Goal: Task Accomplishment & Management: Use online tool/utility

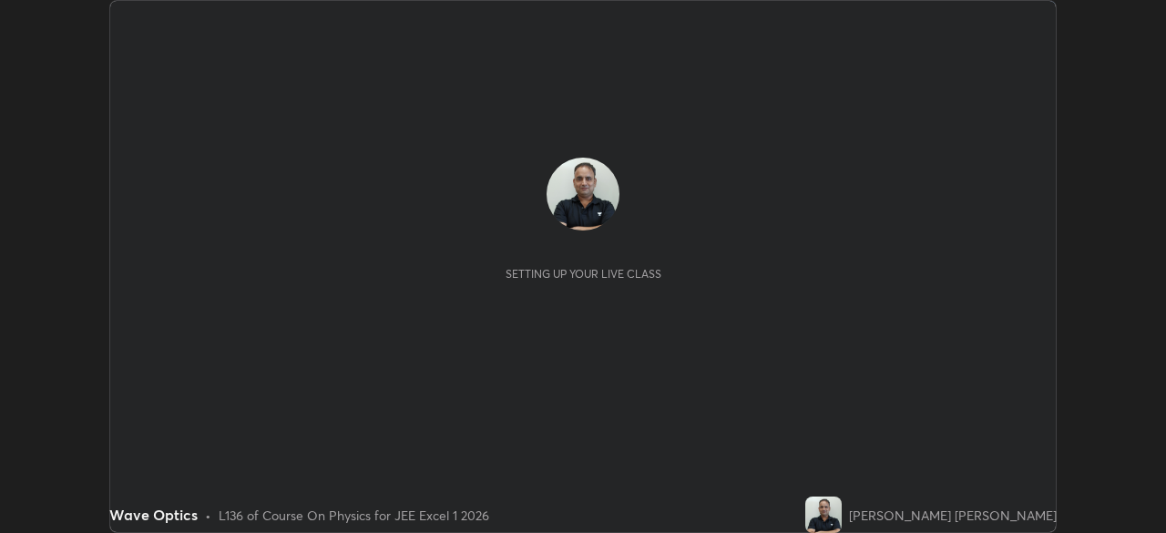
scroll to position [533, 1165]
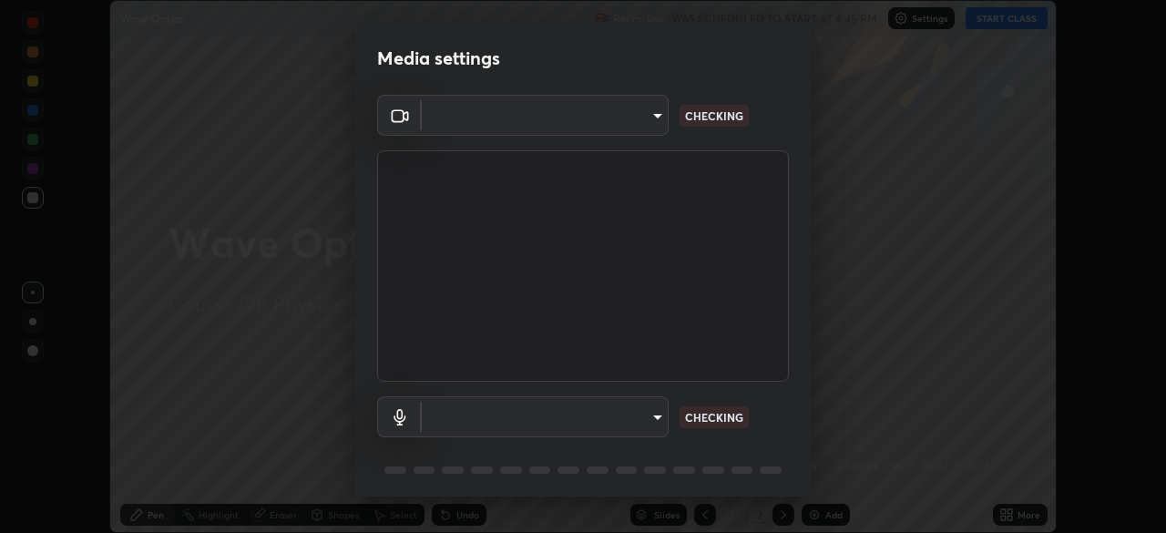
type input "1e49b53be58bf3658c32ba4c8e2538d2601885ca91182b01ba969948c87b8f29"
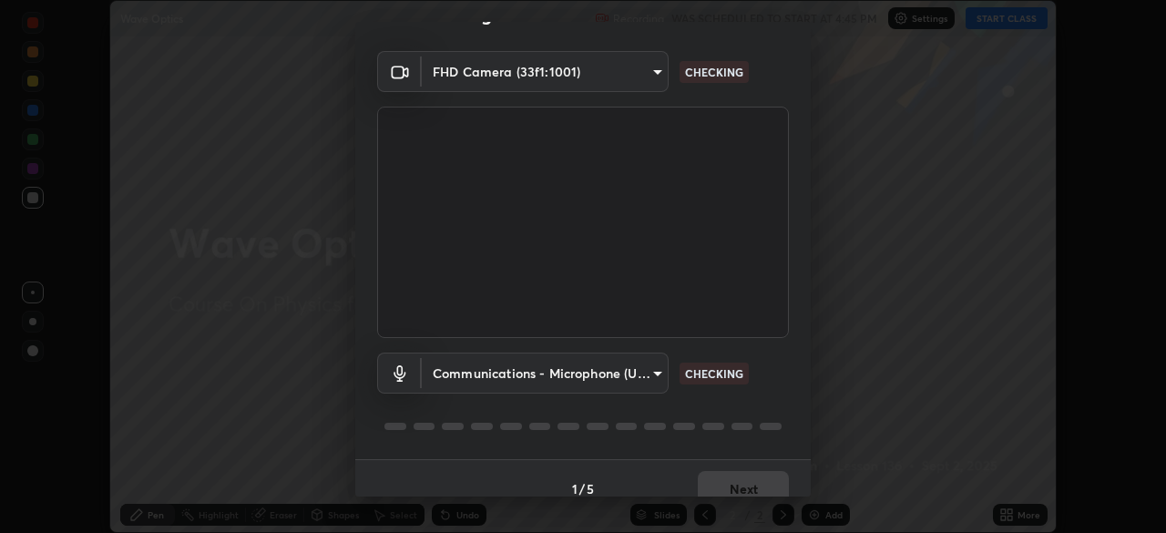
scroll to position [65, 0]
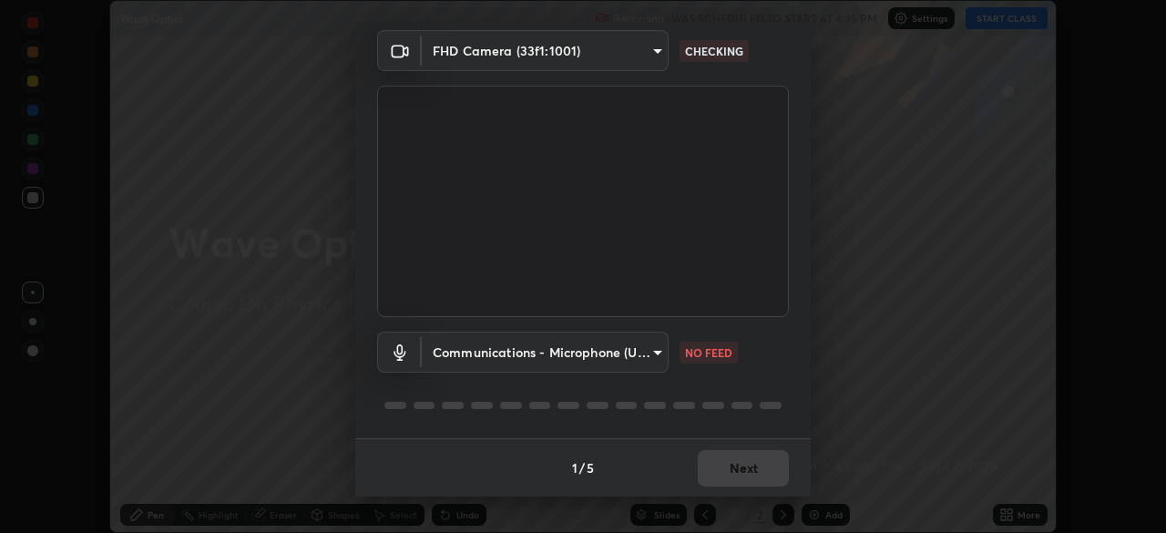
click at [504, 358] on body "Erase all Wave Optics Recording WAS SCHEDULED TO START AT 4:45 PM Settings STAR…" at bounding box center [583, 266] width 1166 height 533
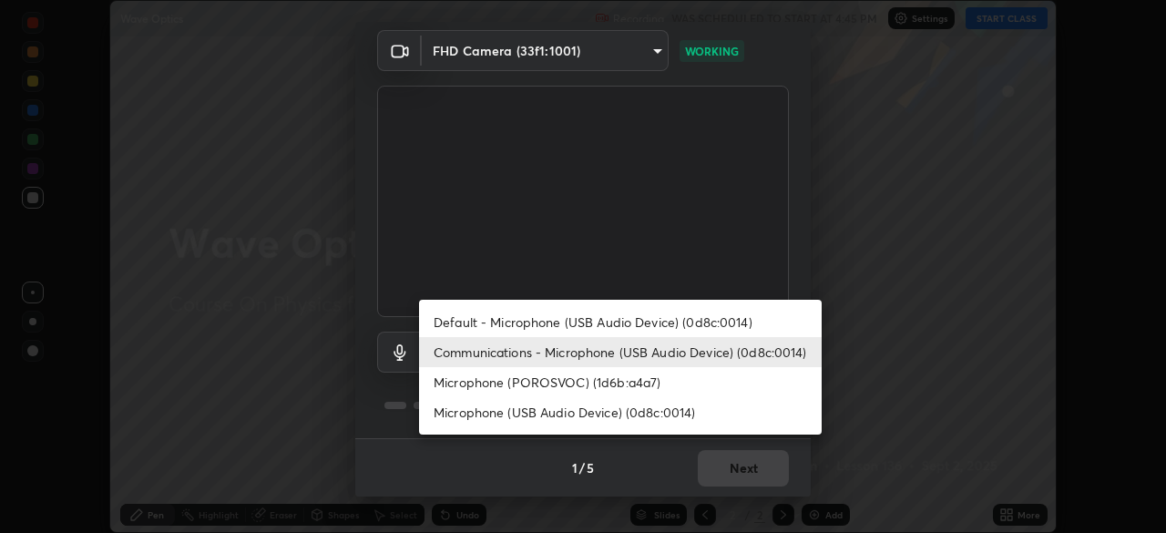
click at [495, 385] on li "Microphone (POROSVOC) (1d6b:a4a7)" at bounding box center [620, 382] width 403 height 30
type input "f32d8c3b204f8e9222a1978582ca186b5ce48eabea52737875809bb333023ea6"
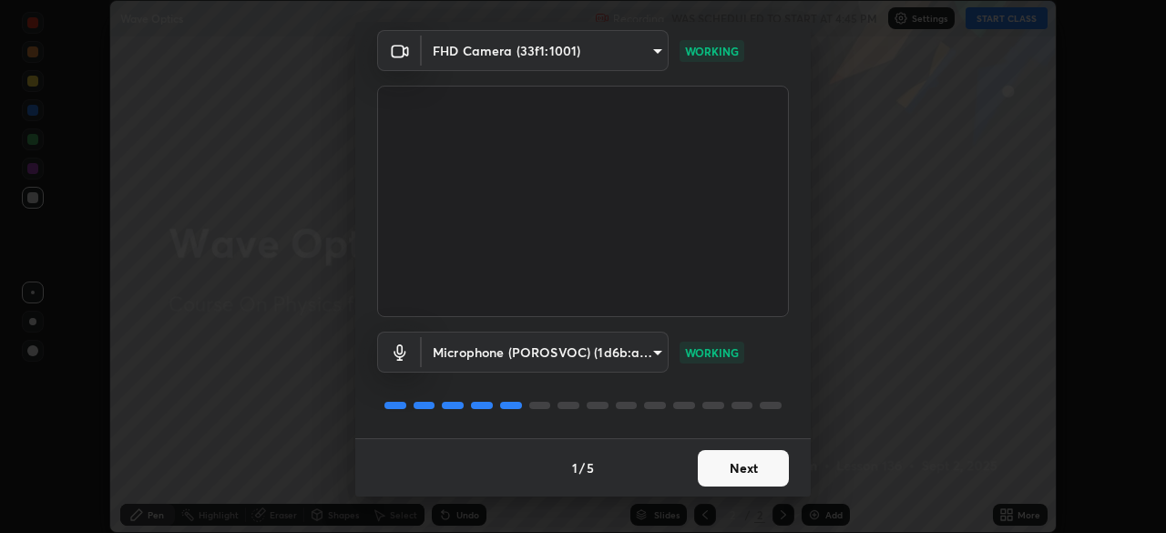
click at [733, 467] on button "Next" at bounding box center [743, 468] width 91 height 36
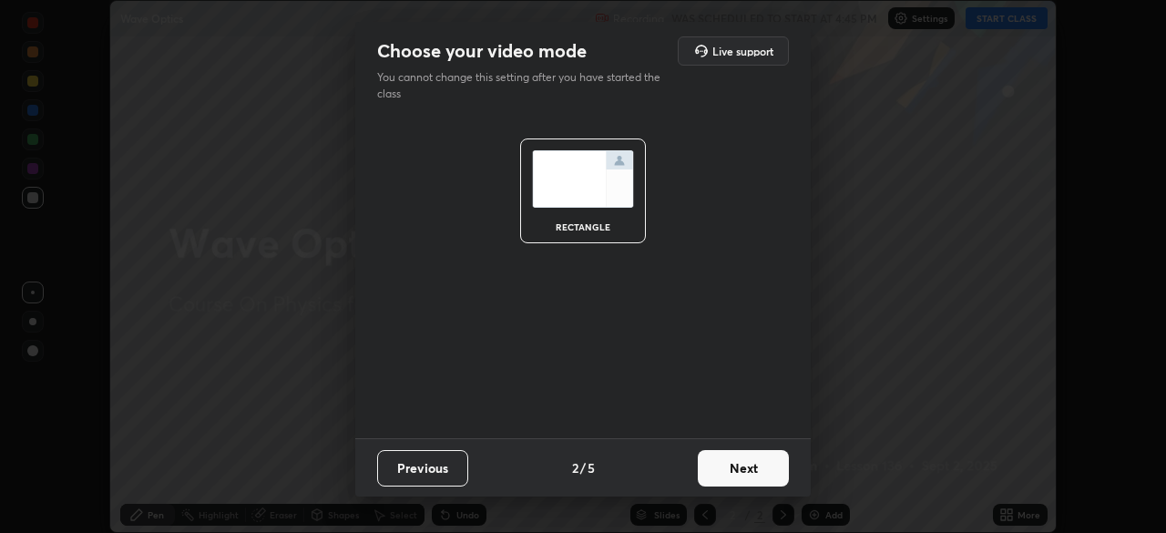
scroll to position [0, 0]
click at [733, 472] on button "Next" at bounding box center [743, 468] width 91 height 36
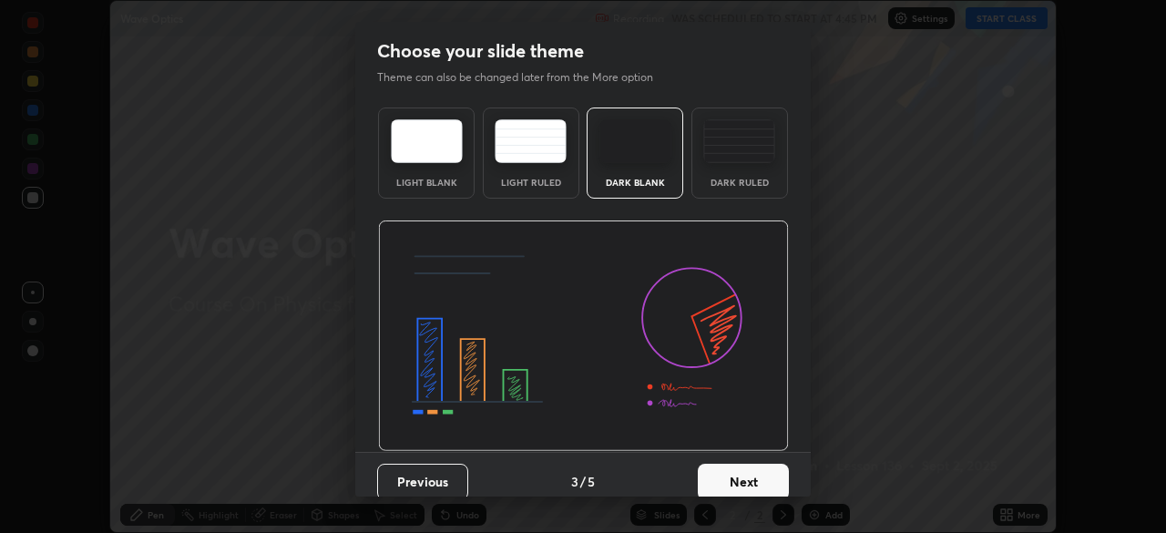
click at [730, 479] on button "Next" at bounding box center [743, 482] width 91 height 36
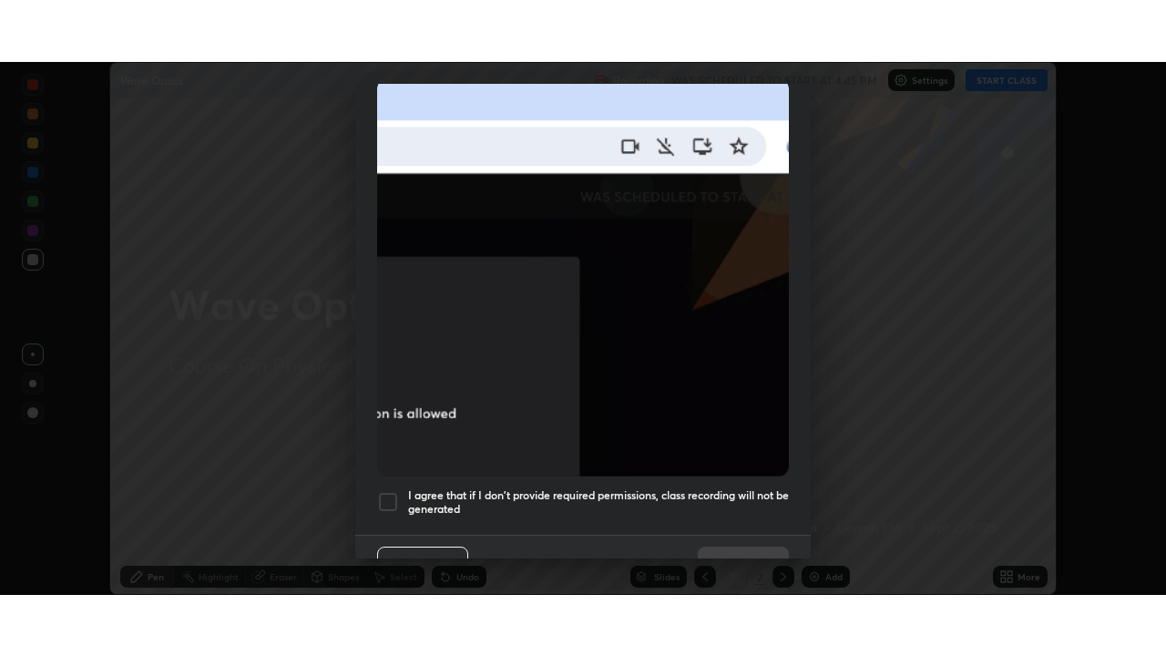
scroll to position [436, 0]
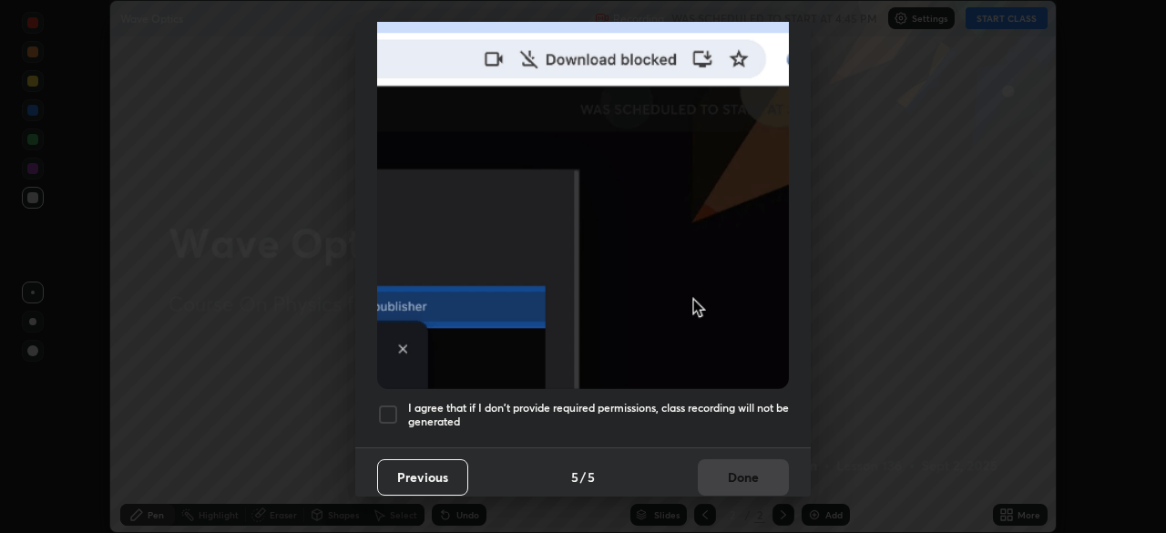
click at [389, 407] on div at bounding box center [388, 415] width 22 height 22
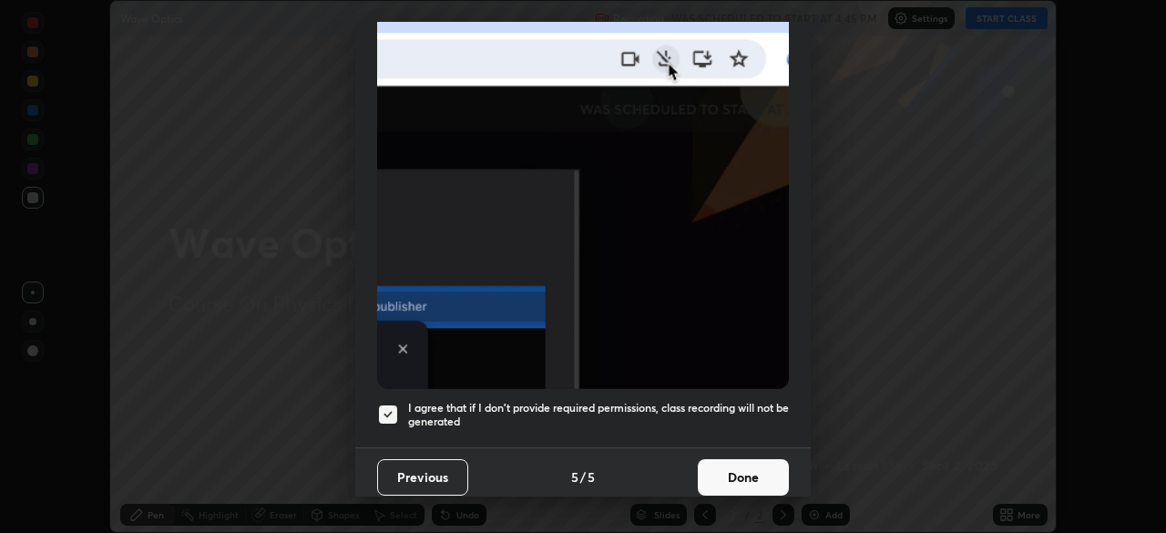
click at [720, 469] on button "Done" at bounding box center [743, 477] width 91 height 36
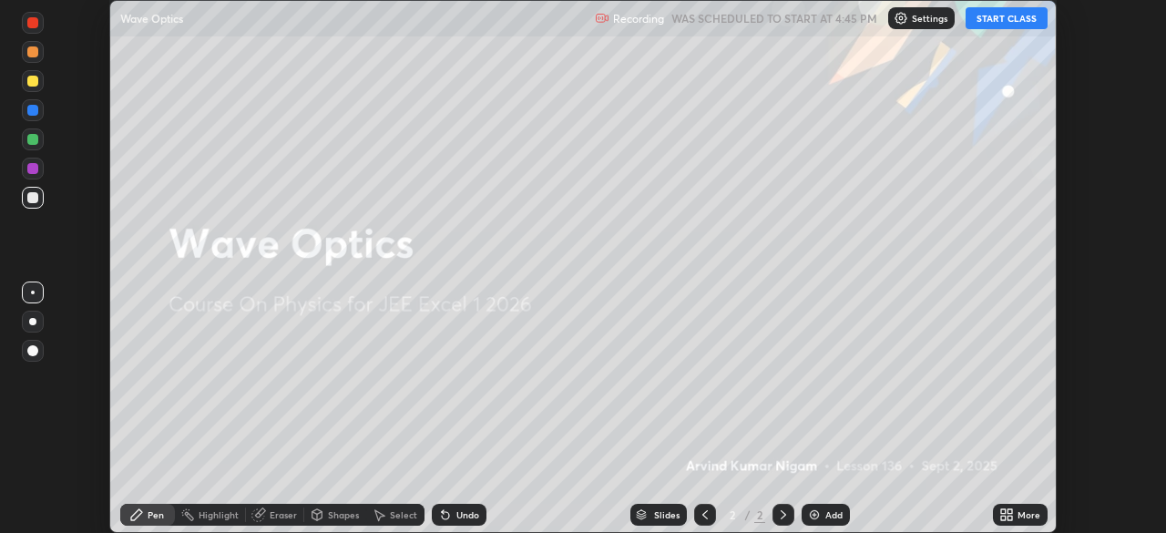
click at [990, 26] on button "START CLASS" at bounding box center [1007, 18] width 82 height 22
click at [1006, 511] on icon at bounding box center [1003, 511] width 5 height 5
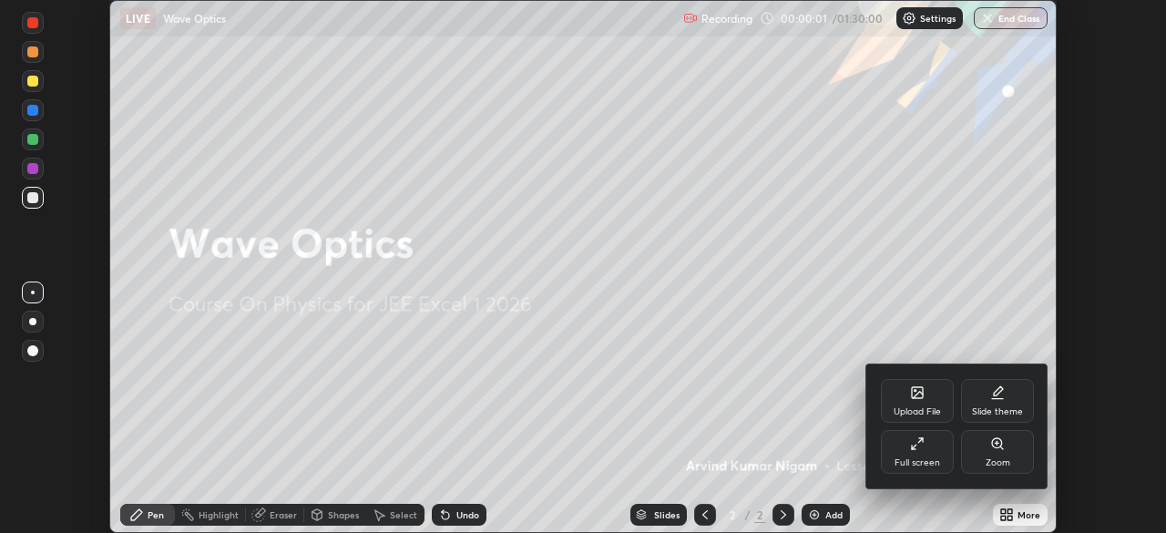
click at [923, 455] on div "Full screen" at bounding box center [917, 452] width 73 height 44
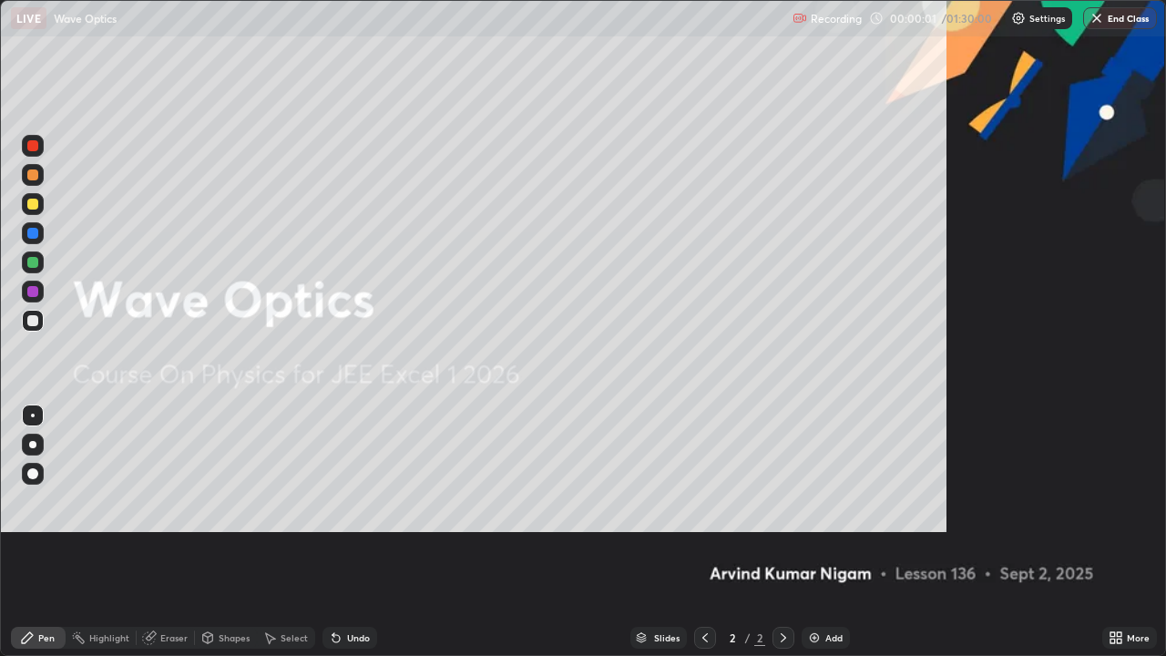
scroll to position [656, 1166]
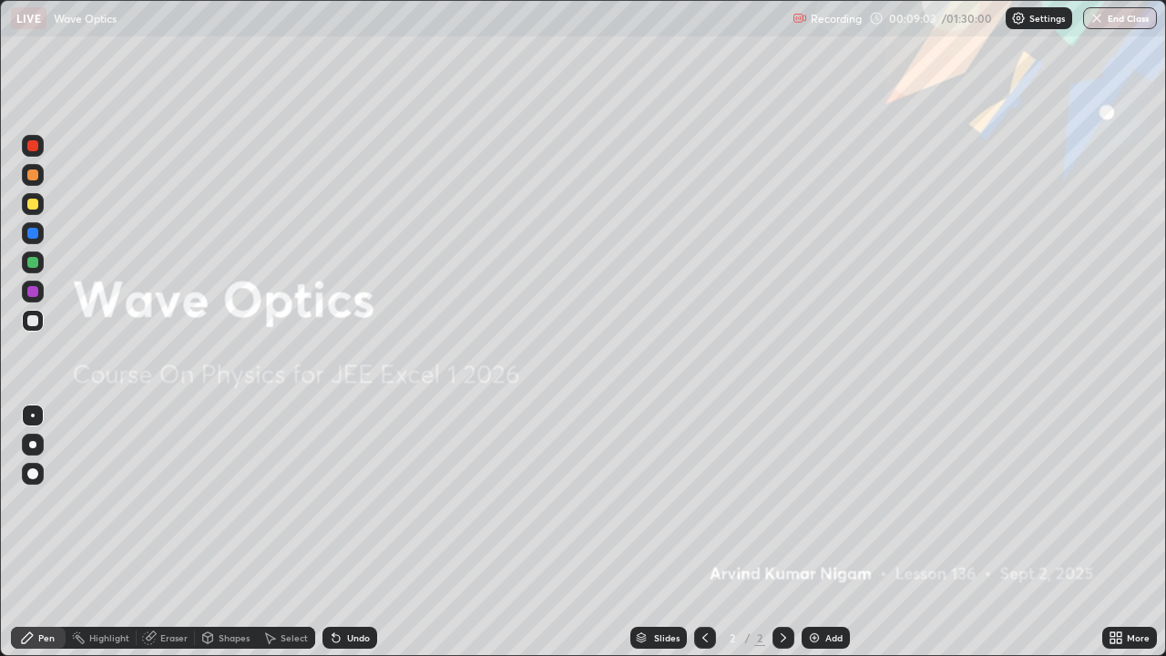
click at [822, 532] on div "Add" at bounding box center [826, 638] width 48 height 22
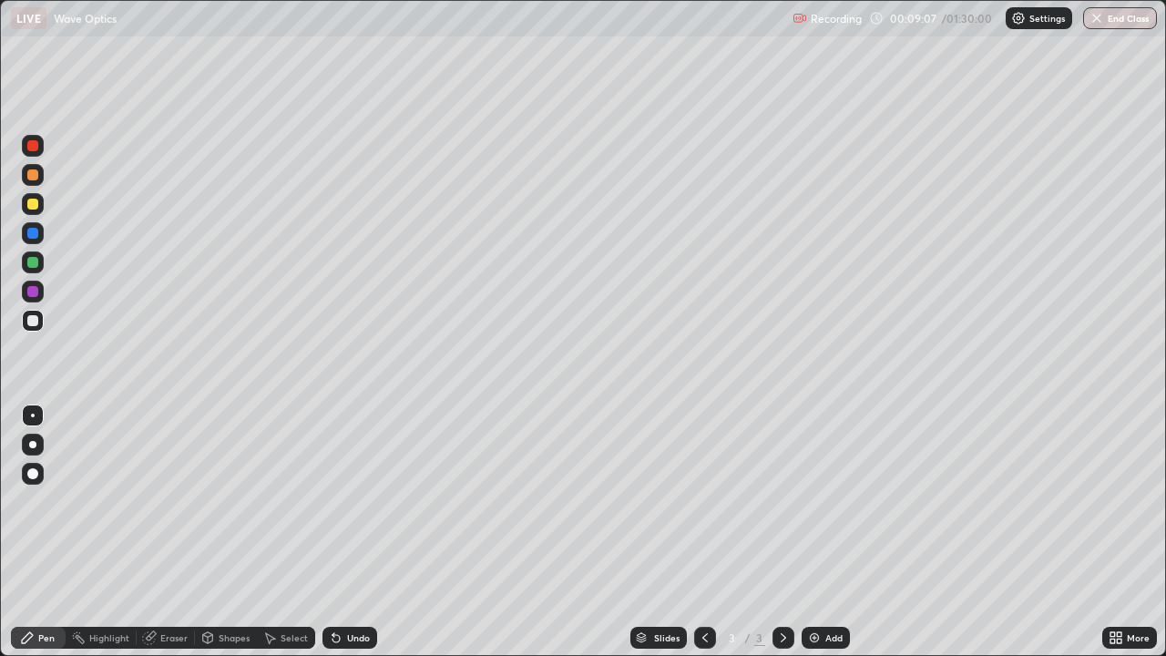
click at [36, 328] on div at bounding box center [33, 321] width 22 height 22
click at [34, 262] on div at bounding box center [32, 262] width 11 height 11
click at [812, 532] on img at bounding box center [814, 638] width 15 height 15
click at [35, 208] on div at bounding box center [32, 204] width 11 height 11
click at [225, 532] on div "Shapes" at bounding box center [234, 637] width 31 height 9
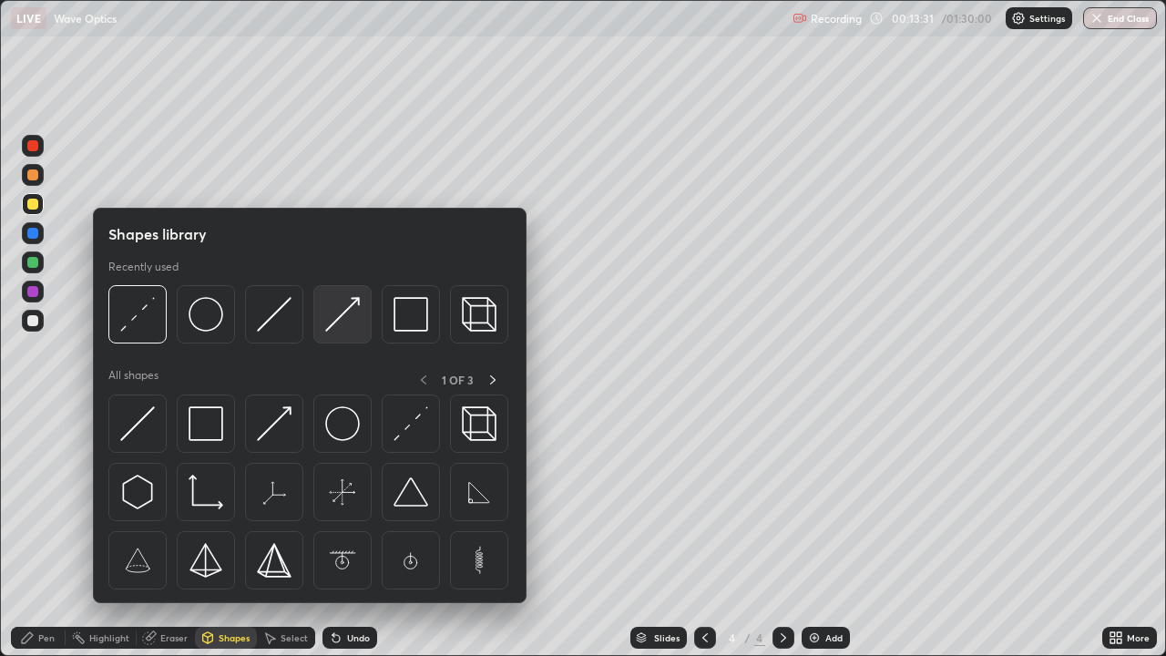
click at [327, 330] on img at bounding box center [342, 314] width 35 height 35
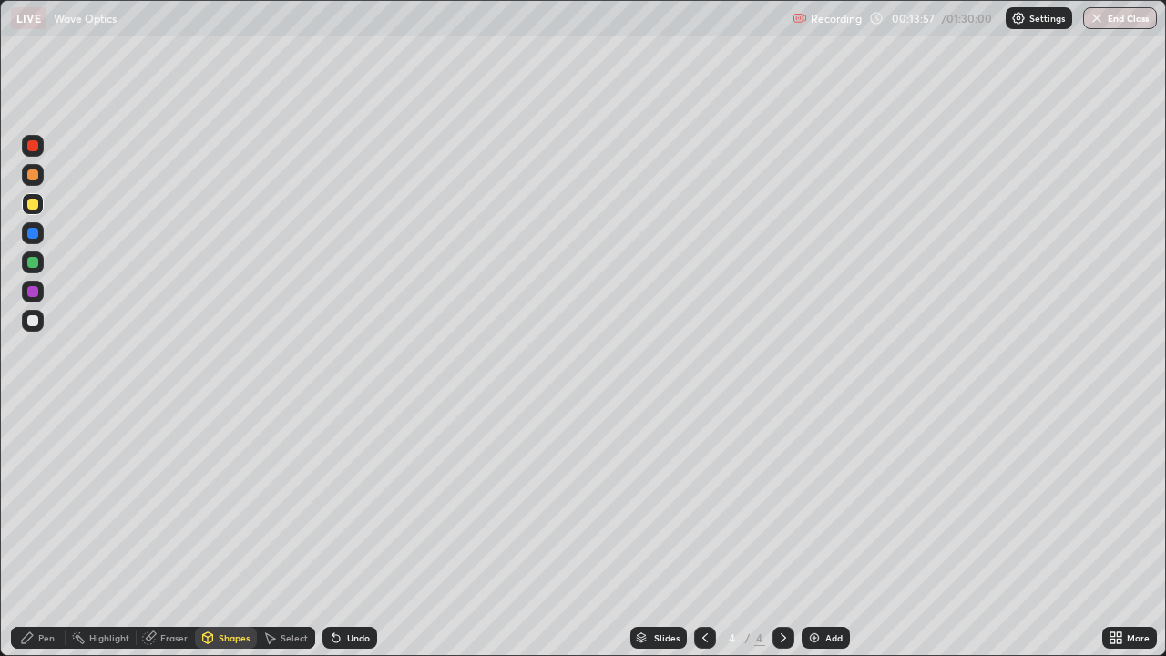
click at [284, 532] on div "Select" at bounding box center [294, 637] width 27 height 9
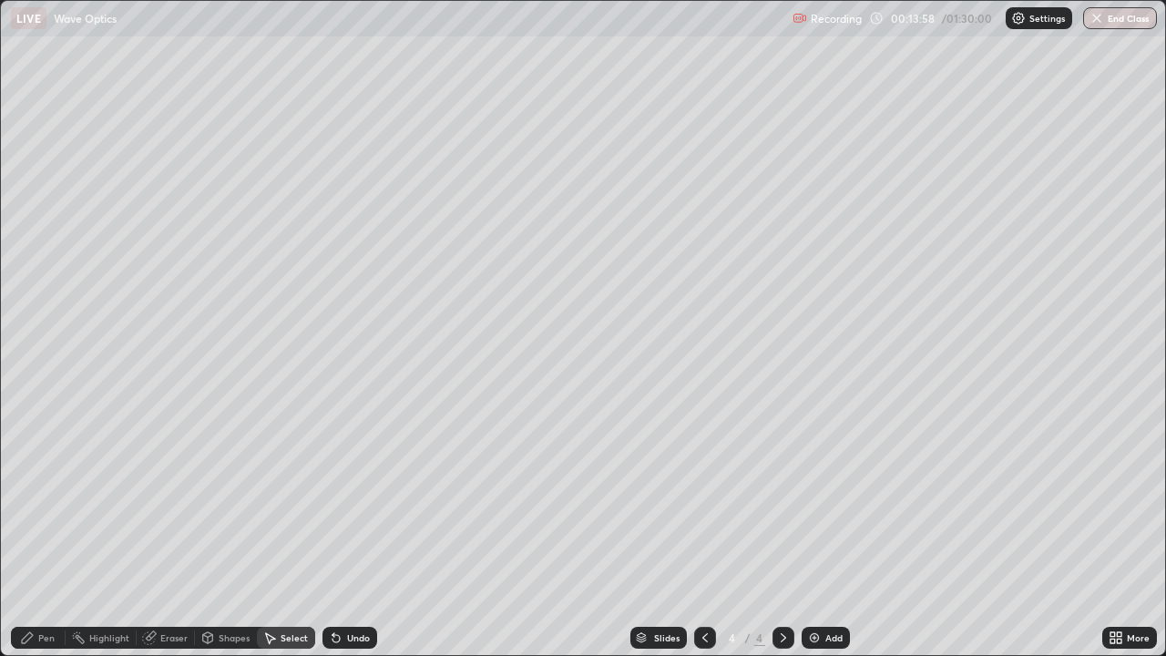
click at [225, 532] on div "Shapes" at bounding box center [234, 637] width 31 height 9
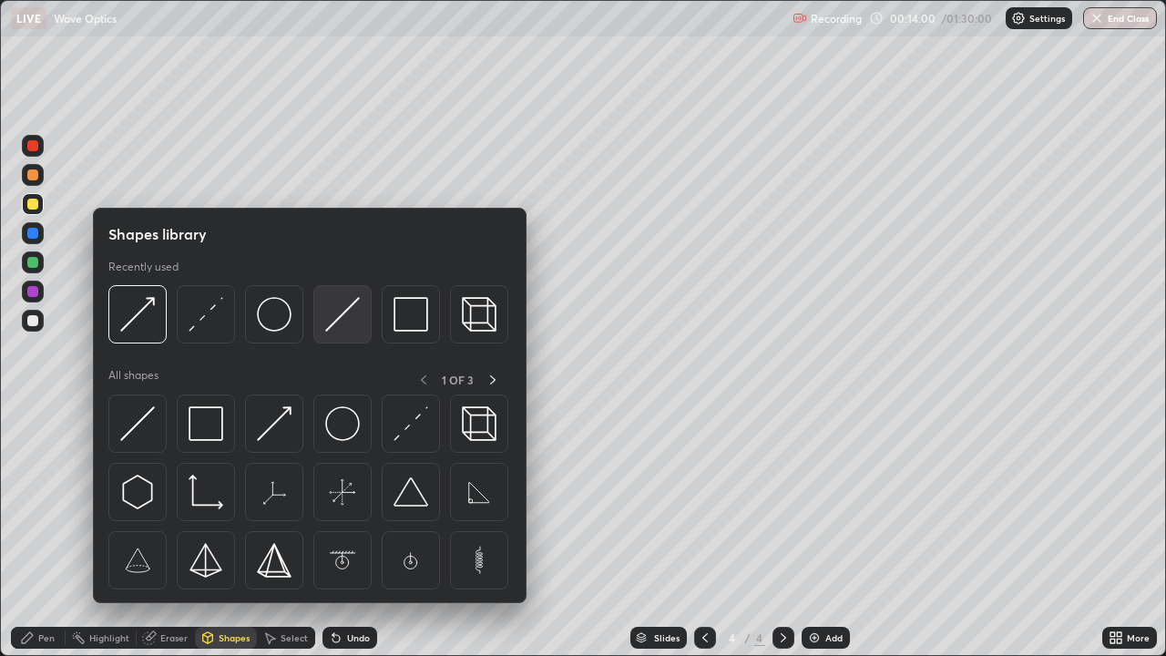
click at [326, 318] on img at bounding box center [342, 314] width 35 height 35
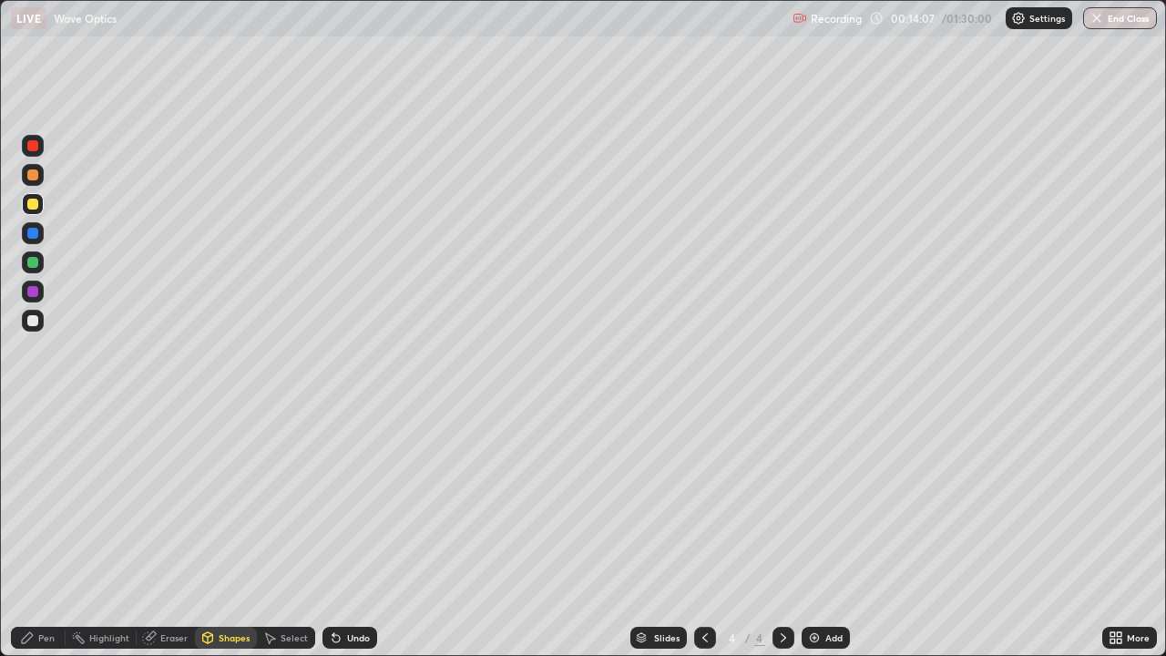
click at [351, 532] on div "Undo" at bounding box center [358, 637] width 23 height 9
click at [348, 532] on div "Undo" at bounding box center [358, 637] width 23 height 9
click at [30, 323] on div at bounding box center [32, 320] width 11 height 11
click at [39, 205] on div at bounding box center [33, 204] width 22 height 22
click at [231, 532] on div "Shapes" at bounding box center [234, 637] width 31 height 9
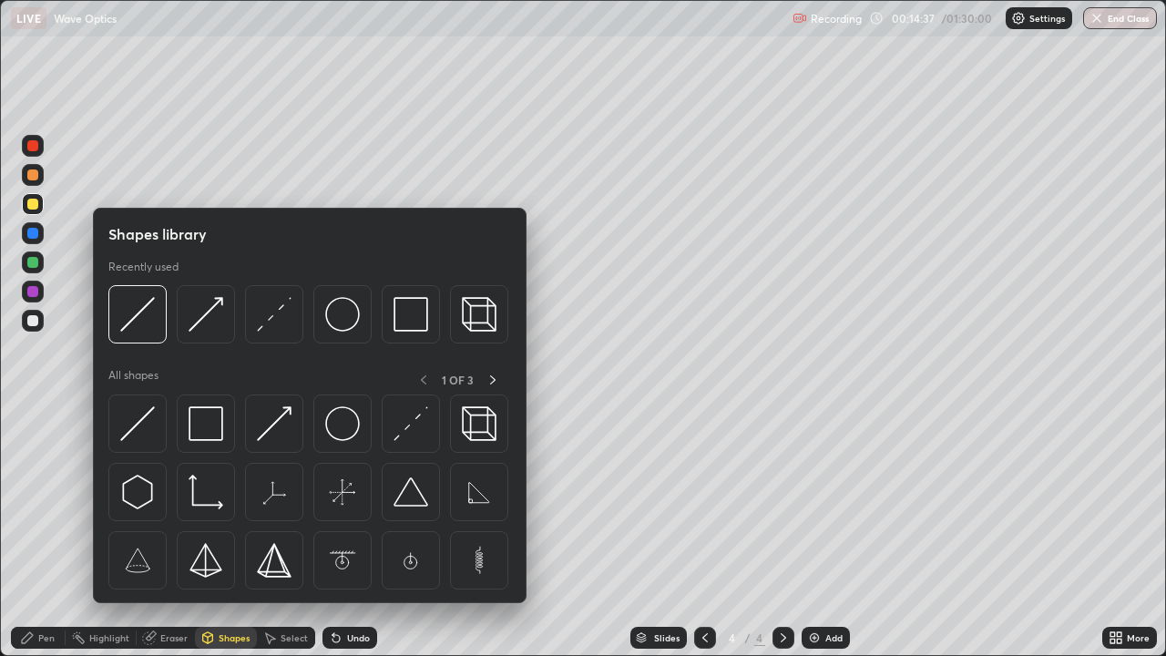
click at [44, 532] on div "Pen" at bounding box center [46, 637] width 16 height 9
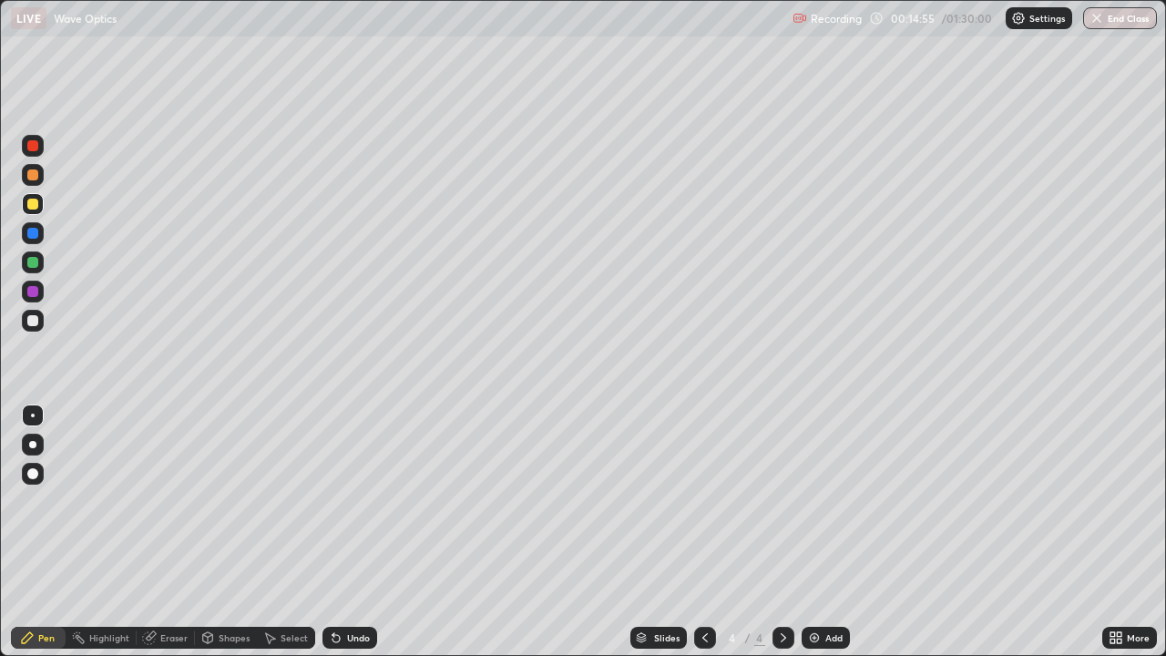
click at [37, 236] on div at bounding box center [32, 233] width 11 height 11
click at [223, 532] on div "Shapes" at bounding box center [234, 637] width 31 height 9
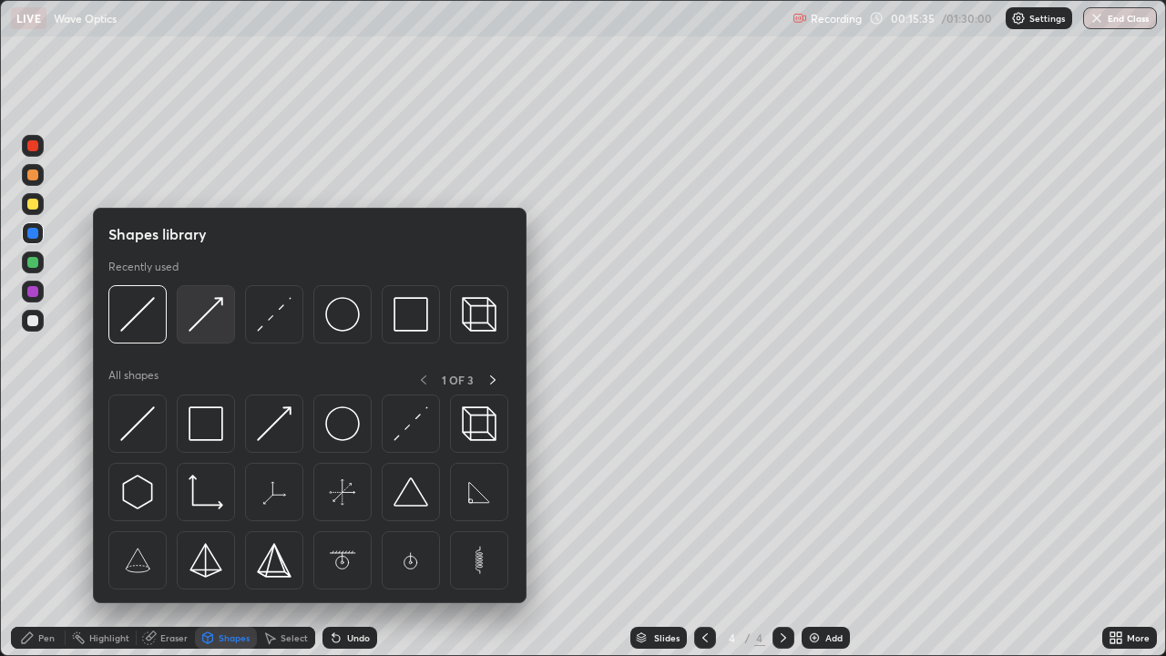
click at [199, 320] on img at bounding box center [206, 314] width 35 height 35
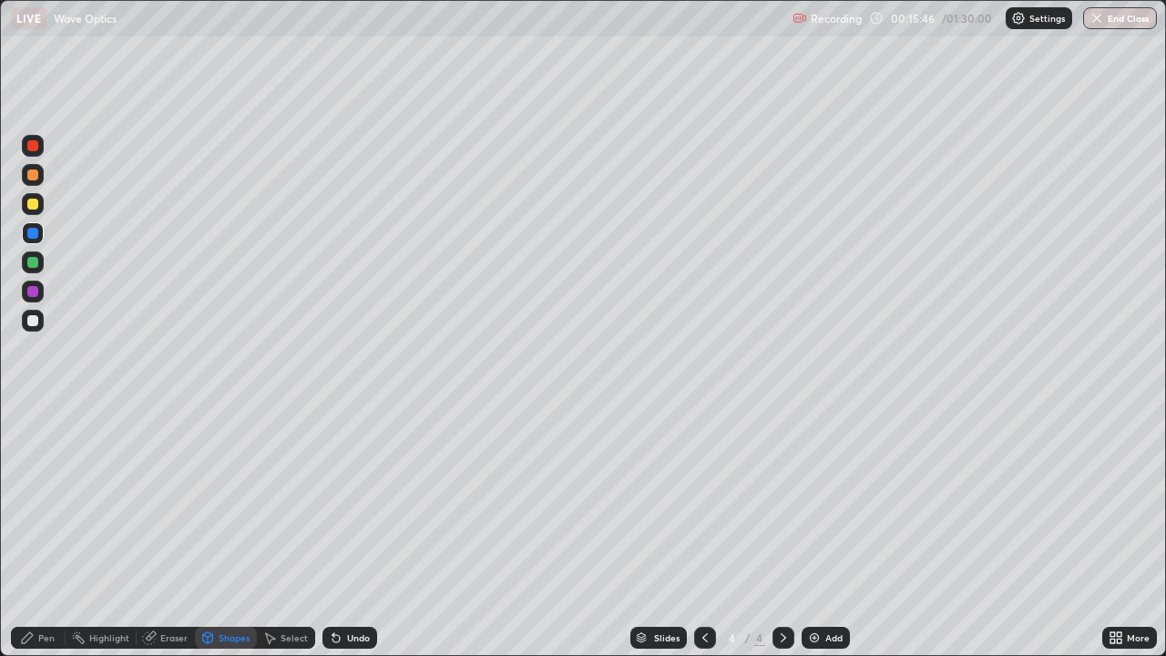
click at [364, 532] on div "Undo" at bounding box center [350, 638] width 55 height 22
click at [817, 532] on img at bounding box center [814, 638] width 15 height 15
click at [224, 532] on div "Shapes" at bounding box center [234, 637] width 31 height 9
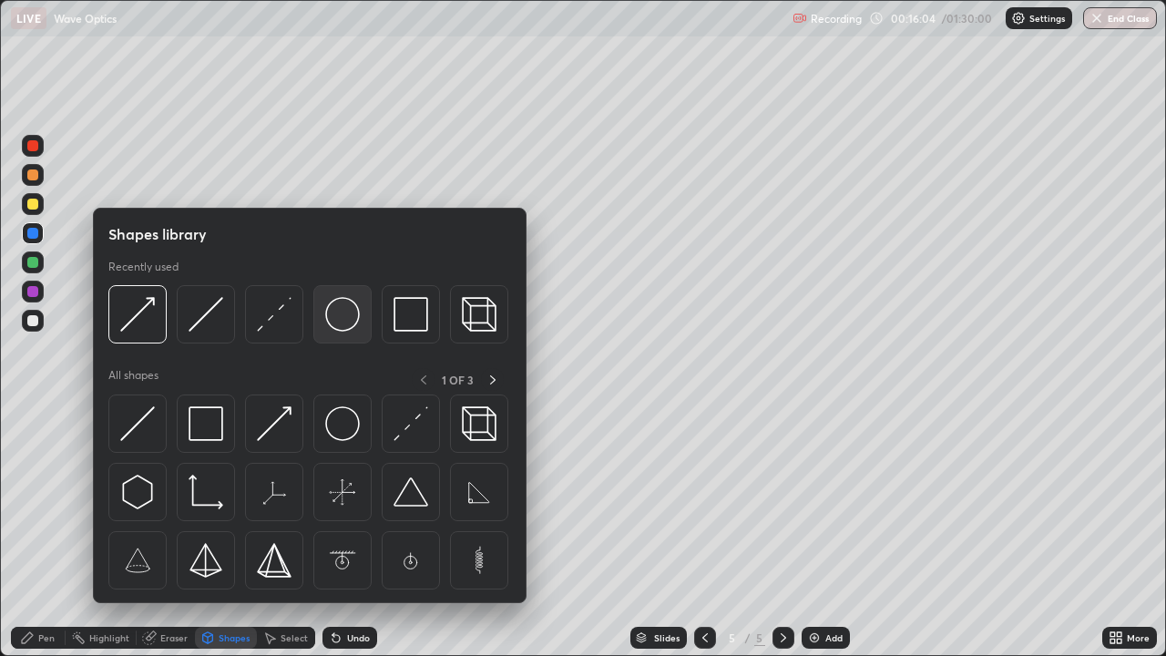
click at [343, 319] on img at bounding box center [342, 314] width 35 height 35
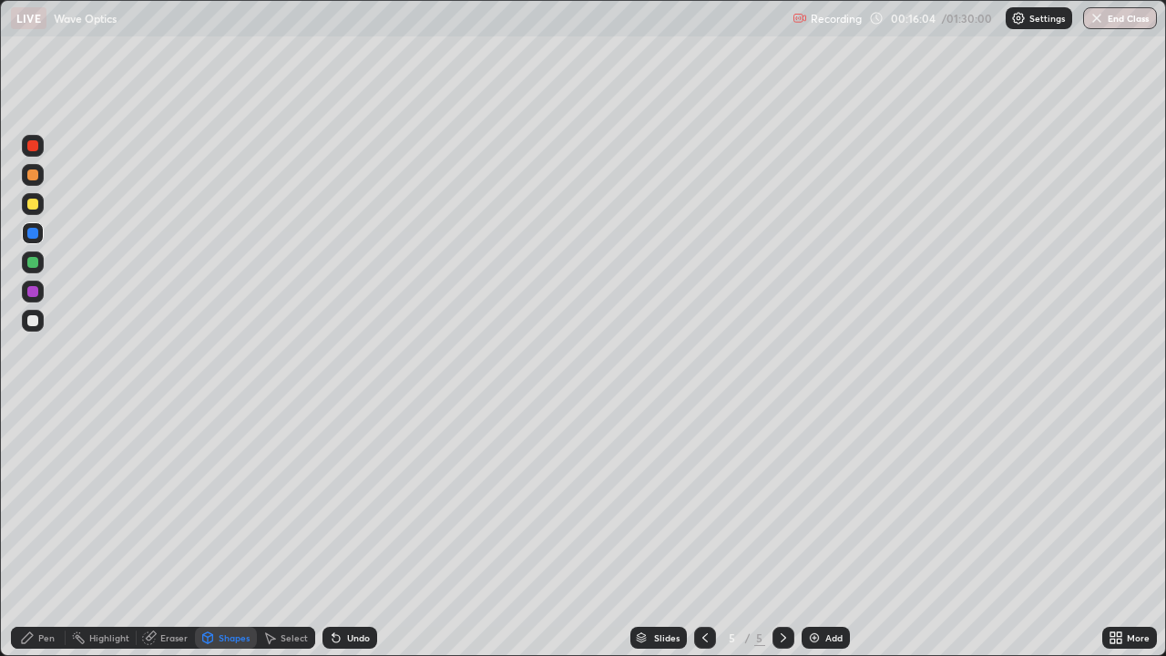
click at [34, 320] on div at bounding box center [32, 320] width 11 height 11
click at [56, 532] on div "Pen" at bounding box center [38, 638] width 55 height 22
click at [232, 532] on div "Shapes" at bounding box center [234, 637] width 31 height 9
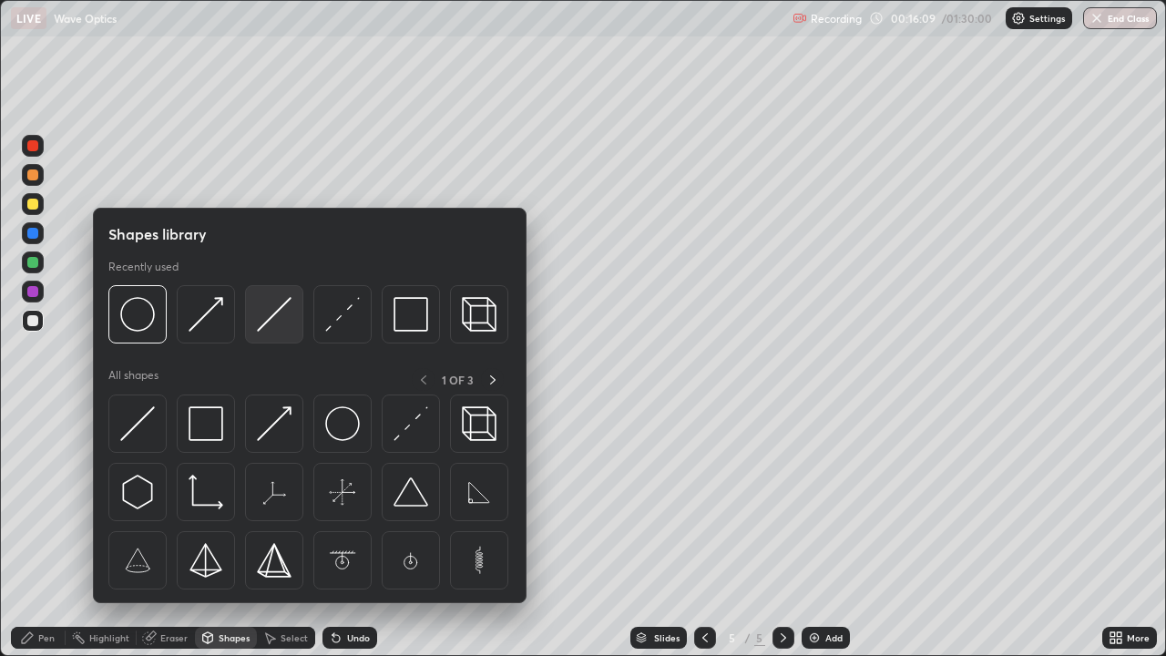
click at [260, 329] on img at bounding box center [274, 314] width 35 height 35
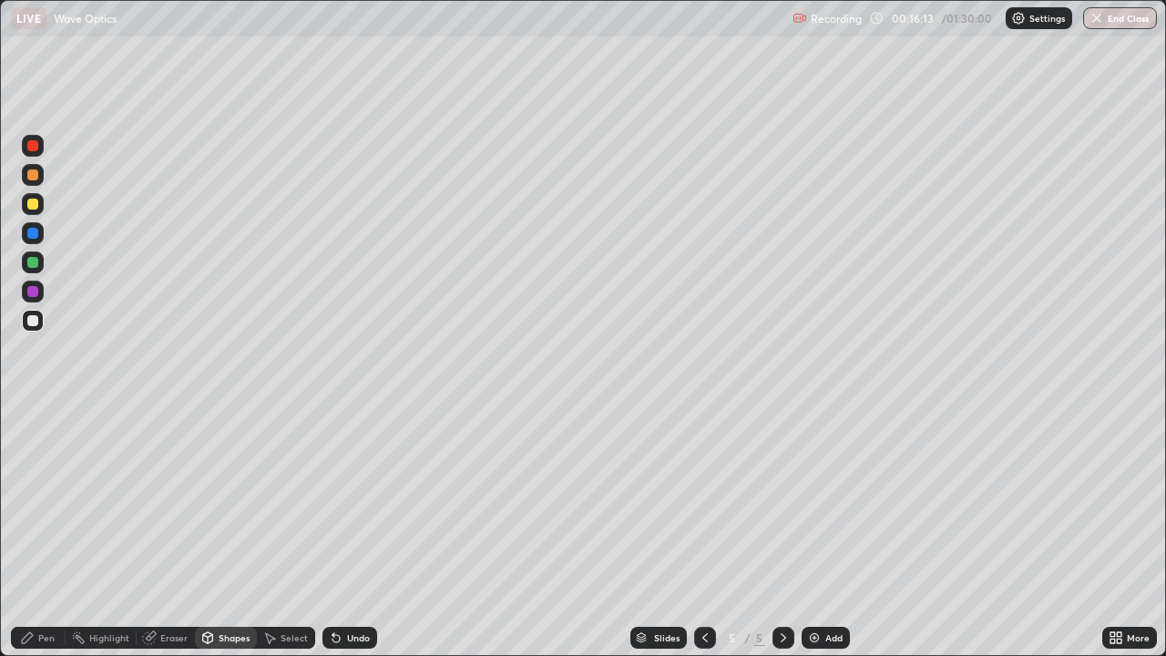
click at [220, 532] on div "Shapes" at bounding box center [234, 637] width 31 height 9
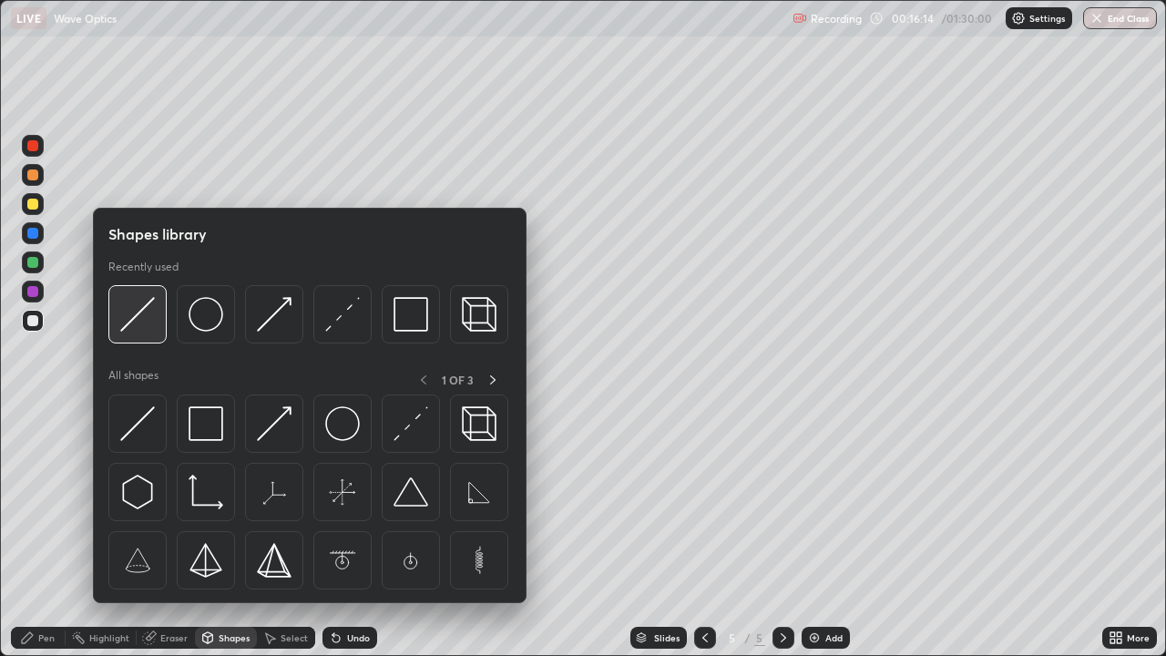
click at [138, 317] on img at bounding box center [137, 314] width 35 height 35
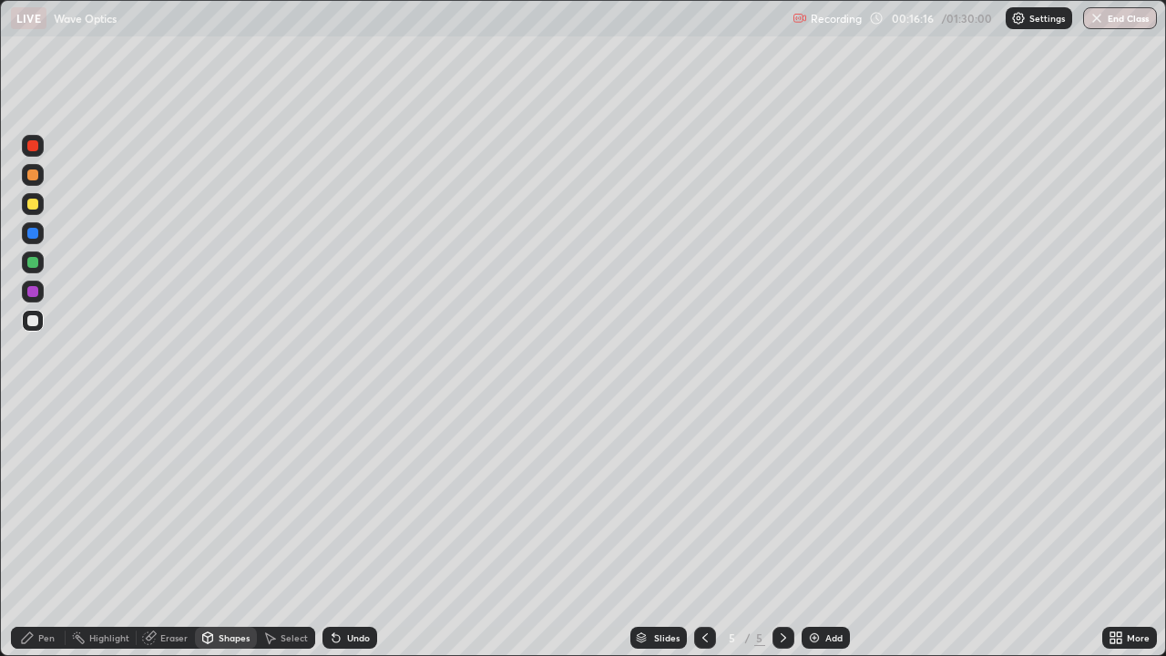
click at [231, 532] on div "Shapes" at bounding box center [226, 638] width 62 height 22
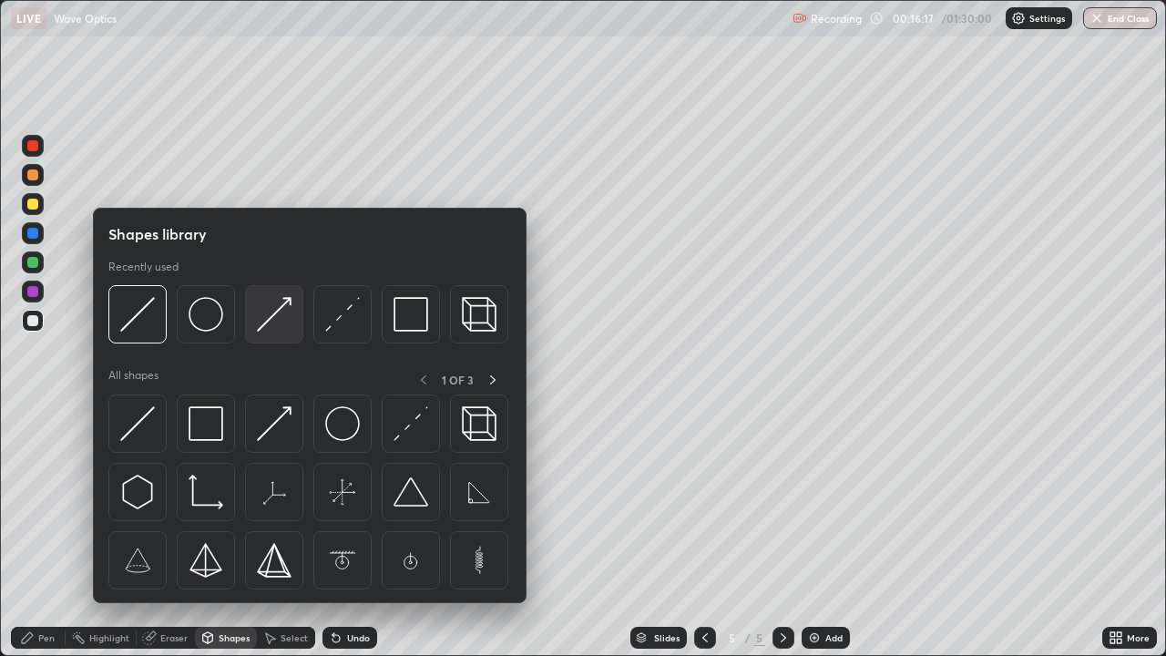
click at [252, 329] on div at bounding box center [274, 314] width 58 height 58
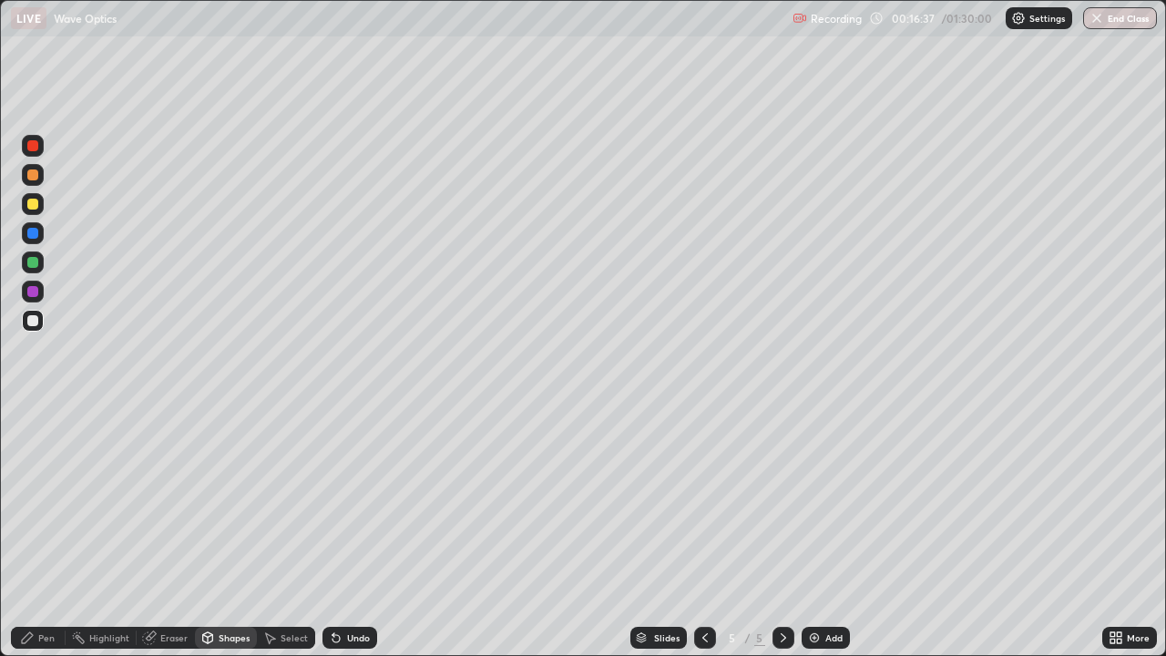
click at [46, 532] on div "Pen" at bounding box center [46, 637] width 16 height 9
click at [43, 205] on div at bounding box center [33, 204] width 22 height 22
click at [229, 532] on div "Shapes" at bounding box center [234, 637] width 31 height 9
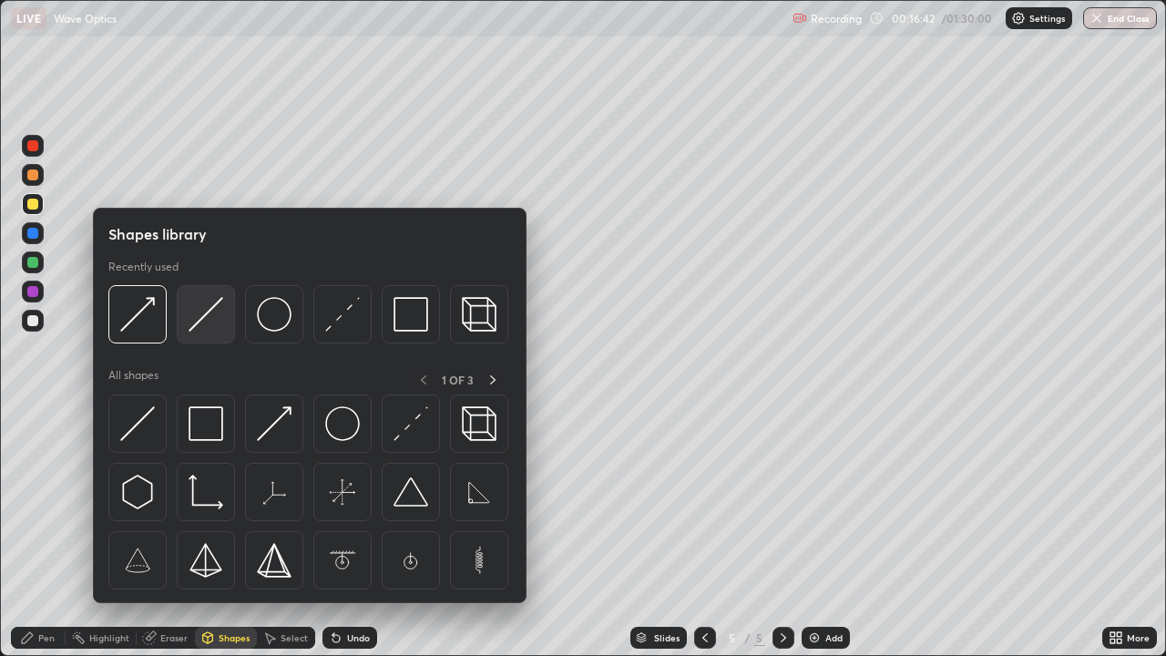
click at [190, 322] on img at bounding box center [206, 314] width 35 height 35
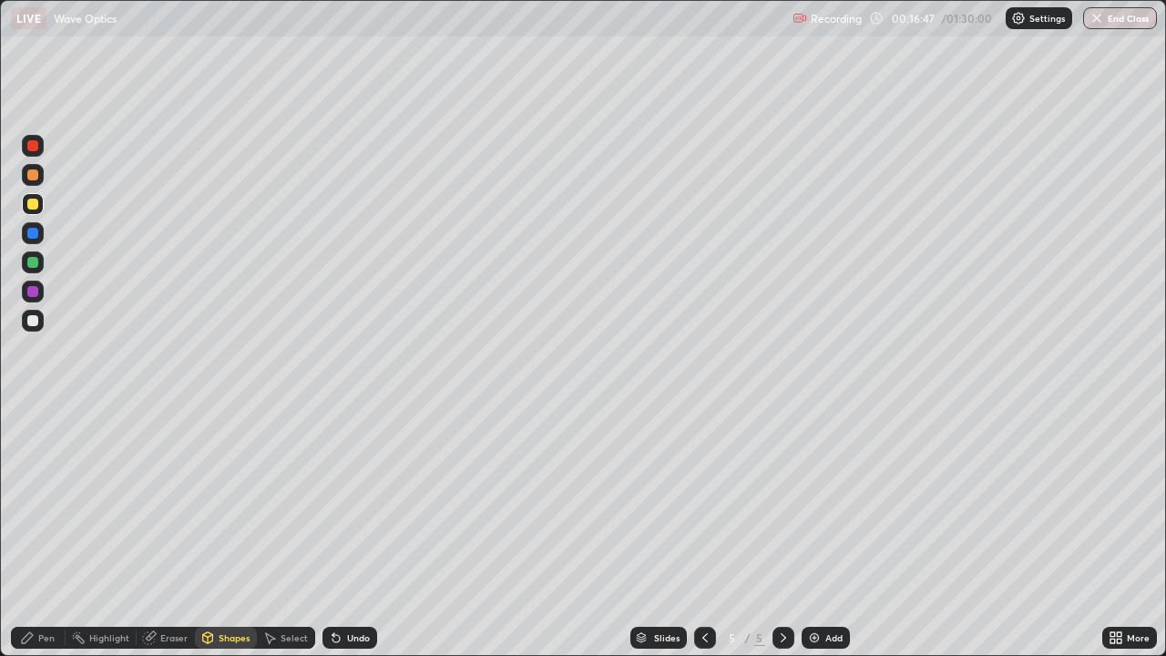
click at [238, 532] on div "Shapes" at bounding box center [234, 637] width 31 height 9
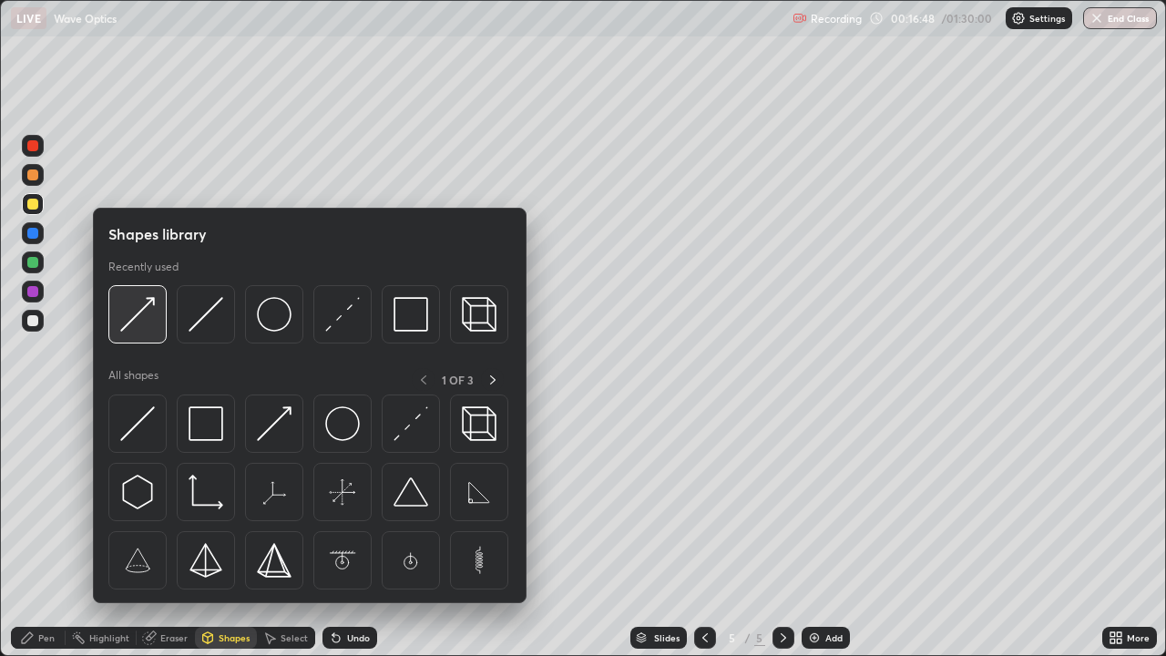
click at [146, 309] on img at bounding box center [137, 314] width 35 height 35
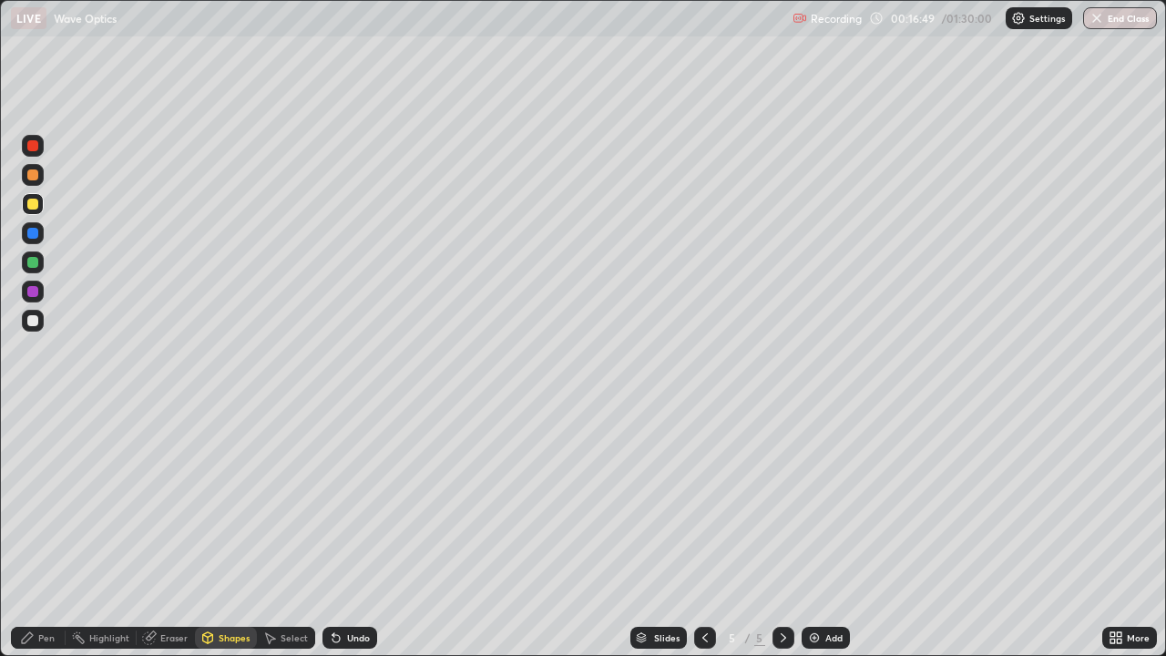
click at [43, 322] on div at bounding box center [33, 321] width 22 height 22
click at [352, 532] on div "Undo" at bounding box center [358, 637] width 23 height 9
click at [342, 532] on div "Undo" at bounding box center [350, 638] width 55 height 22
click at [338, 532] on icon at bounding box center [336, 638] width 15 height 15
click at [342, 532] on div "Undo" at bounding box center [350, 638] width 55 height 22
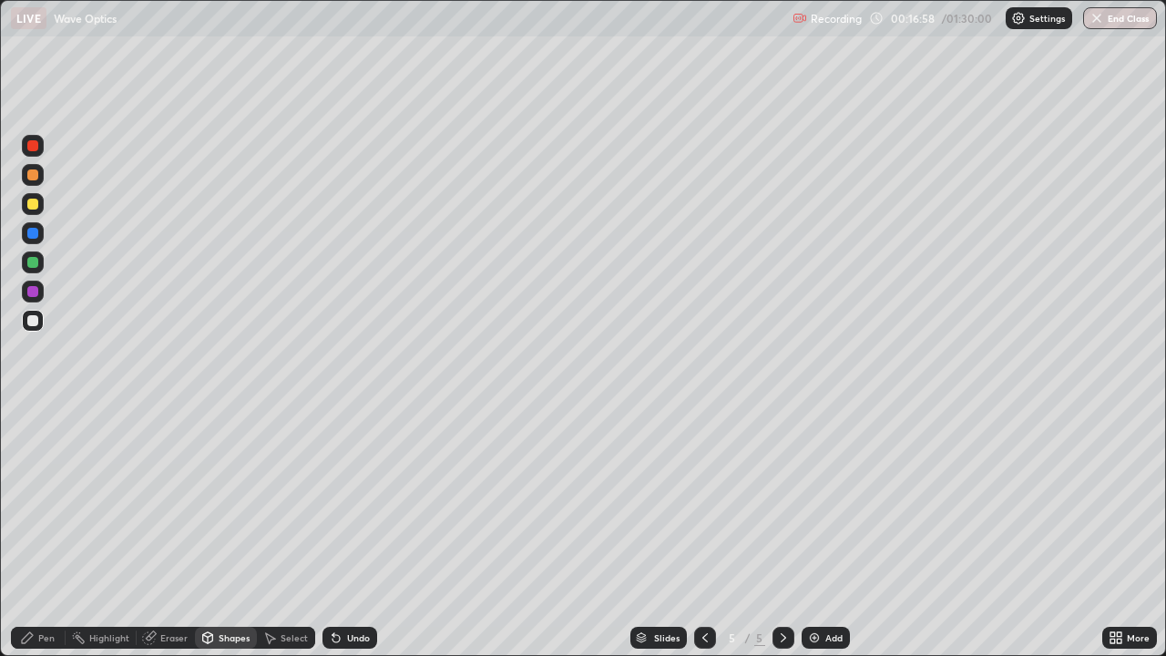
click at [342, 532] on div "Undo" at bounding box center [350, 638] width 55 height 22
click at [173, 532] on div "Eraser" at bounding box center [166, 638] width 58 height 22
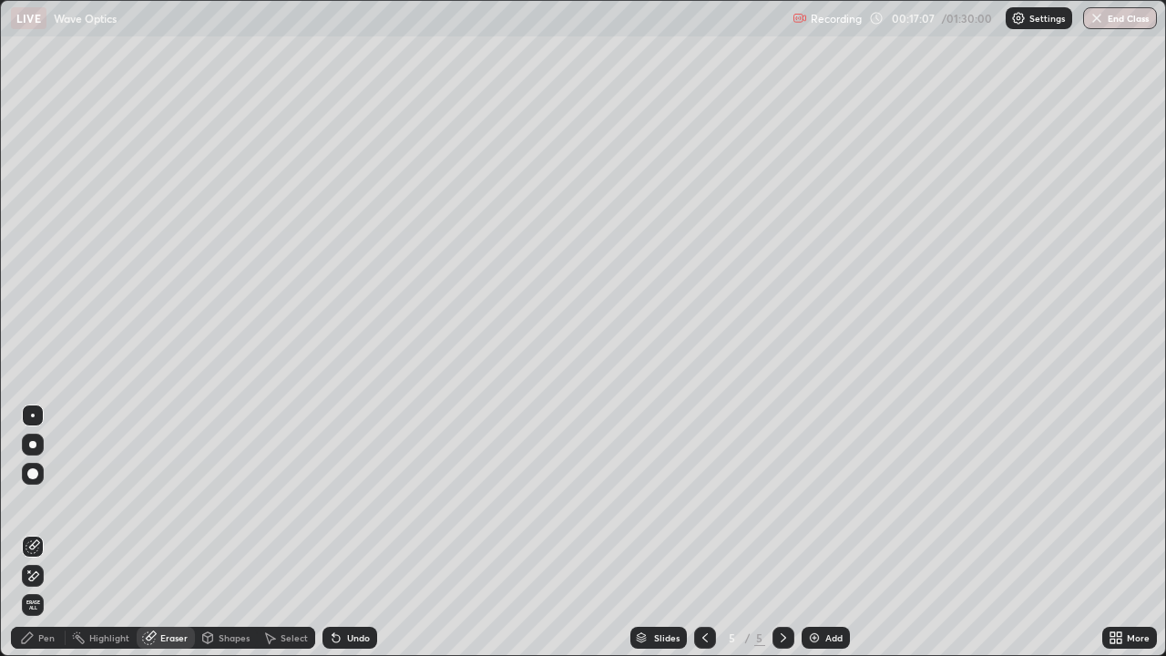
click at [225, 532] on div "Shapes" at bounding box center [226, 638] width 62 height 22
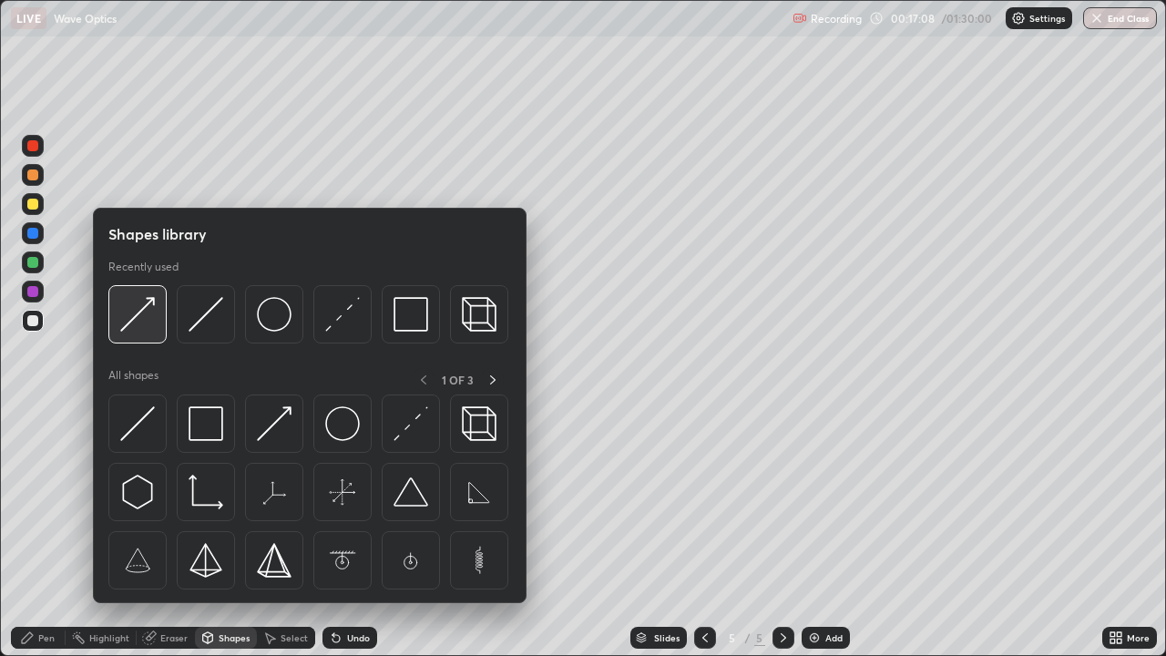
click at [149, 303] on img at bounding box center [137, 314] width 35 height 35
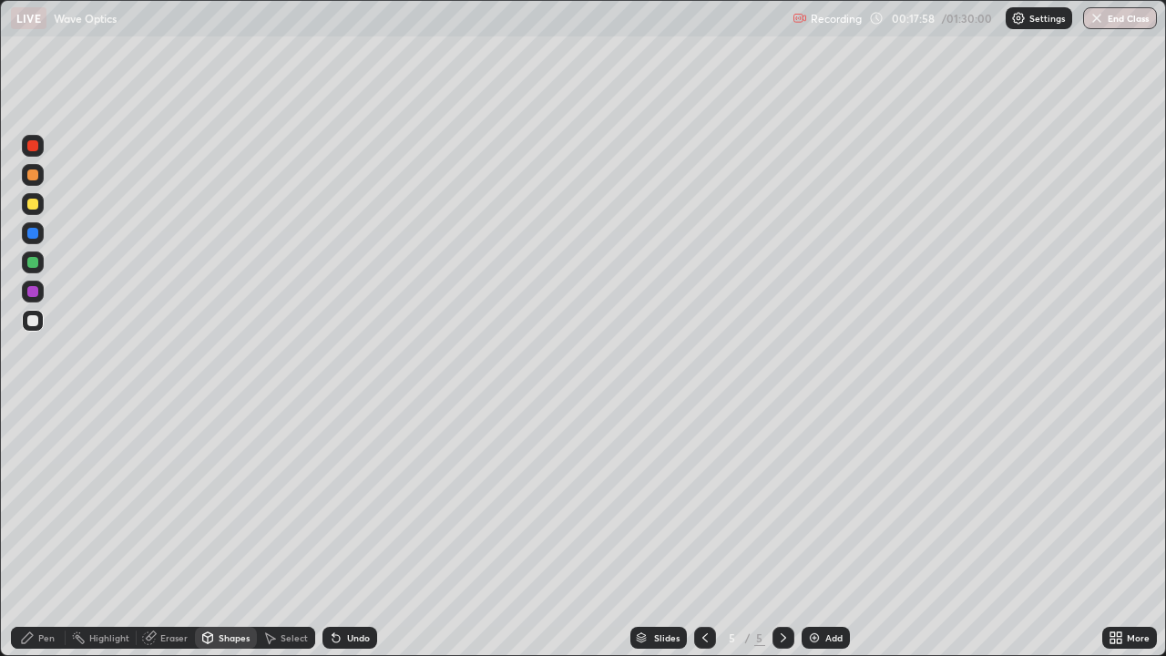
click at [34, 204] on div at bounding box center [32, 204] width 11 height 11
click at [46, 532] on div "Pen" at bounding box center [46, 637] width 16 height 9
click at [36, 323] on div at bounding box center [32, 320] width 11 height 11
click at [816, 532] on img at bounding box center [814, 638] width 15 height 15
click at [35, 203] on div at bounding box center [32, 204] width 11 height 11
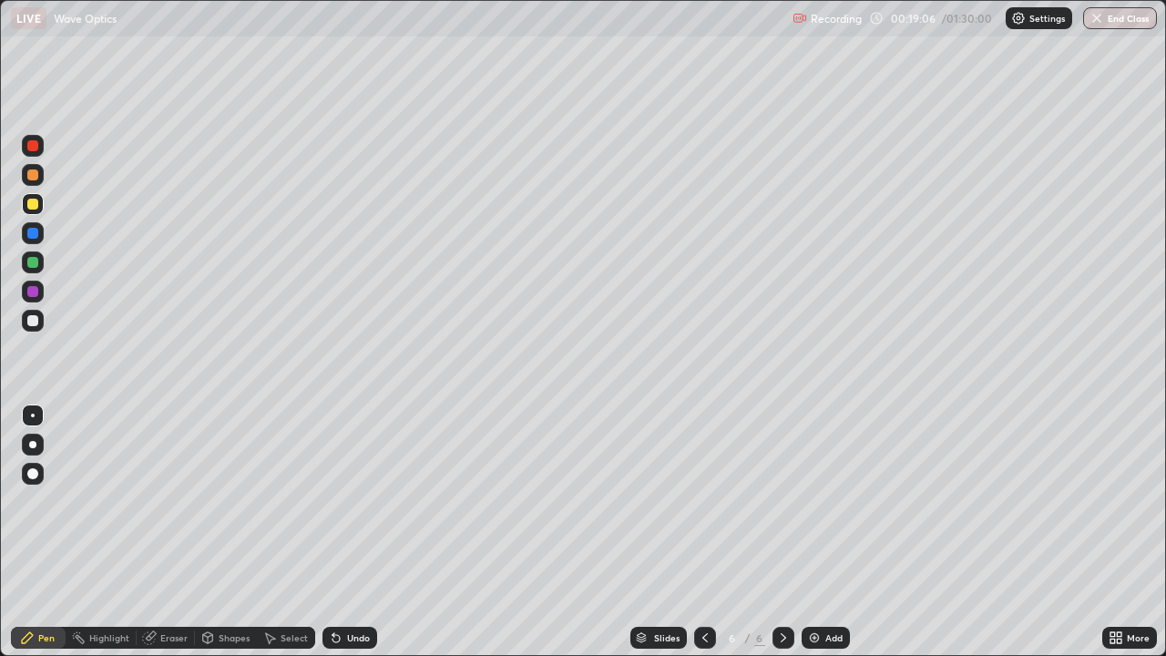
click at [225, 532] on div "Shapes" at bounding box center [234, 637] width 31 height 9
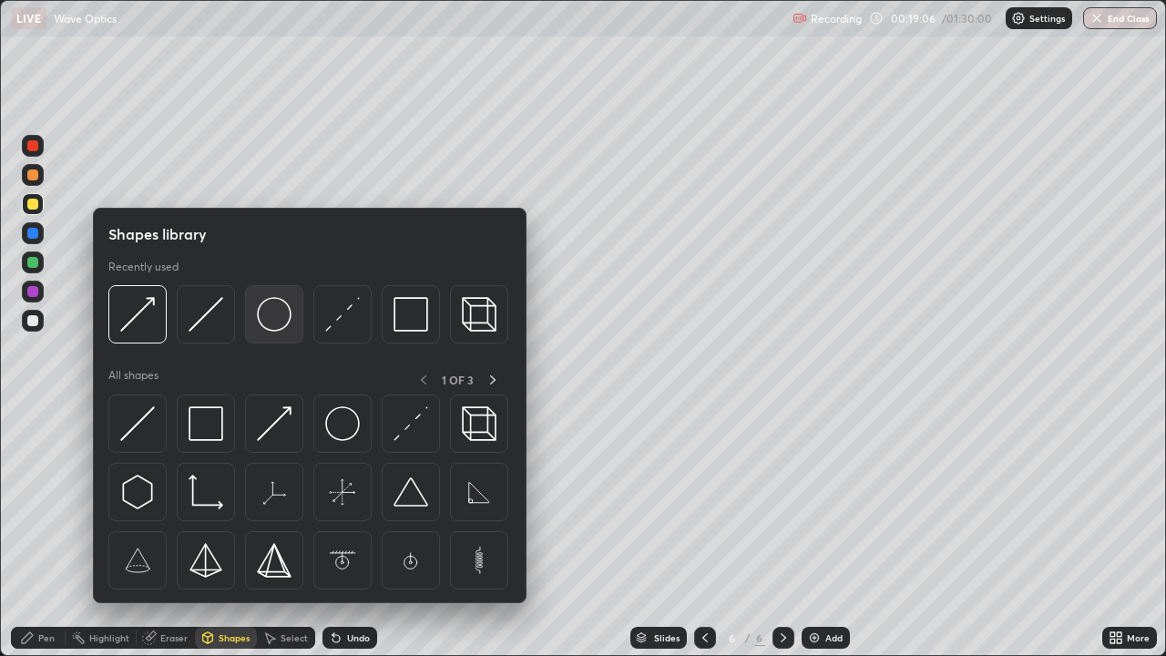
click at [278, 325] on img at bounding box center [274, 314] width 35 height 35
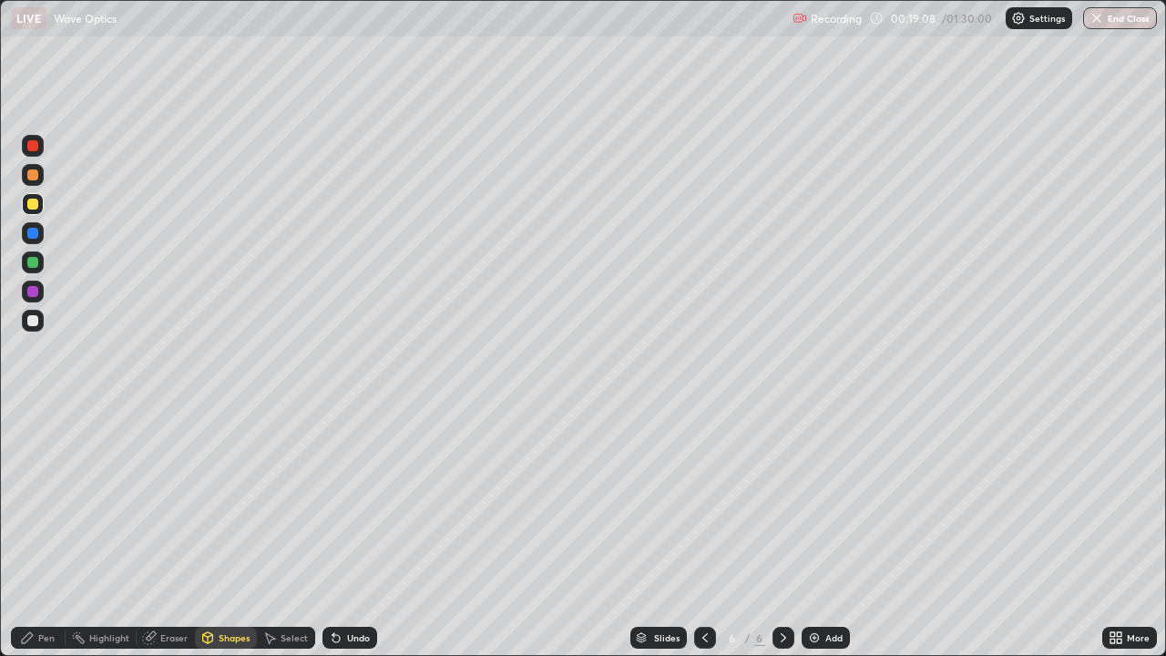
click at [43, 532] on div "Pen" at bounding box center [38, 638] width 55 height 22
click at [32, 318] on div at bounding box center [32, 320] width 11 height 11
click at [227, 532] on div "Shapes" at bounding box center [234, 637] width 31 height 9
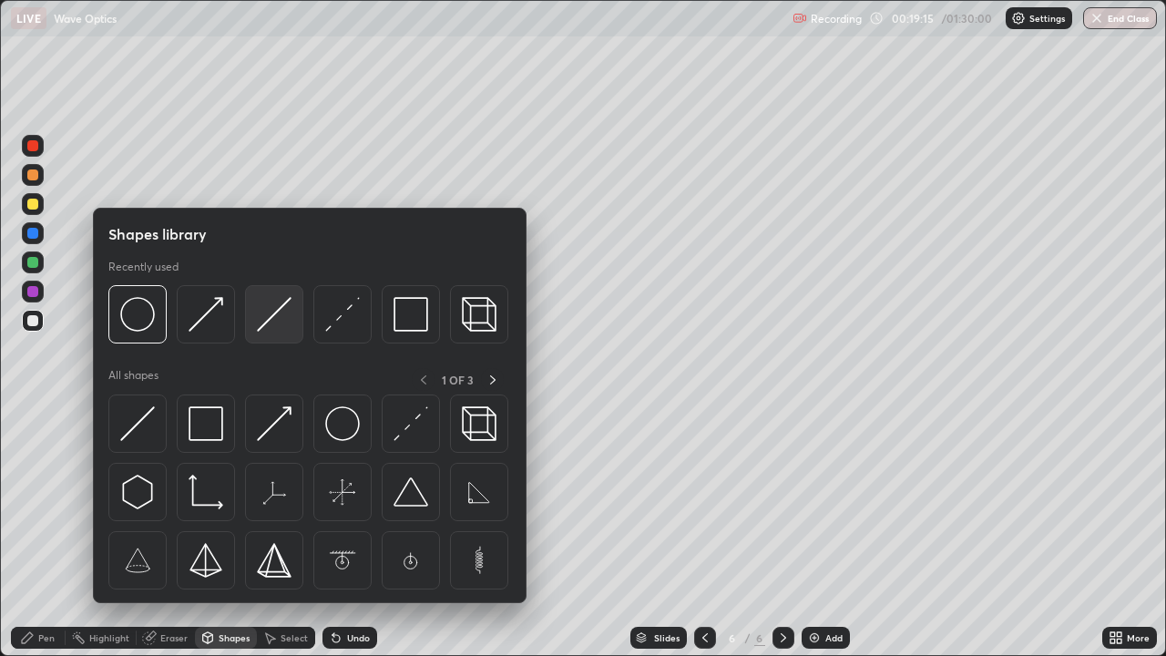
click at [263, 329] on img at bounding box center [274, 314] width 35 height 35
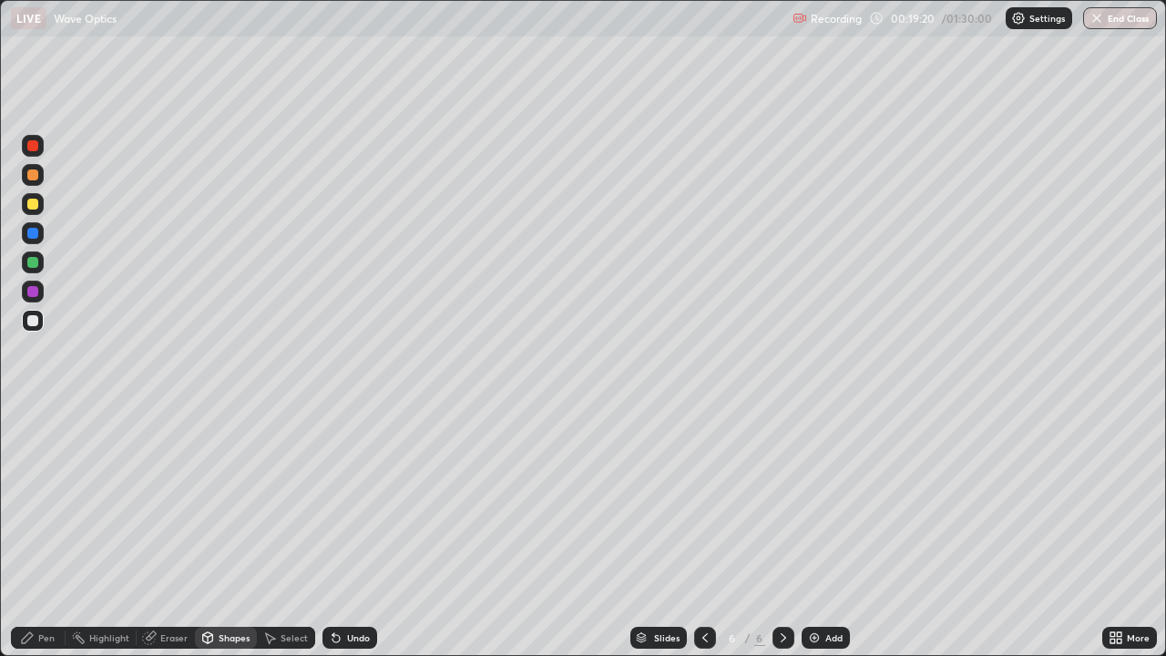
click at [174, 532] on div "Eraser" at bounding box center [173, 637] width 27 height 9
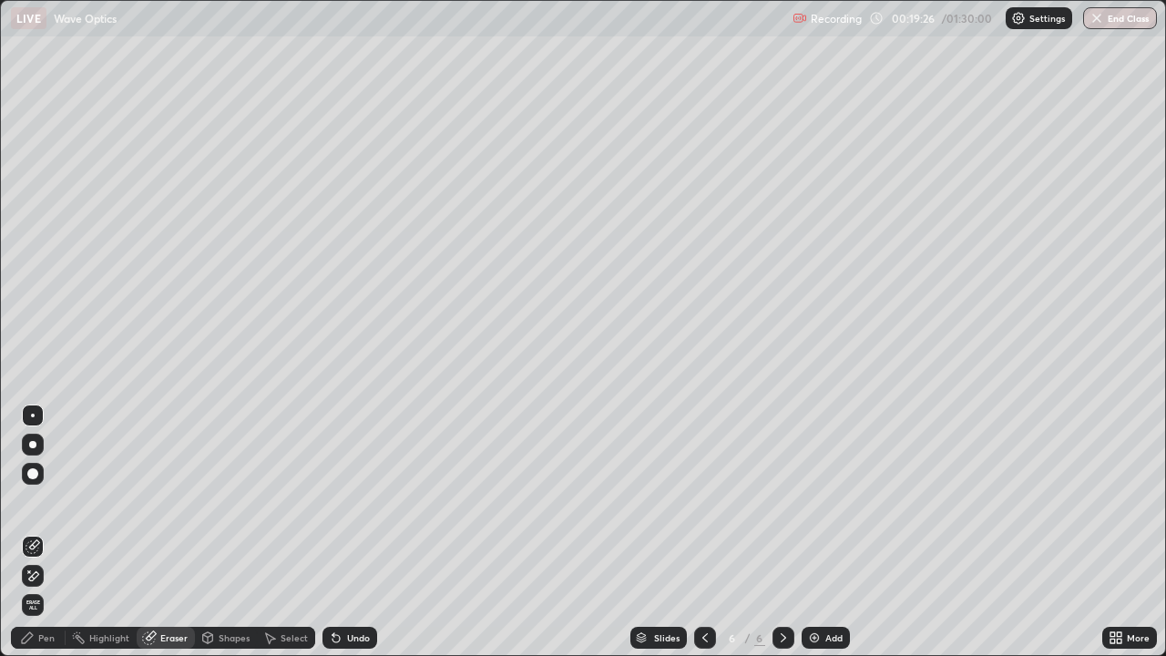
click at [213, 532] on icon at bounding box center [207, 638] width 15 height 15
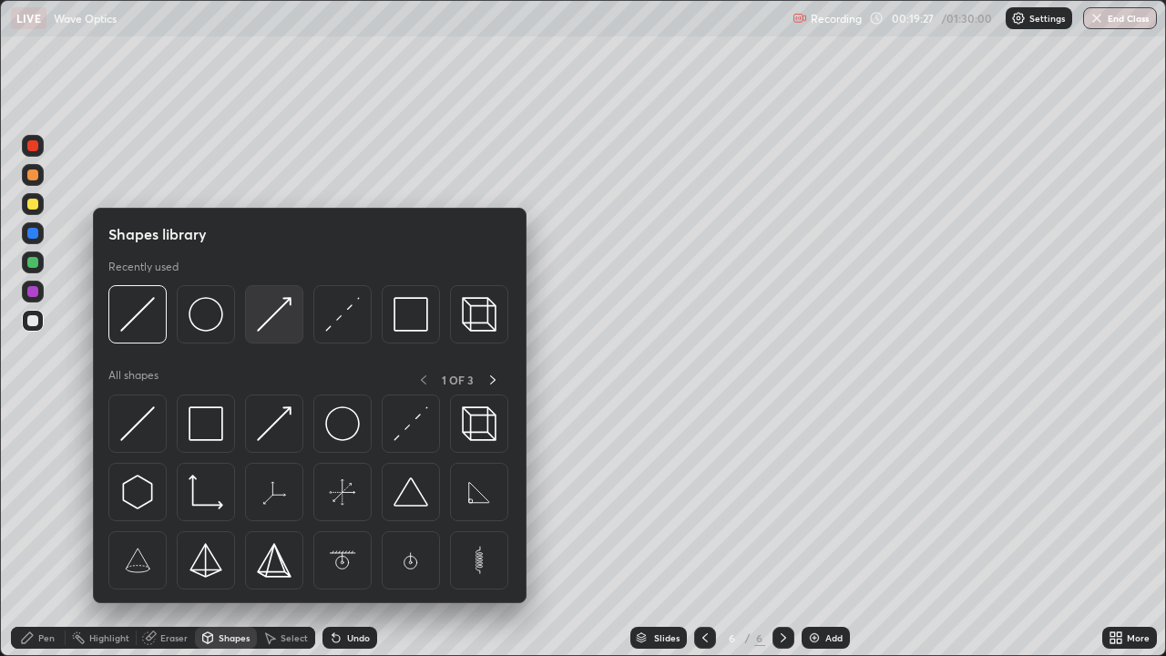
click at [259, 328] on img at bounding box center [274, 314] width 35 height 35
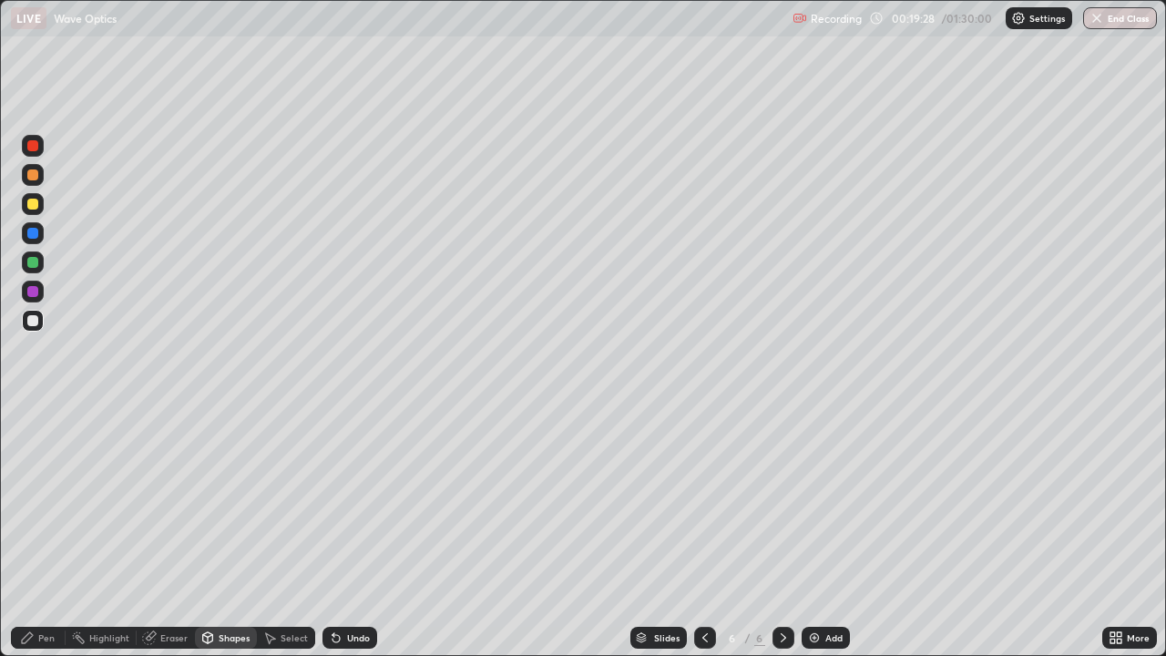
click at [39, 210] on div at bounding box center [33, 204] width 22 height 22
click at [39, 532] on div "Pen" at bounding box center [46, 637] width 16 height 9
click at [35, 321] on div at bounding box center [32, 320] width 11 height 11
click at [228, 532] on div "Shapes" at bounding box center [234, 637] width 31 height 9
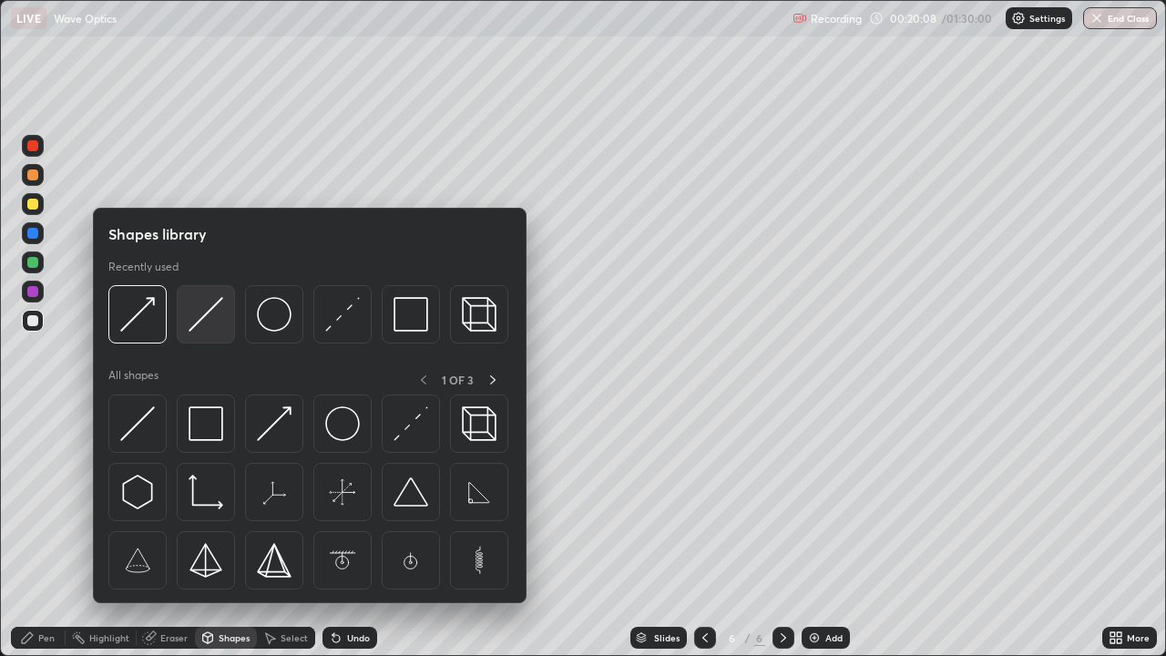
click at [190, 327] on img at bounding box center [206, 314] width 35 height 35
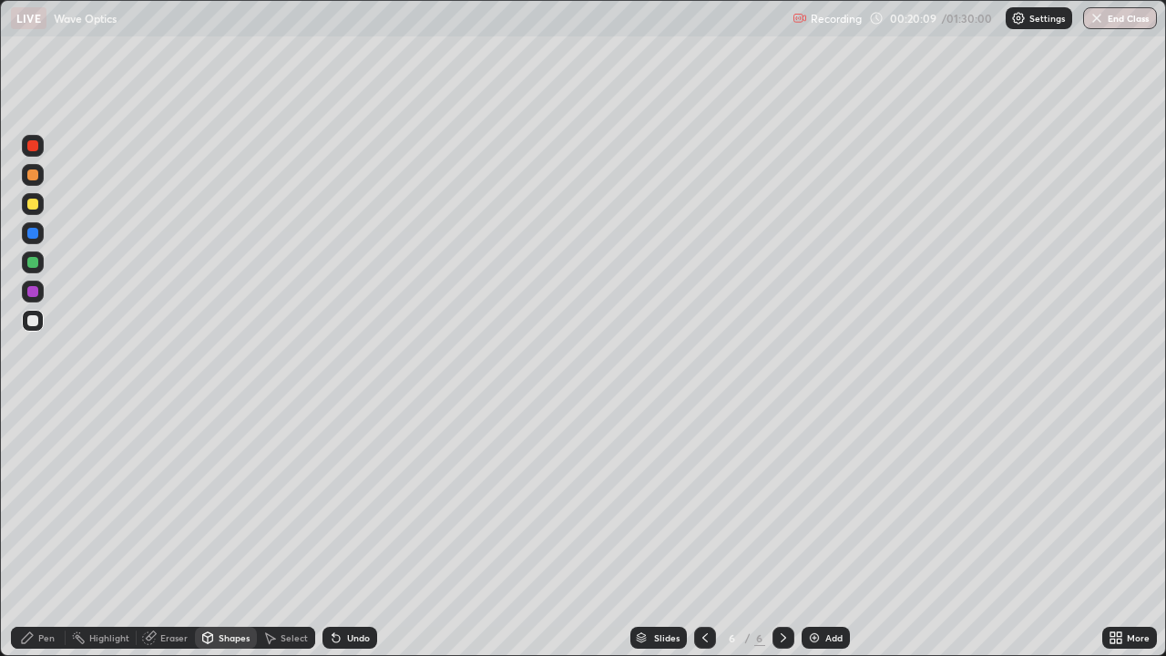
click at [42, 320] on div at bounding box center [33, 321] width 22 height 22
click at [153, 532] on icon at bounding box center [151, 635] width 10 height 9
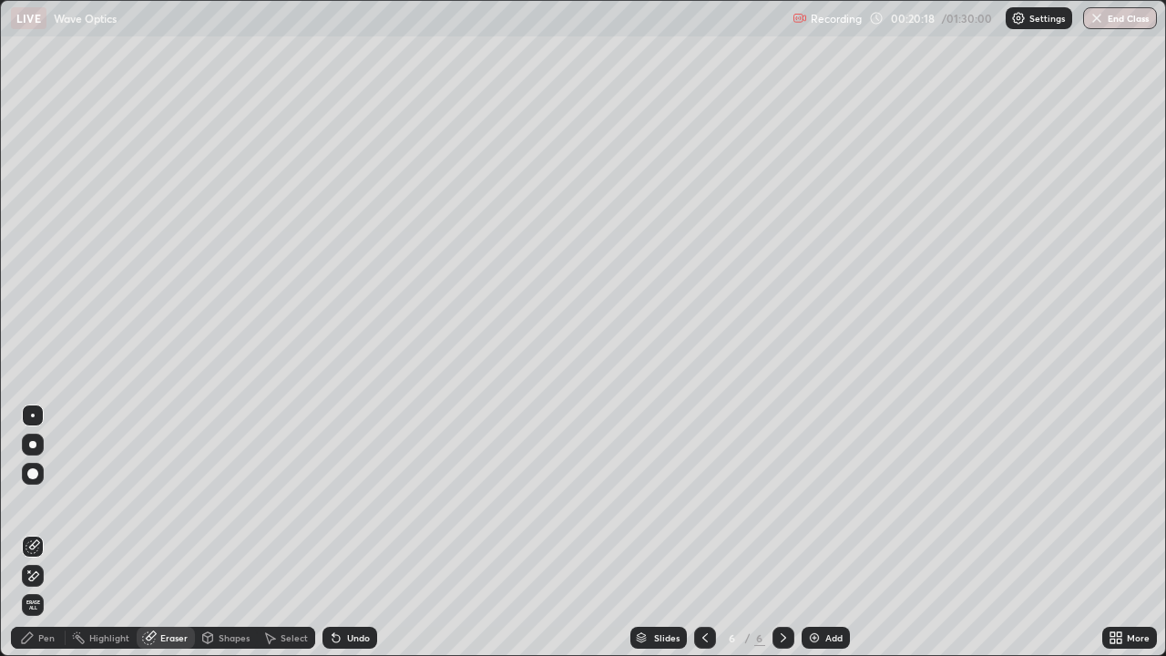
click at [219, 532] on div "Shapes" at bounding box center [234, 637] width 31 height 9
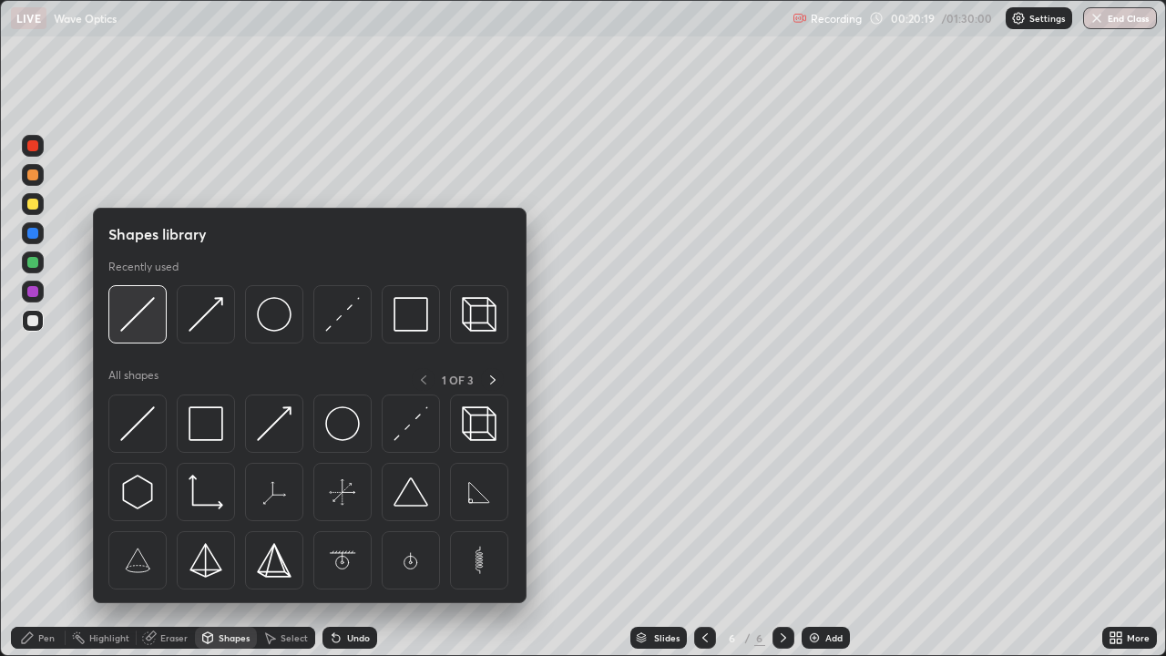
click at [141, 331] on img at bounding box center [137, 314] width 35 height 35
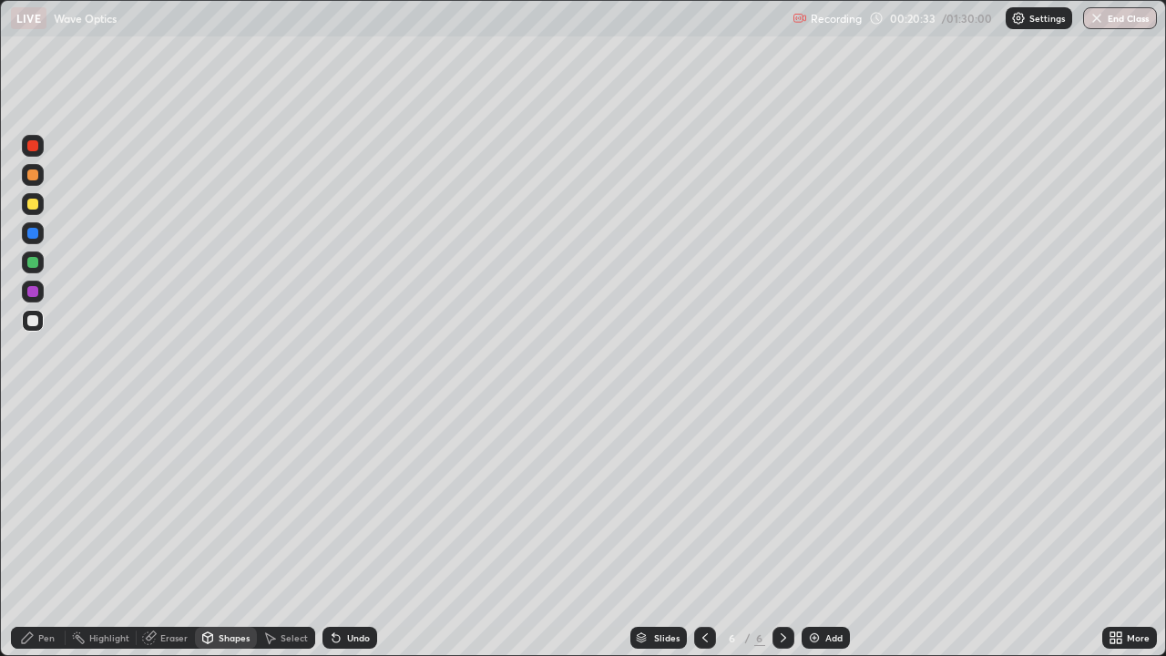
click at [214, 532] on div "Shapes" at bounding box center [226, 638] width 62 height 22
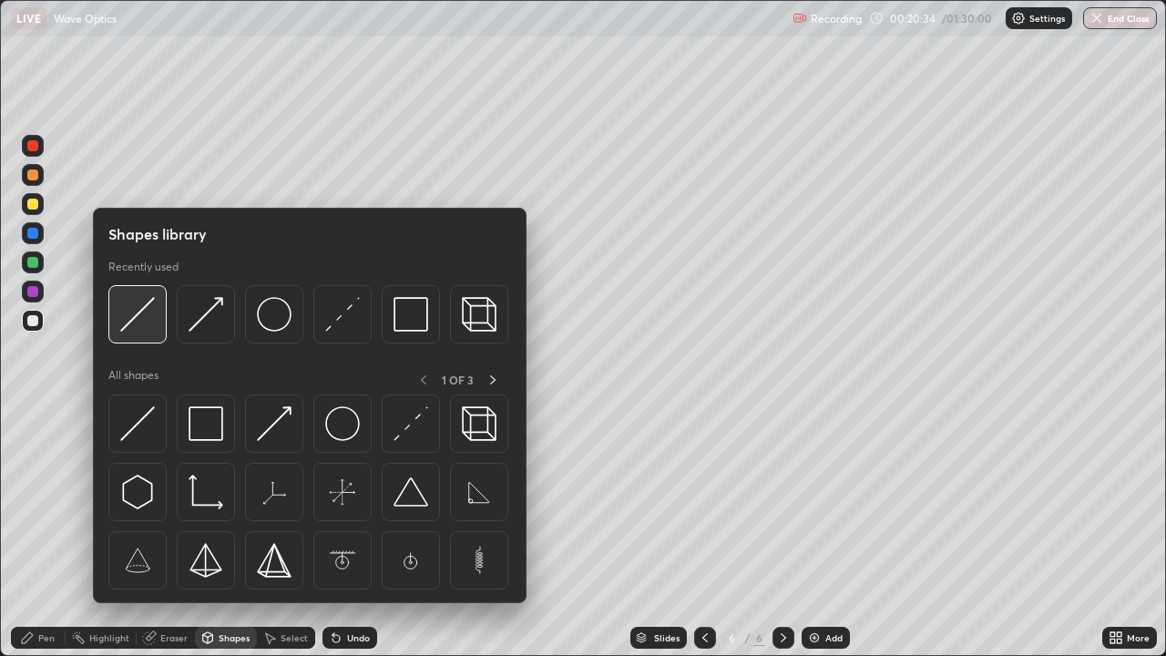
click at [138, 316] on img at bounding box center [137, 314] width 35 height 35
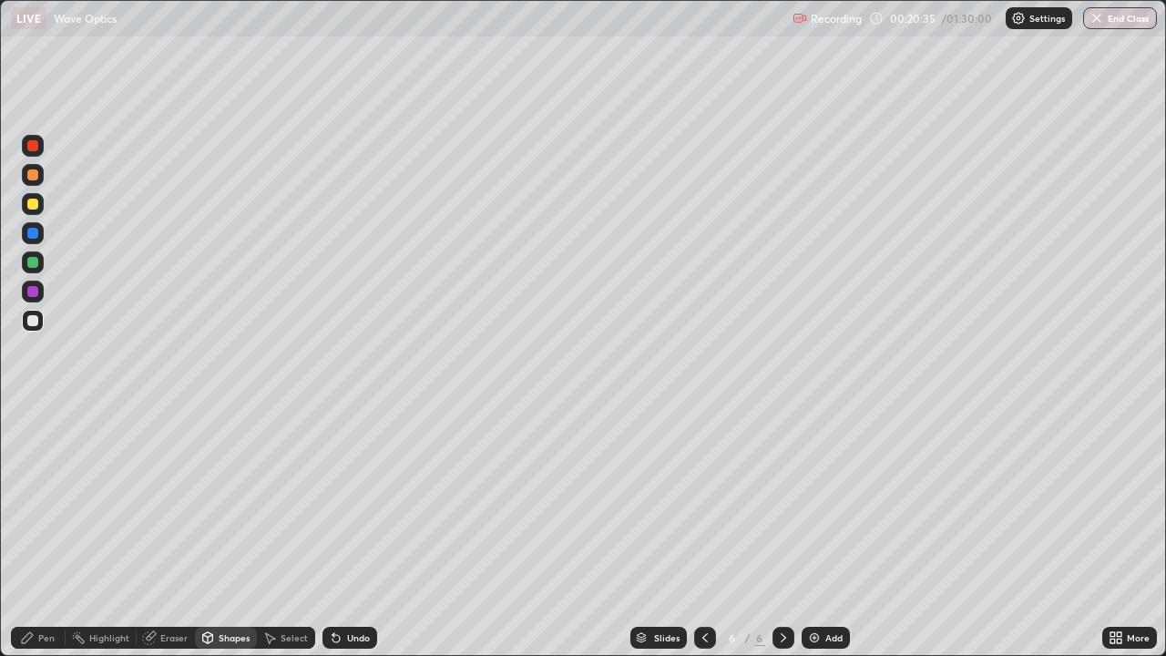
click at [34, 204] on div at bounding box center [32, 204] width 11 height 11
click at [231, 532] on div "Shapes" at bounding box center [226, 638] width 62 height 22
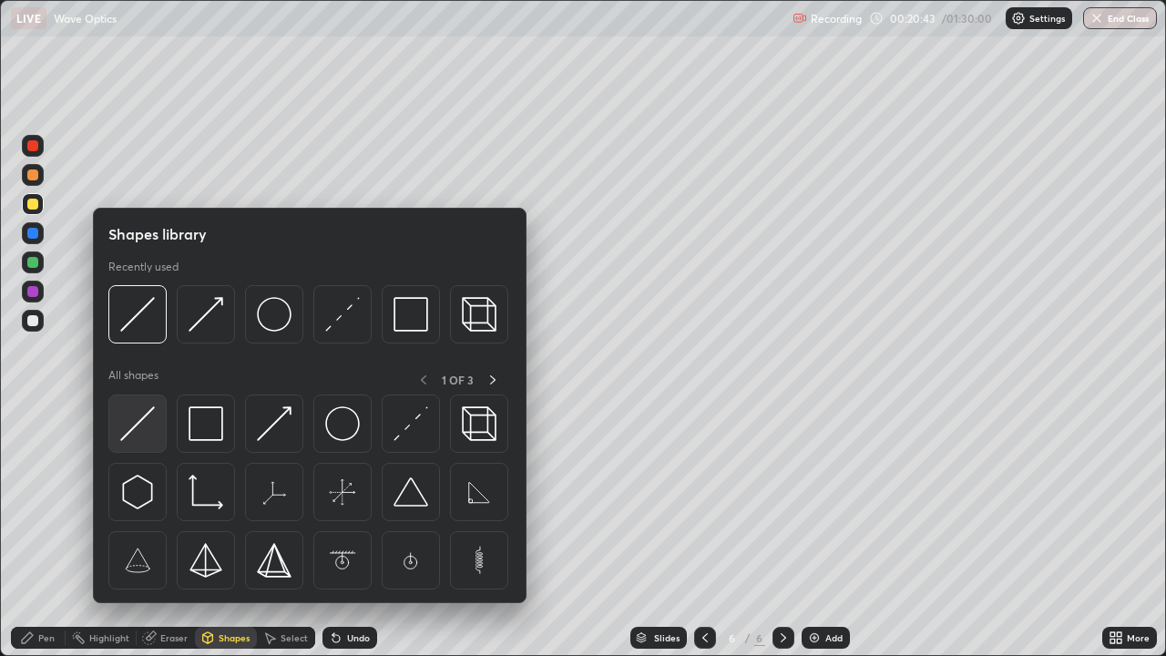
click at [150, 423] on img at bounding box center [137, 423] width 35 height 35
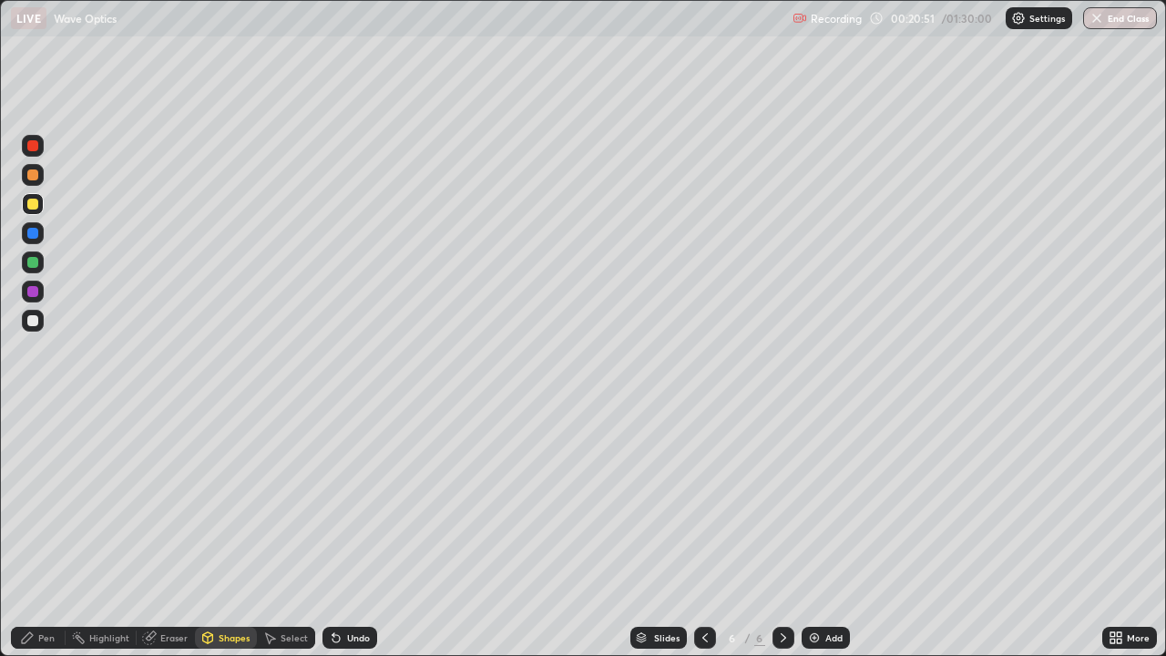
click at [46, 532] on div "Pen" at bounding box center [46, 637] width 16 height 9
click at [231, 532] on div "Shapes" at bounding box center [234, 637] width 31 height 9
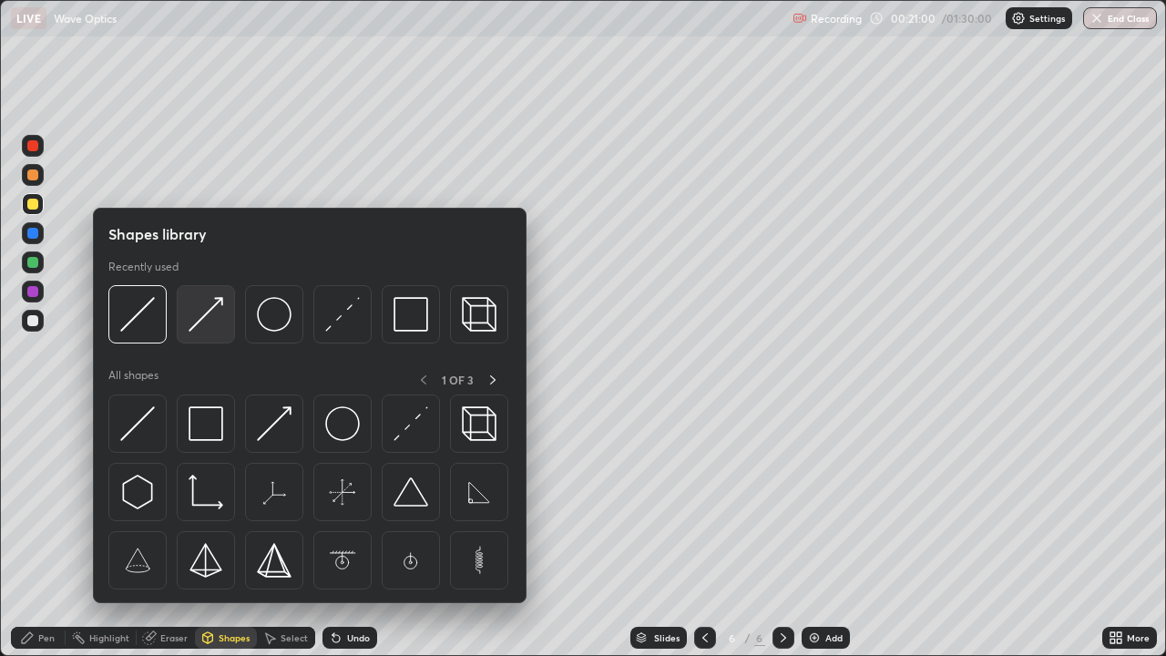
click at [200, 327] on img at bounding box center [206, 314] width 35 height 35
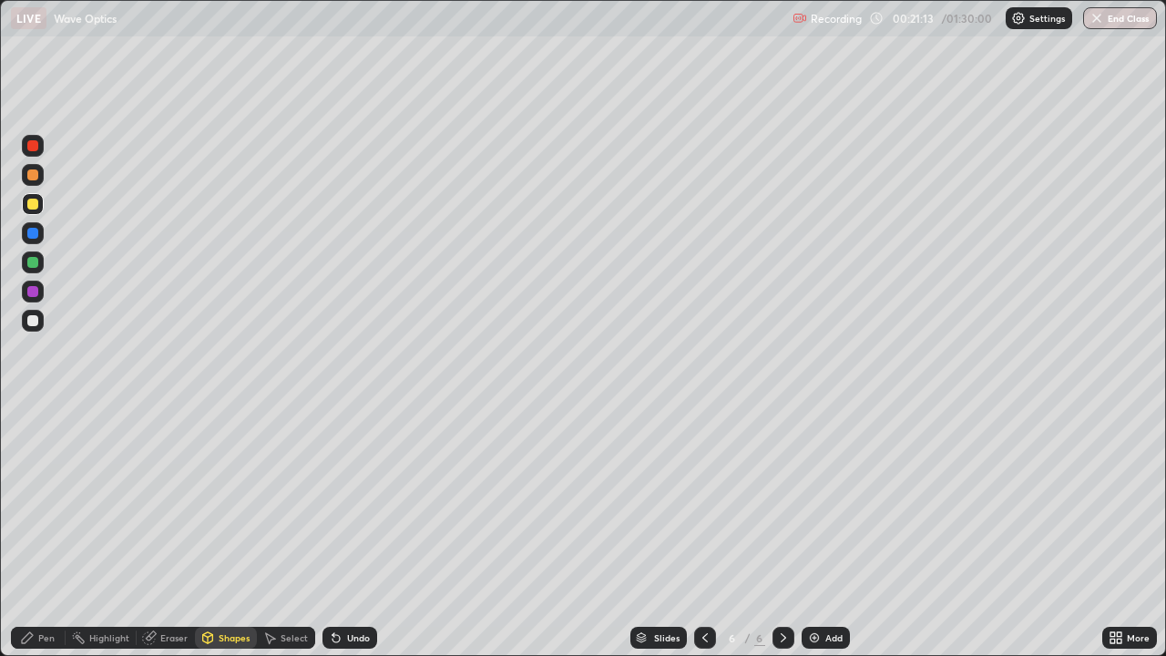
click at [223, 532] on div "Shapes" at bounding box center [234, 637] width 31 height 9
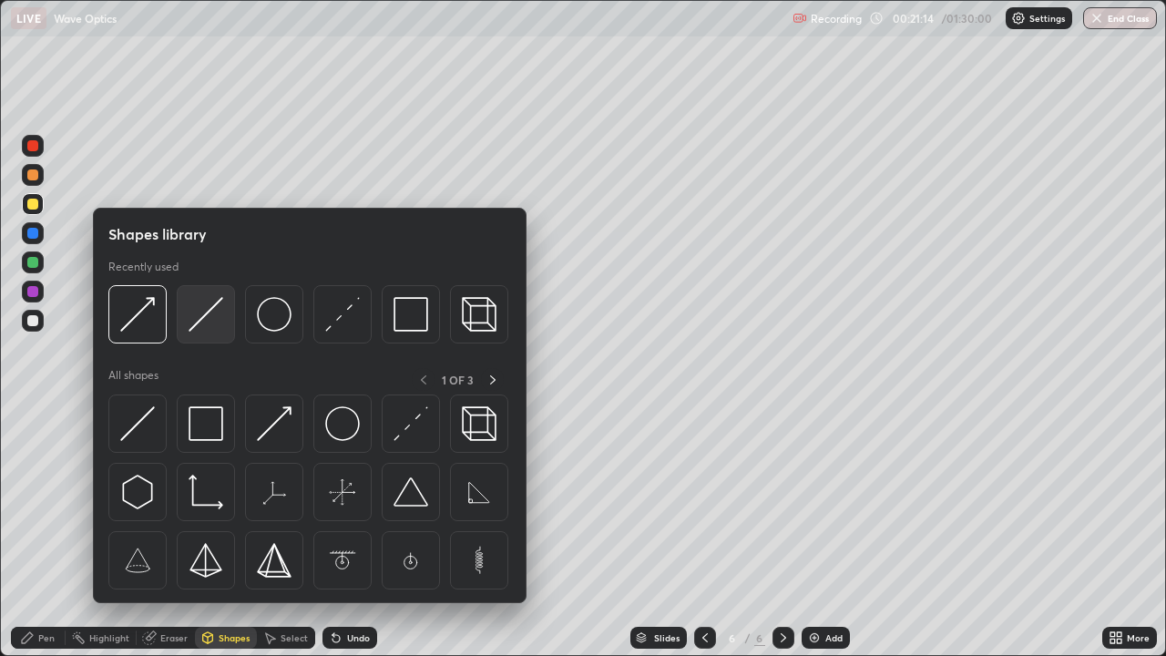
click at [200, 323] on img at bounding box center [206, 314] width 35 height 35
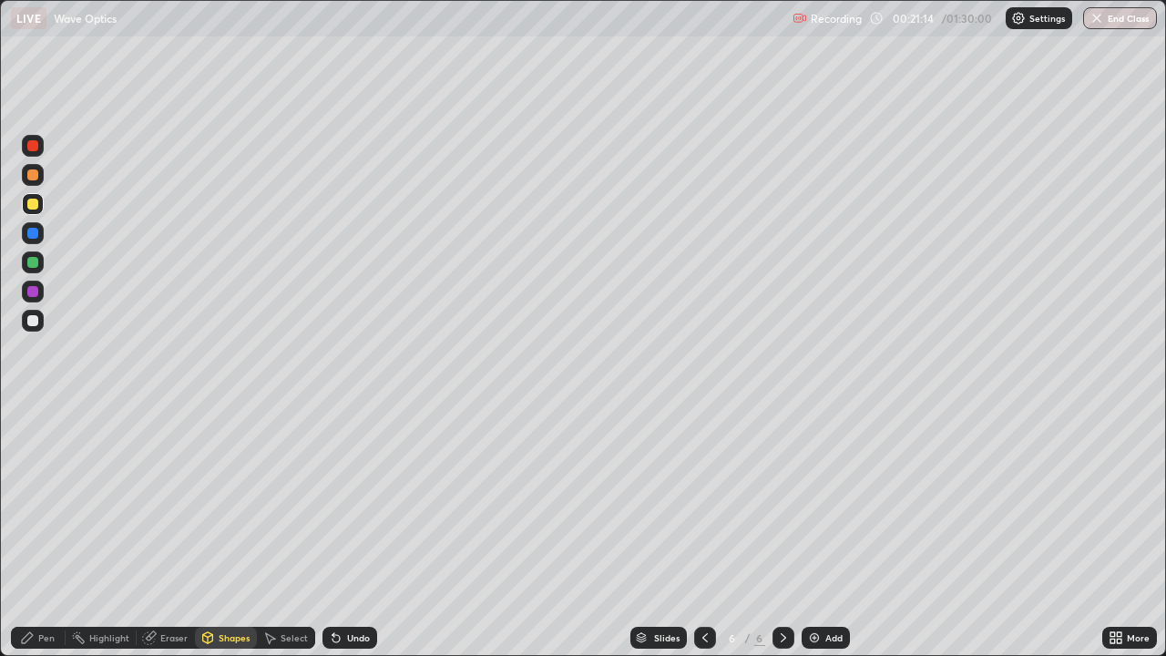
click at [39, 323] on div at bounding box center [33, 321] width 22 height 22
click at [30, 323] on div at bounding box center [32, 320] width 11 height 11
click at [48, 532] on div "Pen" at bounding box center [46, 637] width 16 height 9
click at [216, 532] on div "Shapes" at bounding box center [226, 638] width 62 height 22
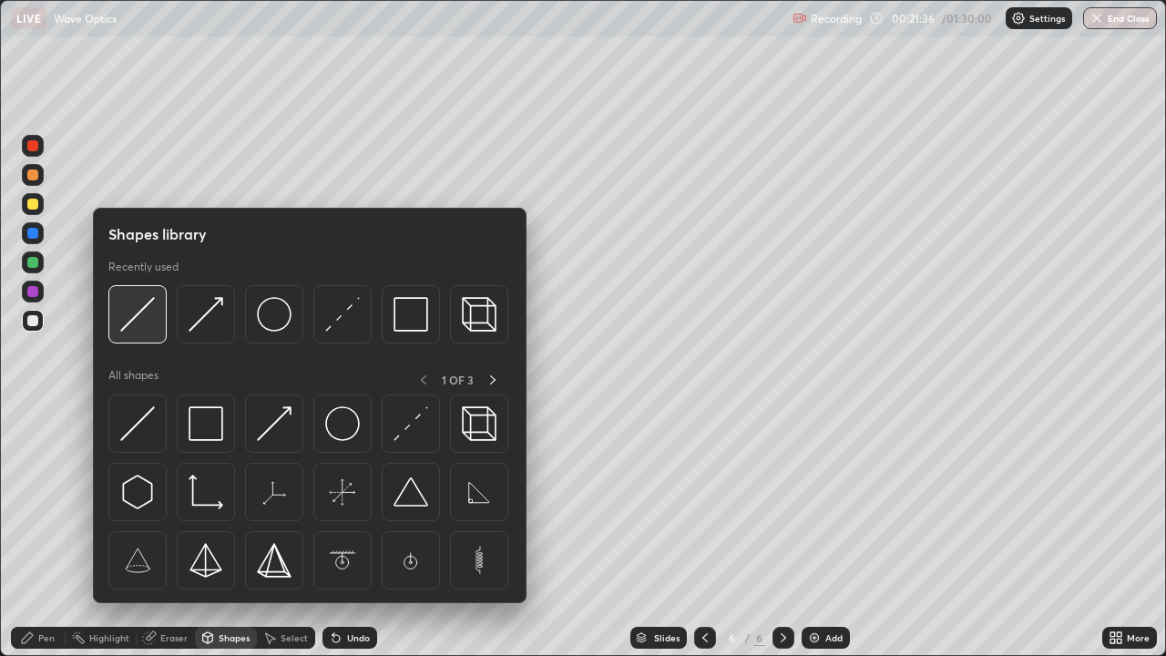
click at [138, 313] on img at bounding box center [137, 314] width 35 height 35
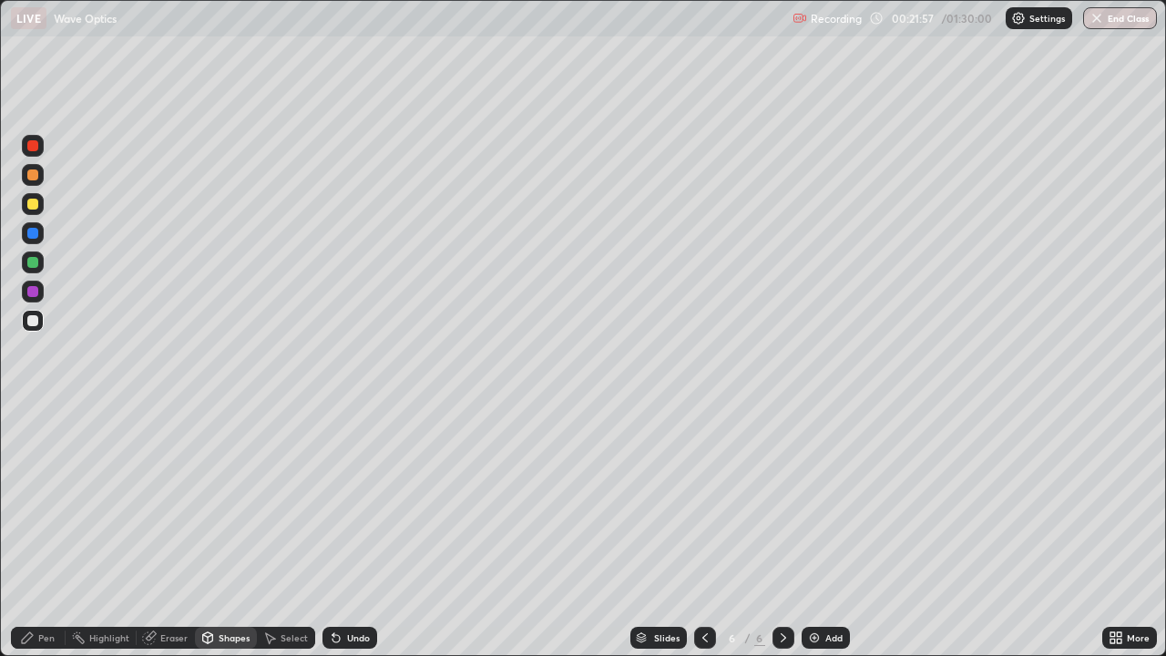
click at [52, 532] on div "Pen" at bounding box center [46, 637] width 16 height 9
click at [34, 321] on div at bounding box center [32, 320] width 11 height 11
click at [696, 532] on div at bounding box center [705, 638] width 22 height 22
click at [782, 532] on icon at bounding box center [783, 638] width 15 height 15
click at [810, 532] on img at bounding box center [814, 638] width 15 height 15
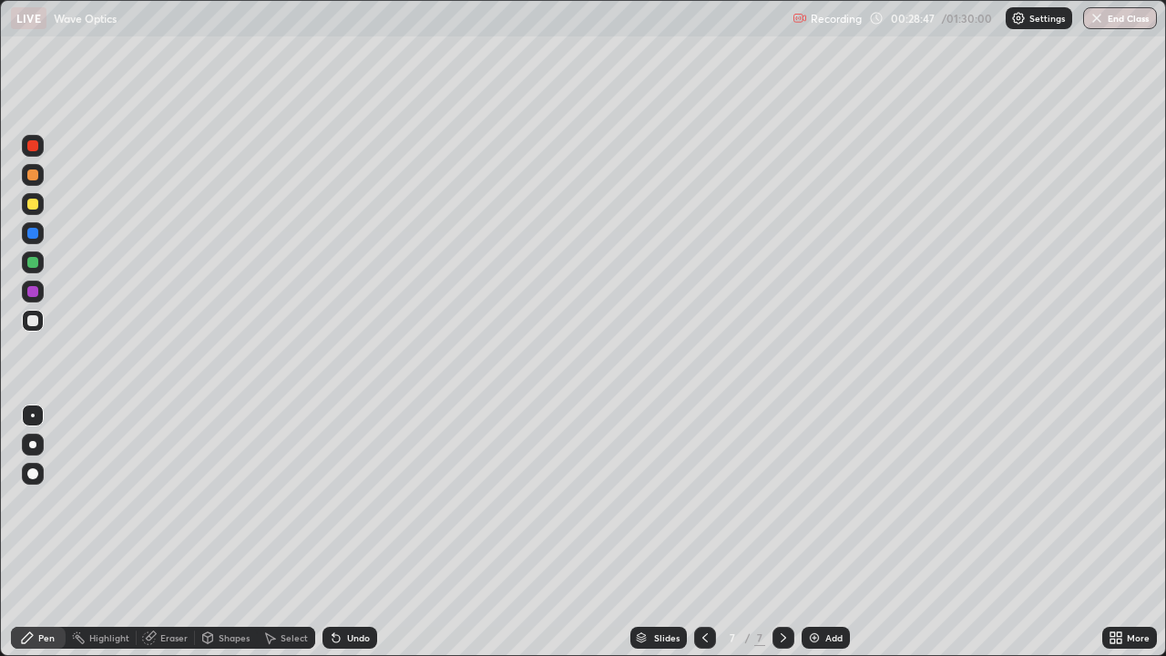
click at [36, 323] on div at bounding box center [32, 320] width 11 height 11
click at [225, 532] on div "Shapes" at bounding box center [234, 637] width 31 height 9
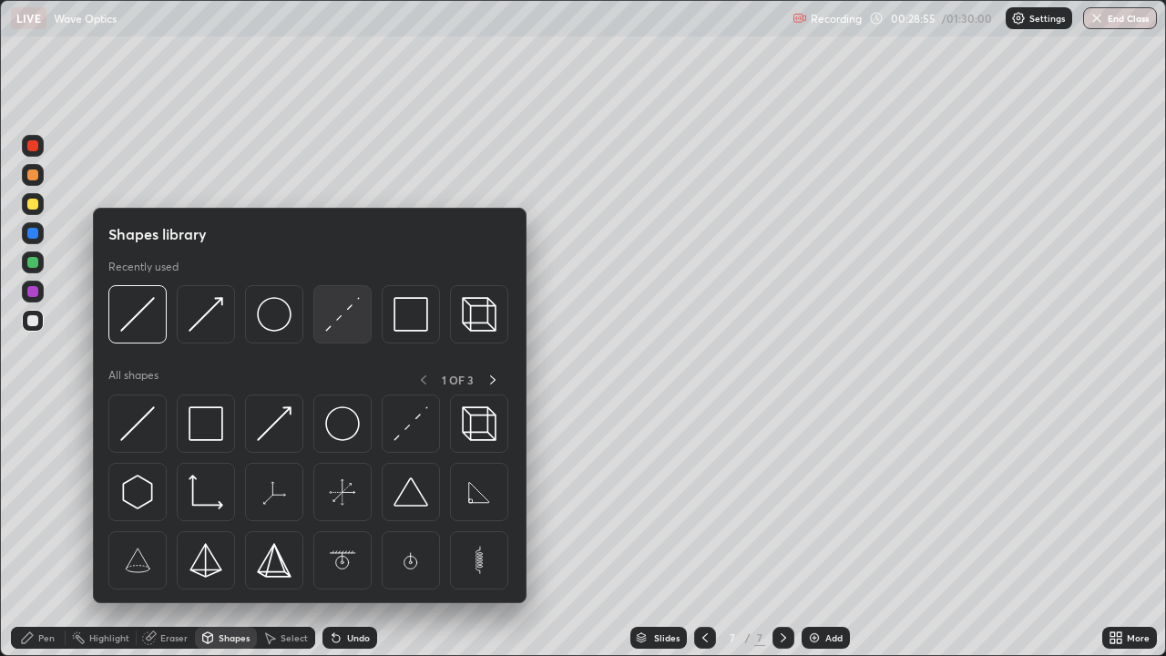
click at [324, 331] on div at bounding box center [342, 314] width 58 height 58
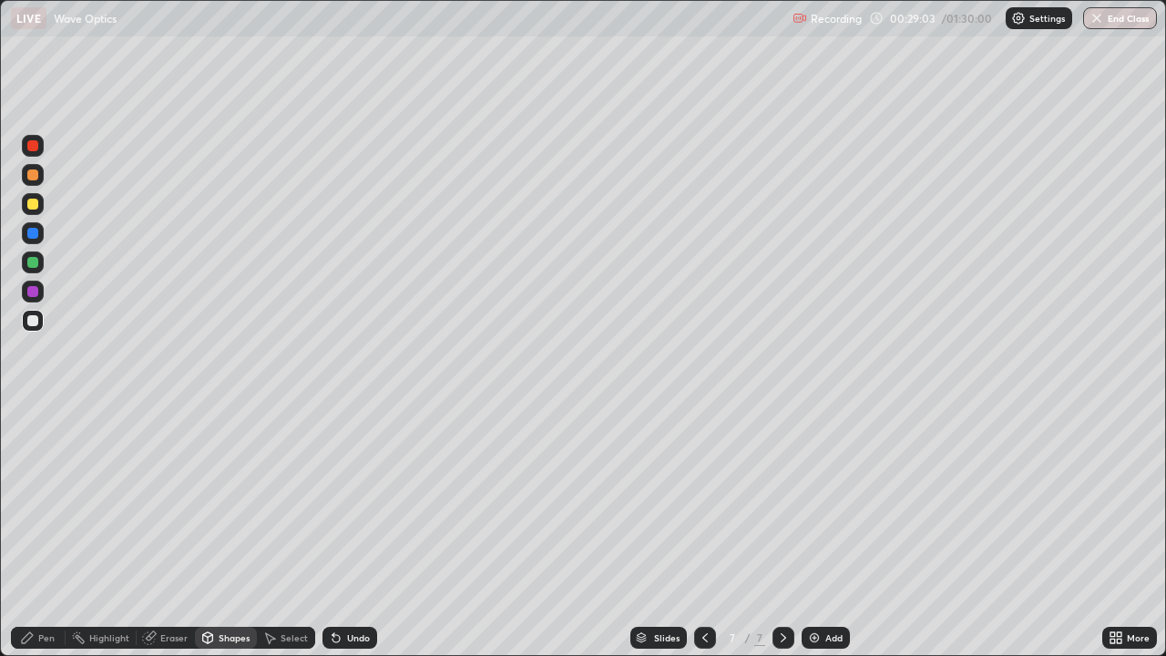
click at [234, 532] on div "Shapes" at bounding box center [234, 637] width 31 height 9
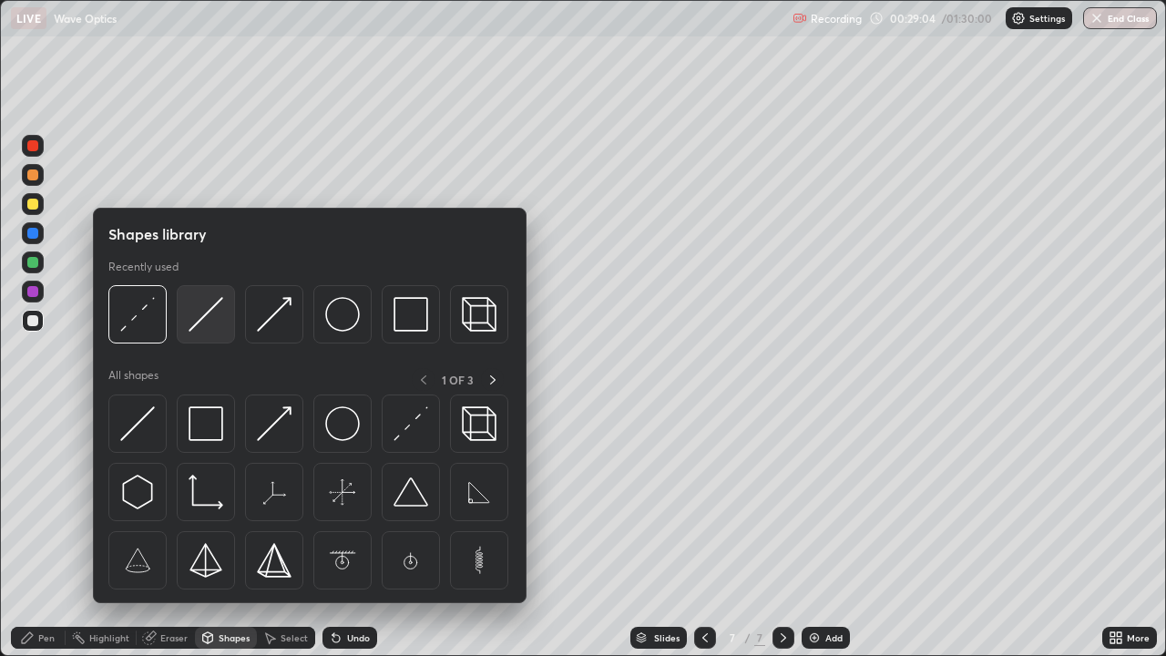
click at [202, 328] on img at bounding box center [206, 314] width 35 height 35
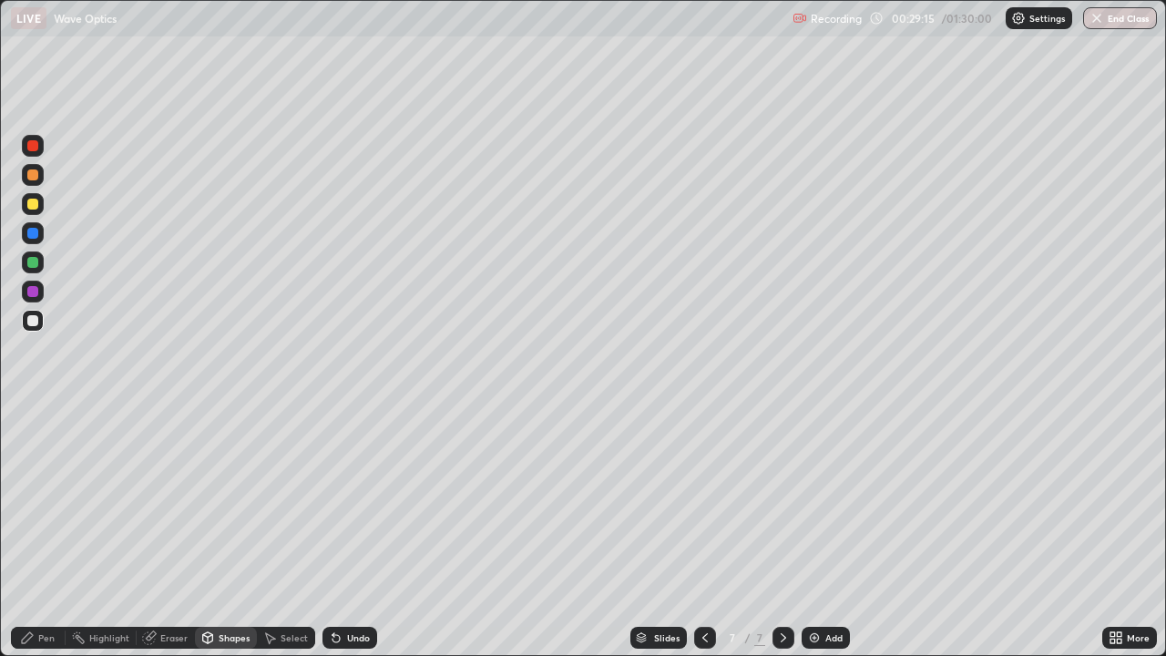
click at [46, 532] on div "Pen" at bounding box center [46, 637] width 16 height 9
click at [221, 532] on div "Shapes" at bounding box center [234, 637] width 31 height 9
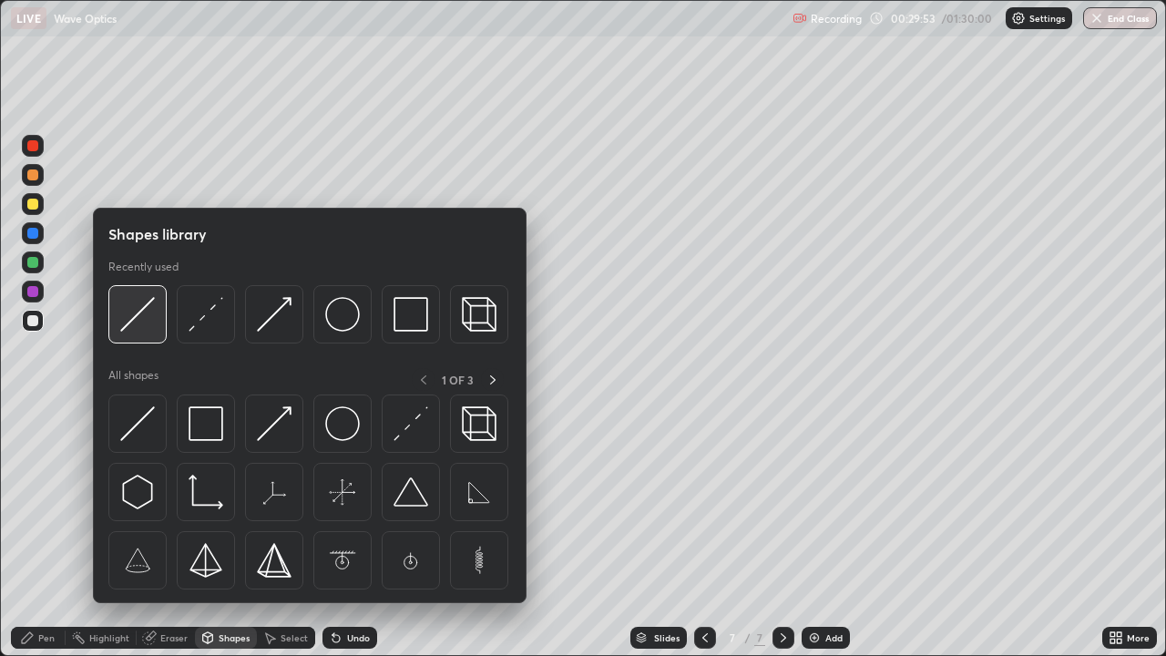
click at [139, 318] on img at bounding box center [137, 314] width 35 height 35
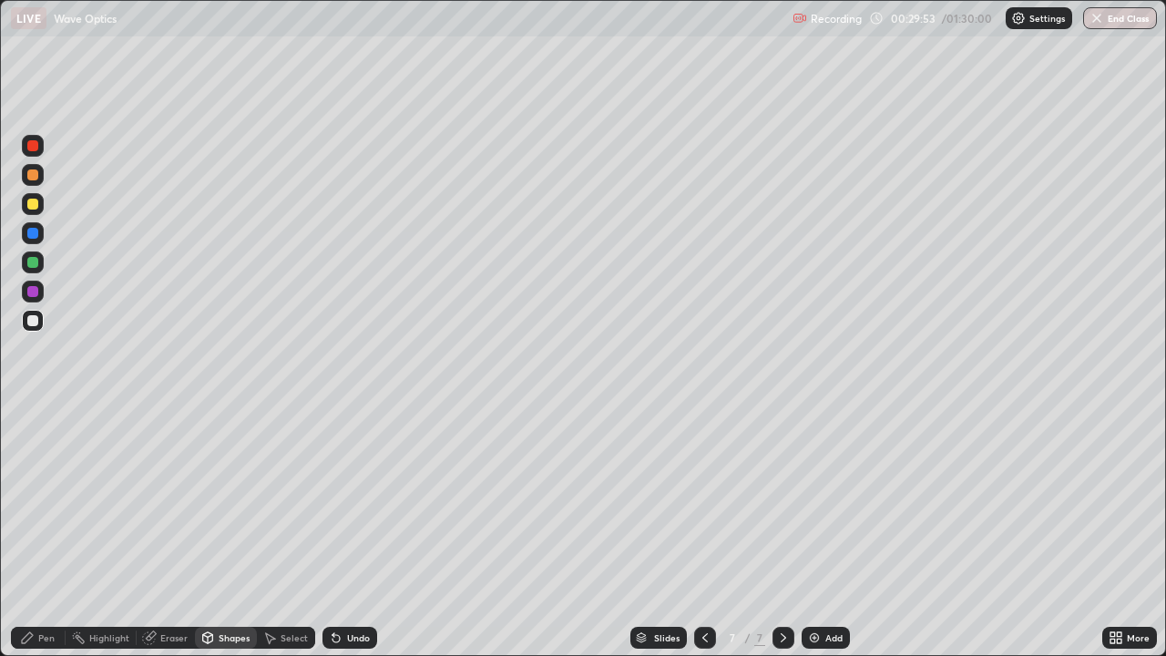
click at [34, 204] on div at bounding box center [32, 204] width 11 height 11
click at [226, 532] on div "Shapes" at bounding box center [234, 637] width 31 height 9
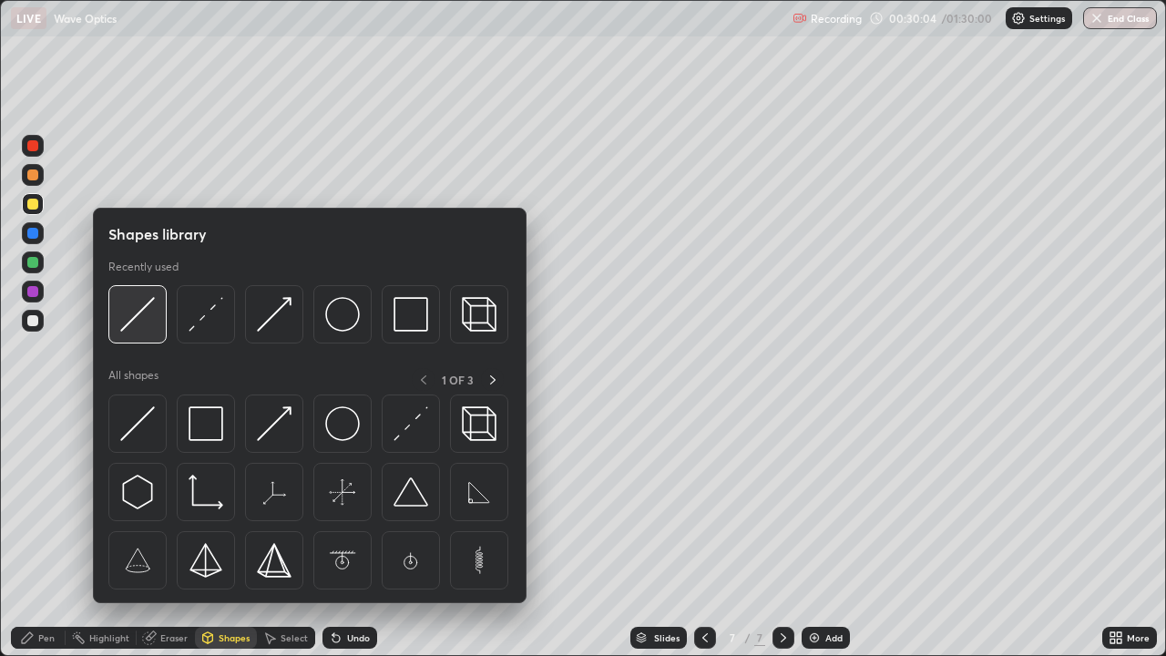
click at [145, 324] on img at bounding box center [137, 314] width 35 height 35
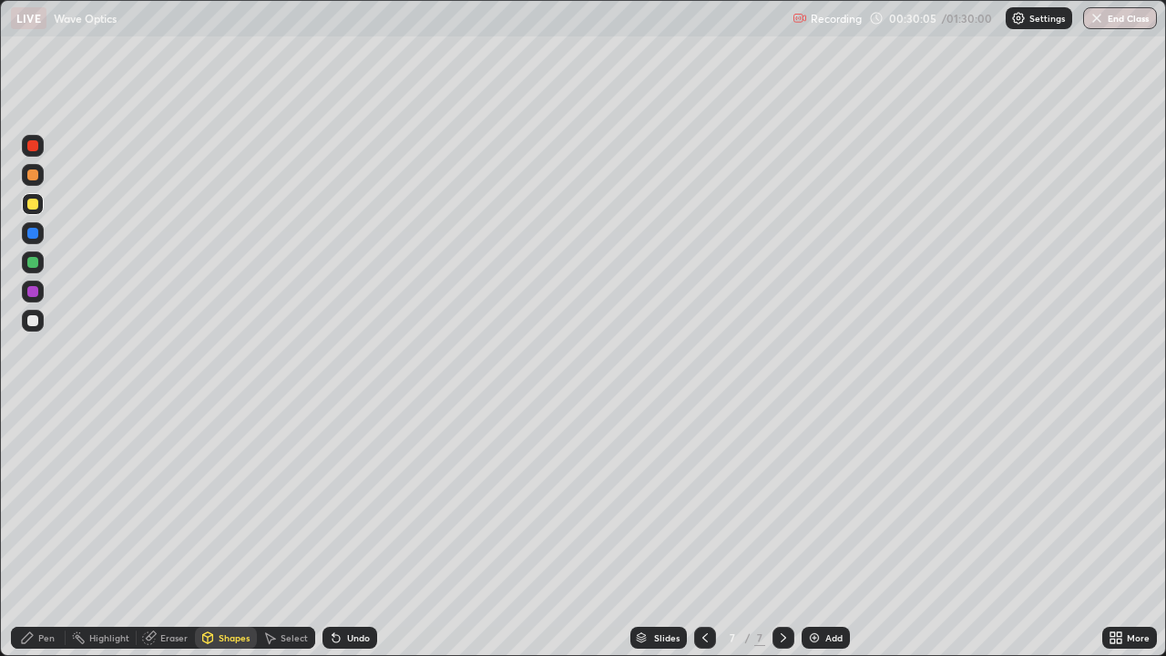
click at [41, 319] on div at bounding box center [33, 321] width 22 height 22
click at [228, 532] on div "Shapes" at bounding box center [234, 637] width 31 height 9
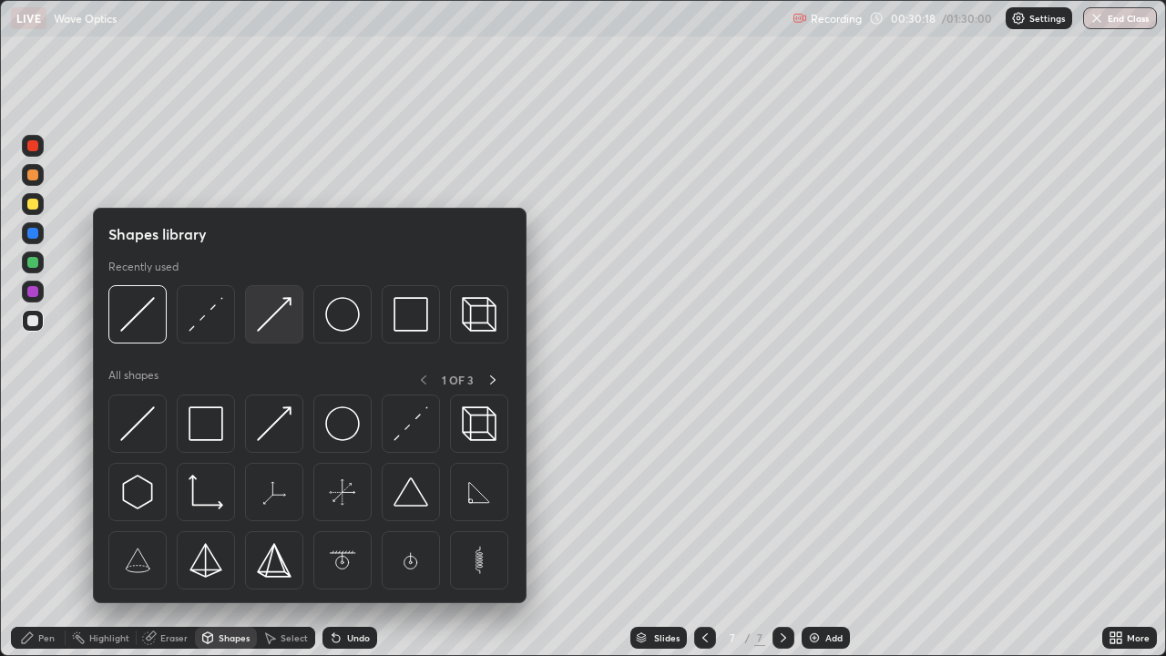
click at [266, 324] on img at bounding box center [274, 314] width 35 height 35
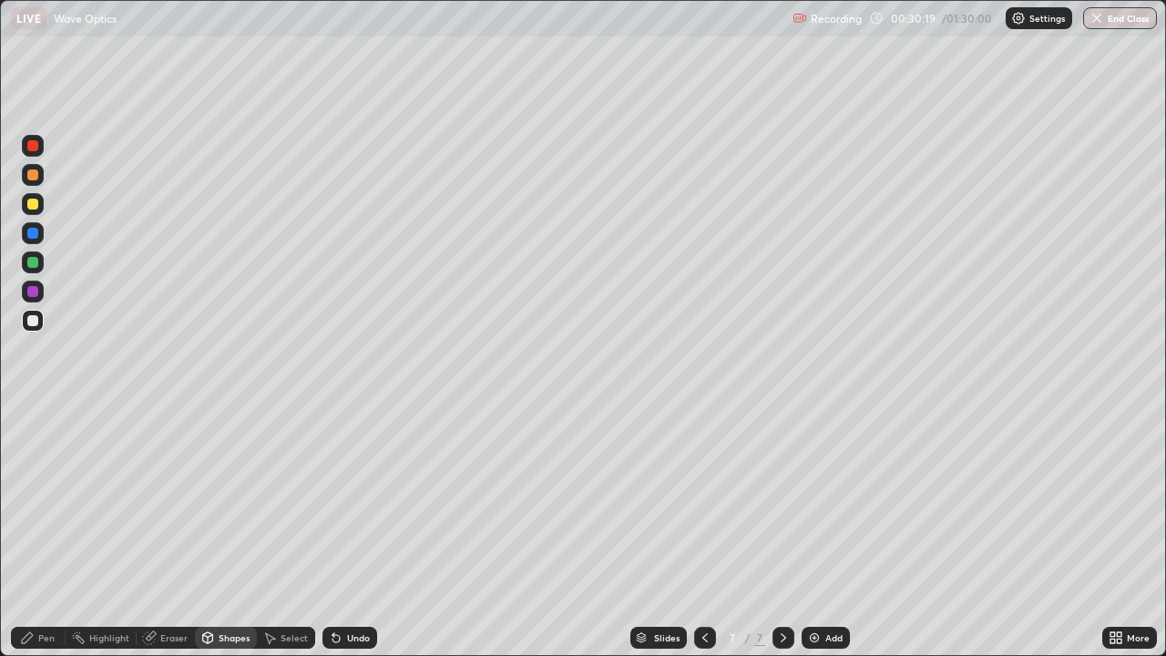
click at [36, 212] on div at bounding box center [33, 204] width 22 height 22
click at [54, 532] on div "Pen" at bounding box center [46, 637] width 16 height 9
click at [220, 532] on div "Shapes" at bounding box center [234, 637] width 31 height 9
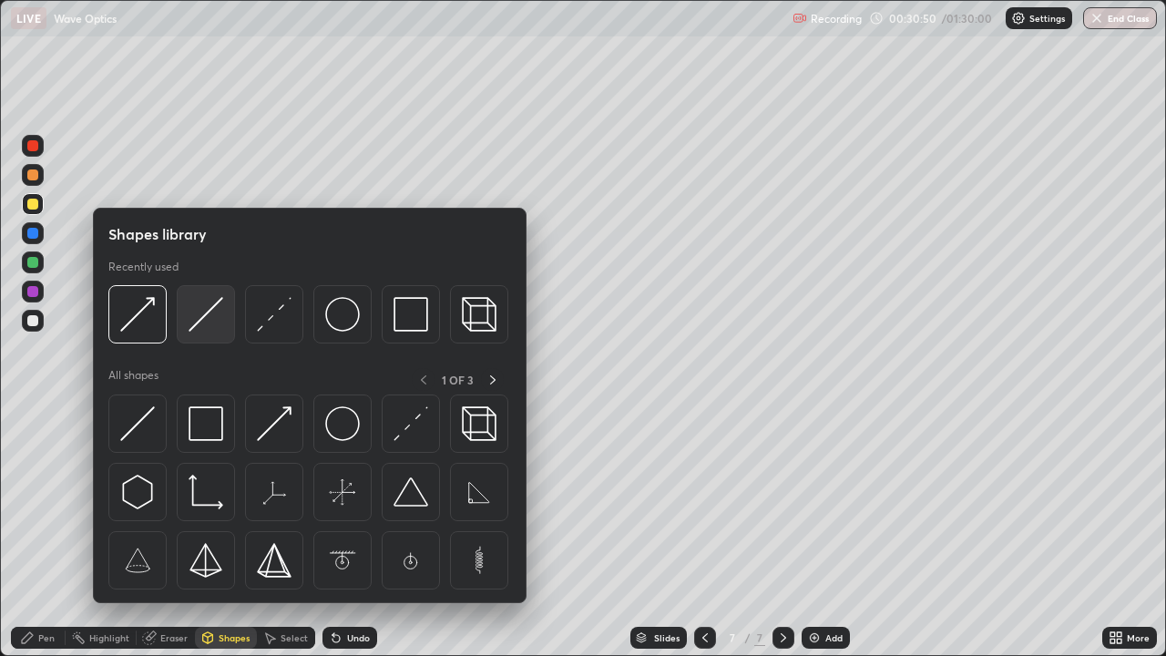
click at [190, 321] on img at bounding box center [206, 314] width 35 height 35
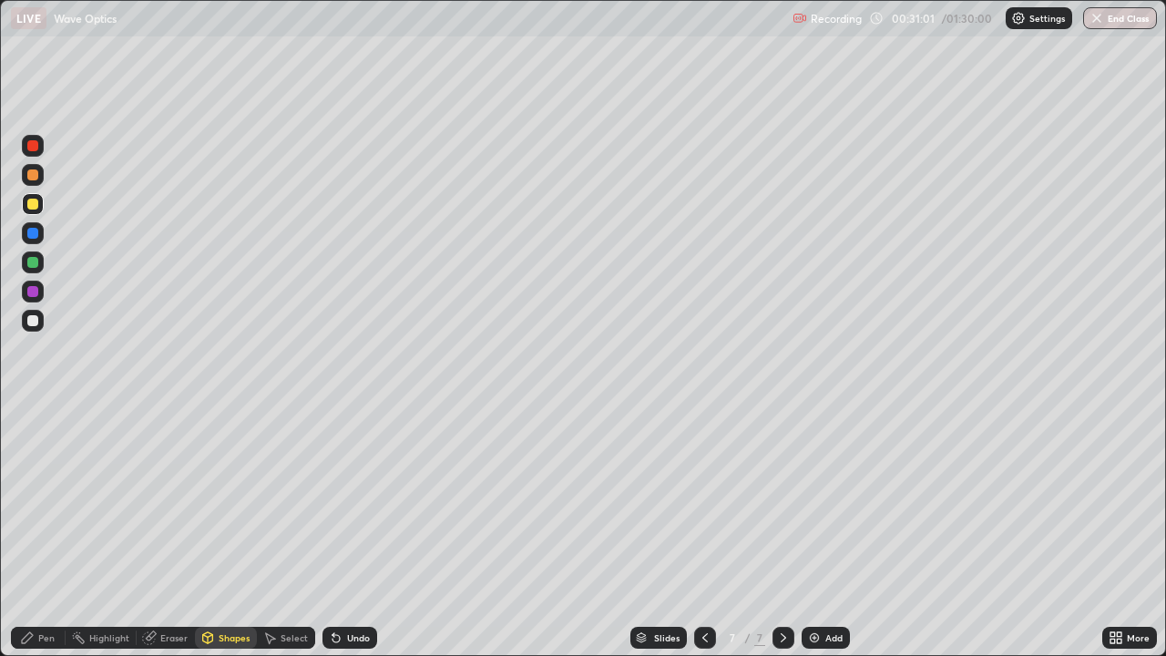
click at [46, 532] on div "Pen" at bounding box center [46, 637] width 16 height 9
click at [30, 329] on div at bounding box center [33, 321] width 22 height 22
click at [120, 532] on div "Highlight" at bounding box center [109, 637] width 40 height 9
click at [28, 532] on icon at bounding box center [27, 638] width 15 height 15
click at [34, 207] on div at bounding box center [32, 204] width 11 height 11
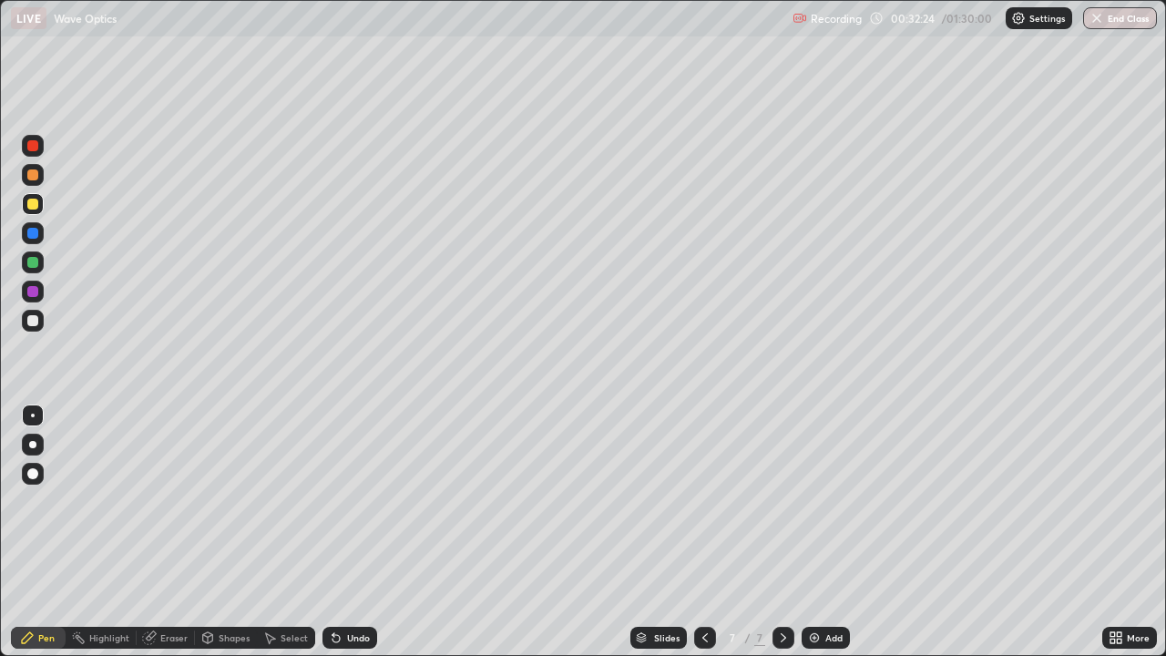
click at [231, 532] on div "Shapes" at bounding box center [234, 637] width 31 height 9
click at [36, 532] on div "Pen" at bounding box center [38, 638] width 55 height 22
click at [37, 203] on div at bounding box center [32, 204] width 11 height 11
click at [219, 532] on div "Shapes" at bounding box center [234, 637] width 31 height 9
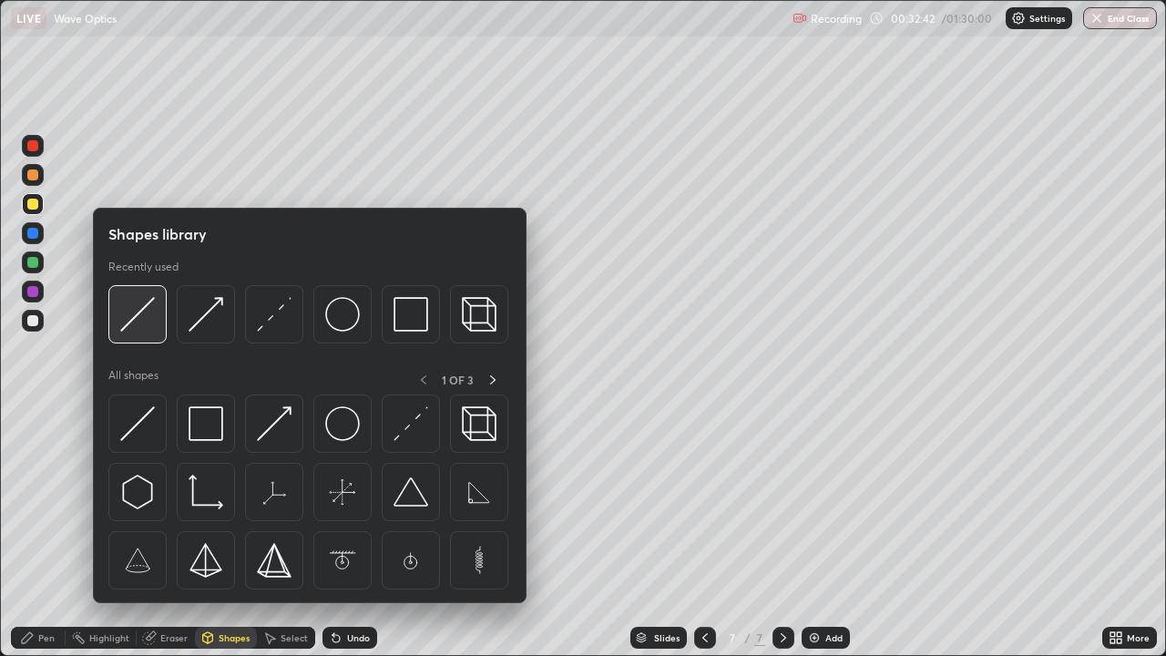
click at [142, 313] on img at bounding box center [137, 314] width 35 height 35
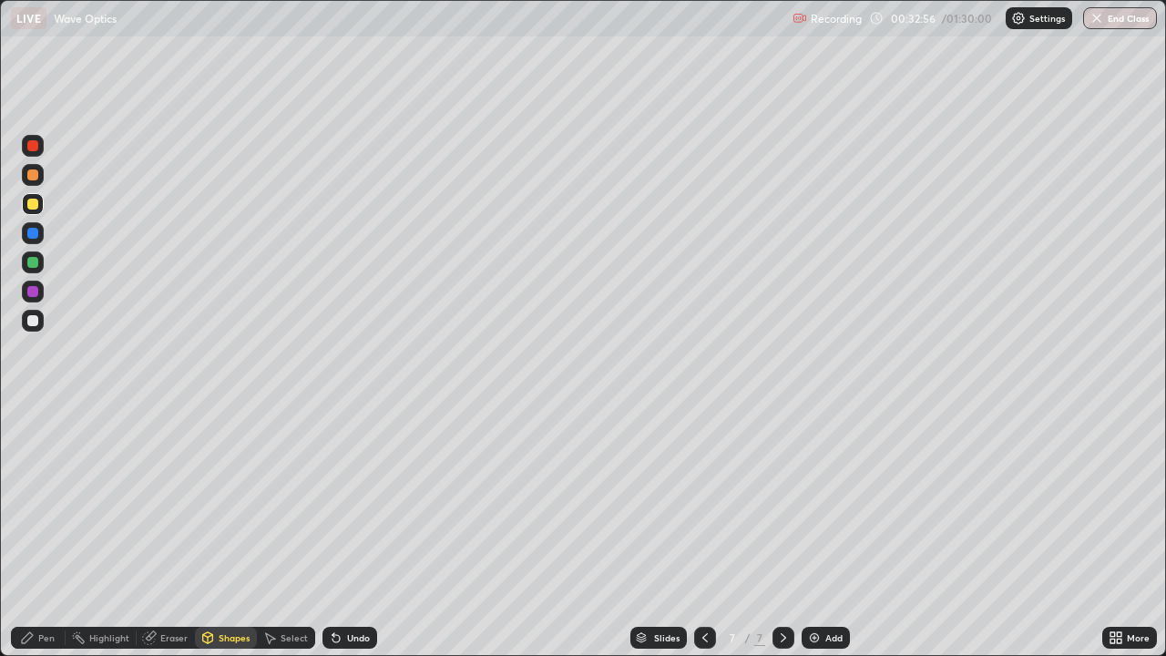
click at [46, 532] on div "Pen" at bounding box center [46, 637] width 16 height 9
click at [36, 235] on div at bounding box center [32, 233] width 11 height 11
click at [35, 262] on div at bounding box center [32, 262] width 11 height 11
click at [347, 532] on div "Undo" at bounding box center [358, 637] width 23 height 9
click at [335, 532] on icon at bounding box center [336, 638] width 7 height 7
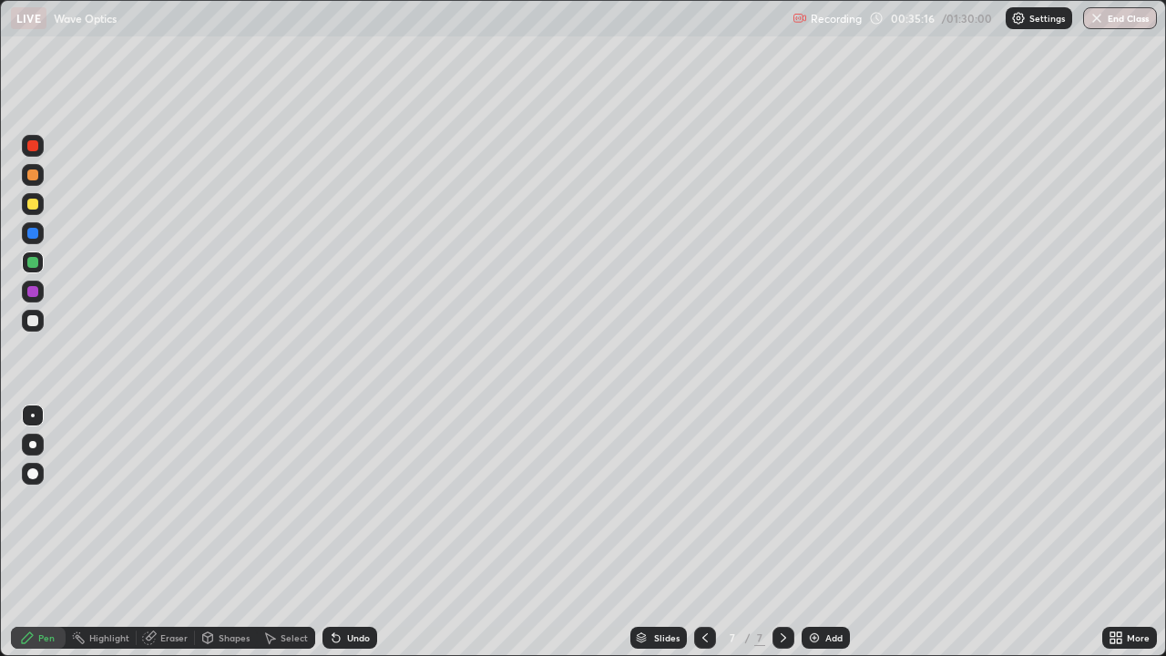
click at [347, 532] on div "Undo" at bounding box center [358, 637] width 23 height 9
click at [806, 532] on div "Add" at bounding box center [826, 638] width 48 height 22
click at [240, 532] on div "Shapes" at bounding box center [226, 638] width 62 height 22
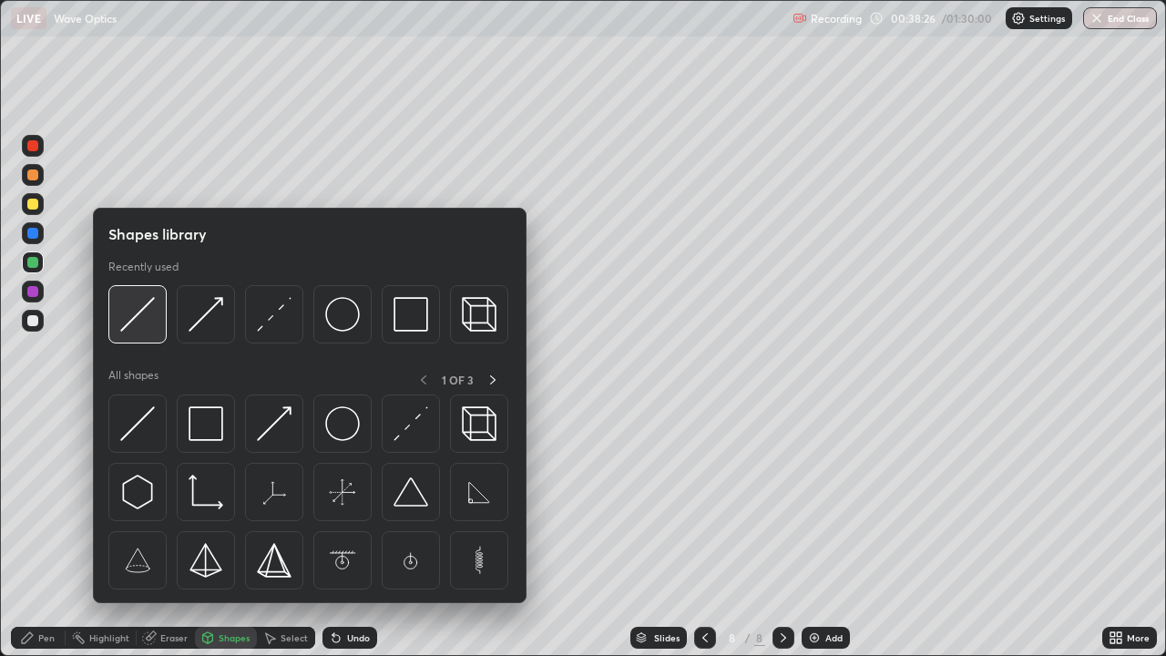
click at [141, 324] on img at bounding box center [137, 314] width 35 height 35
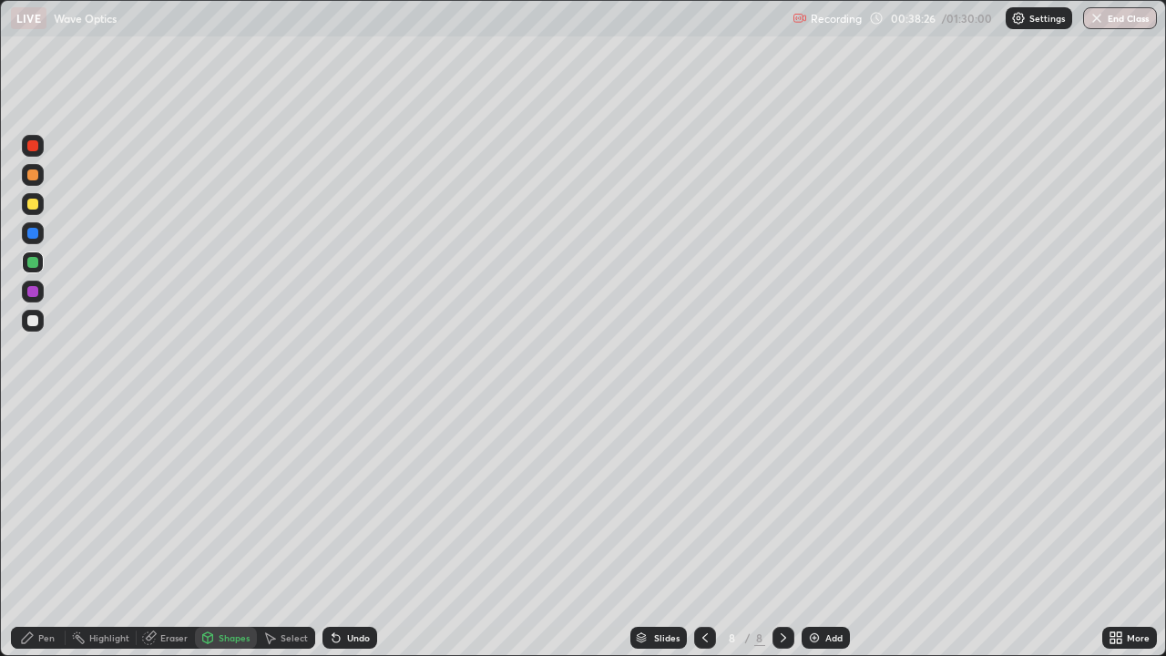
click at [33, 322] on div at bounding box center [32, 320] width 11 height 11
click at [228, 532] on div "Shapes" at bounding box center [234, 637] width 31 height 9
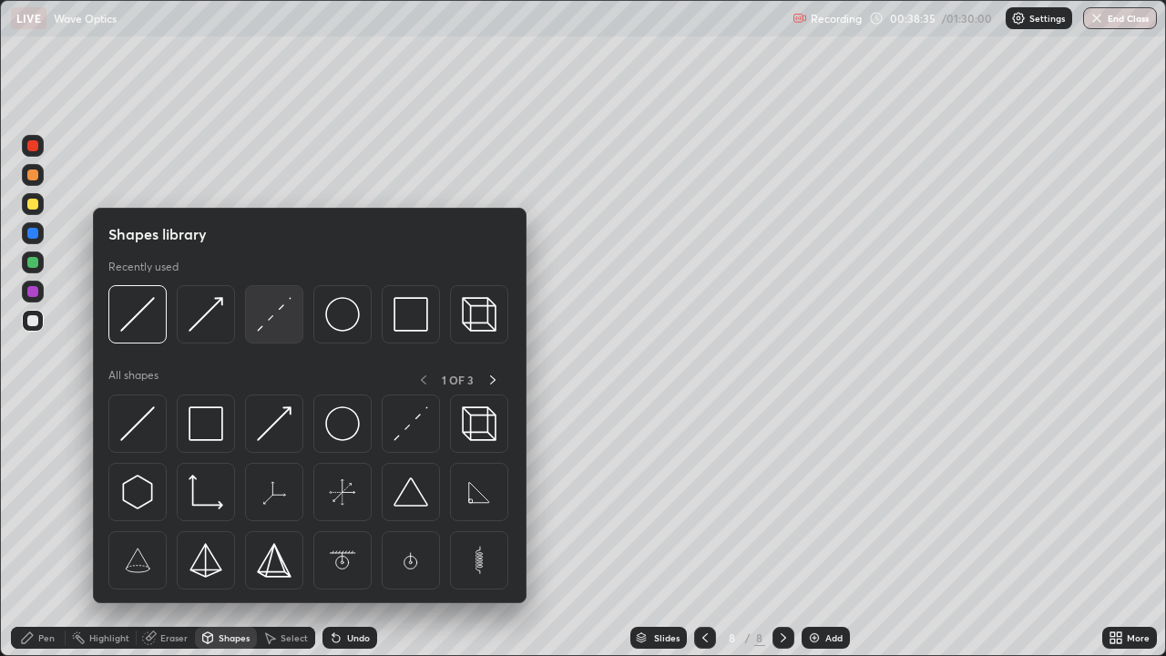
click at [262, 327] on img at bounding box center [274, 314] width 35 height 35
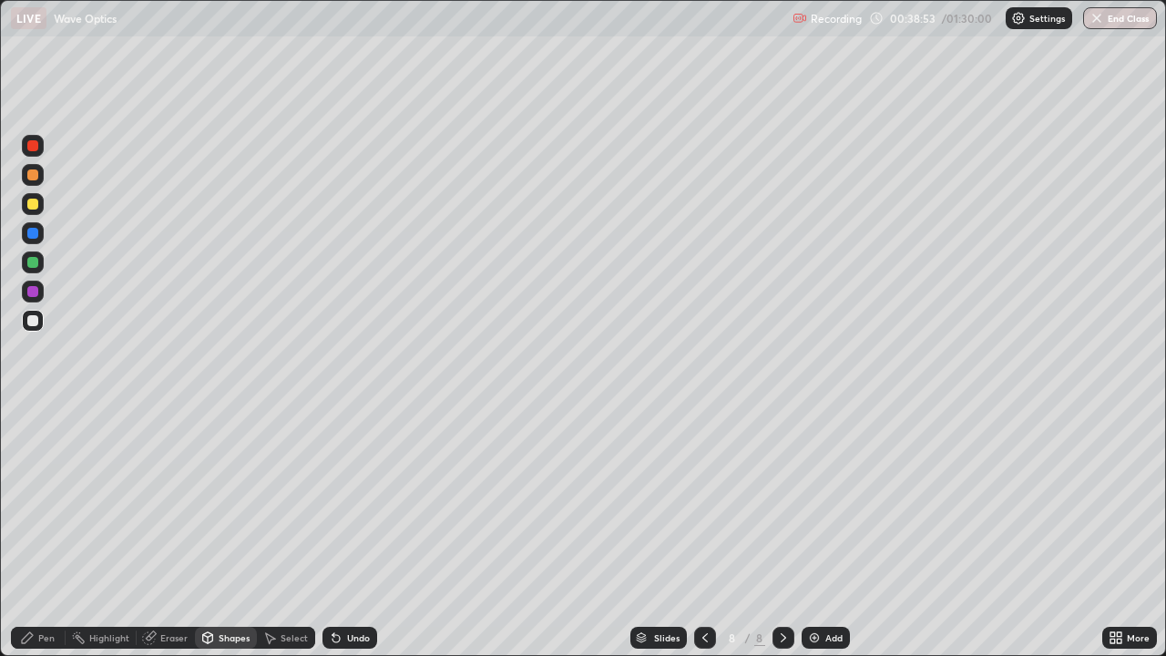
click at [33, 322] on div at bounding box center [32, 320] width 11 height 11
click at [50, 532] on div "Pen" at bounding box center [38, 638] width 55 height 22
click at [34, 291] on div at bounding box center [32, 291] width 11 height 11
click at [34, 204] on div at bounding box center [32, 204] width 11 height 11
click at [225, 532] on div "Shapes" at bounding box center [234, 637] width 31 height 9
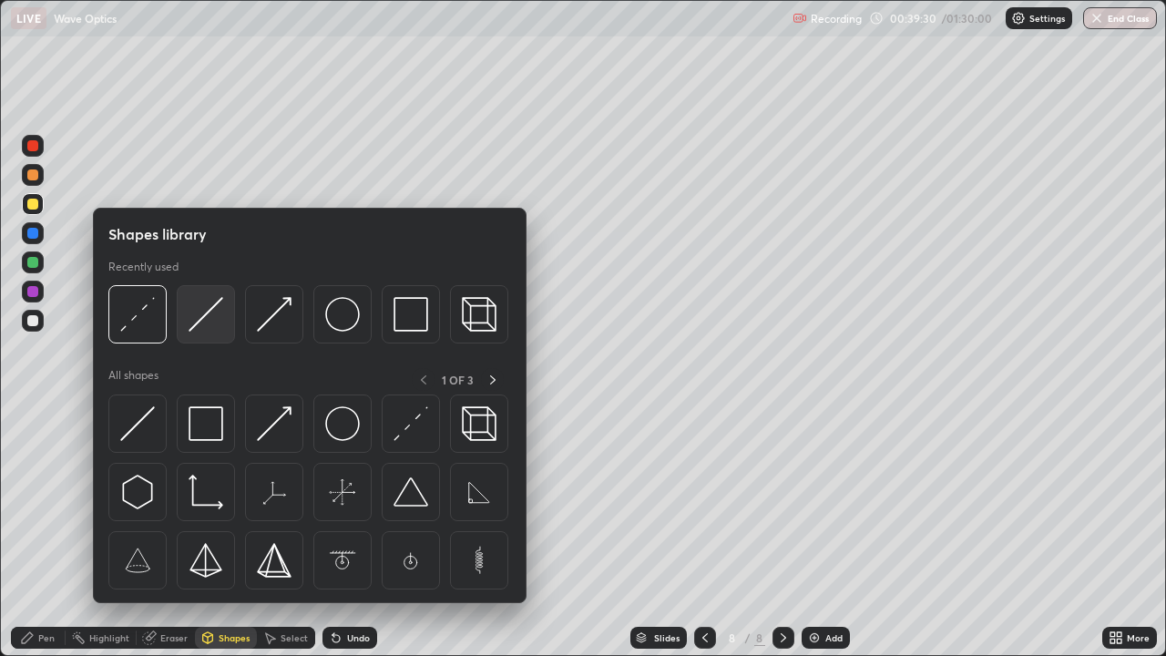
click at [195, 323] on img at bounding box center [206, 314] width 35 height 35
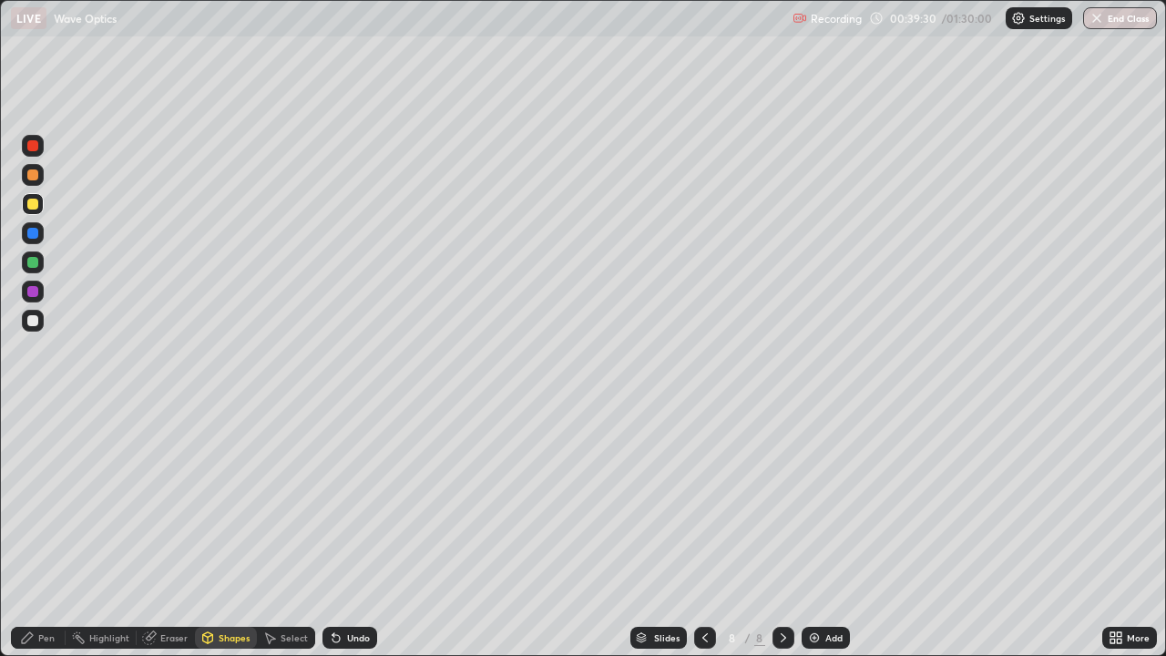
click at [40, 328] on div at bounding box center [33, 321] width 22 height 22
click at [53, 532] on div "Pen" at bounding box center [46, 637] width 16 height 9
click at [34, 204] on div at bounding box center [32, 204] width 11 height 11
click at [36, 232] on div at bounding box center [32, 233] width 11 height 11
click at [36, 209] on div at bounding box center [32, 204] width 11 height 11
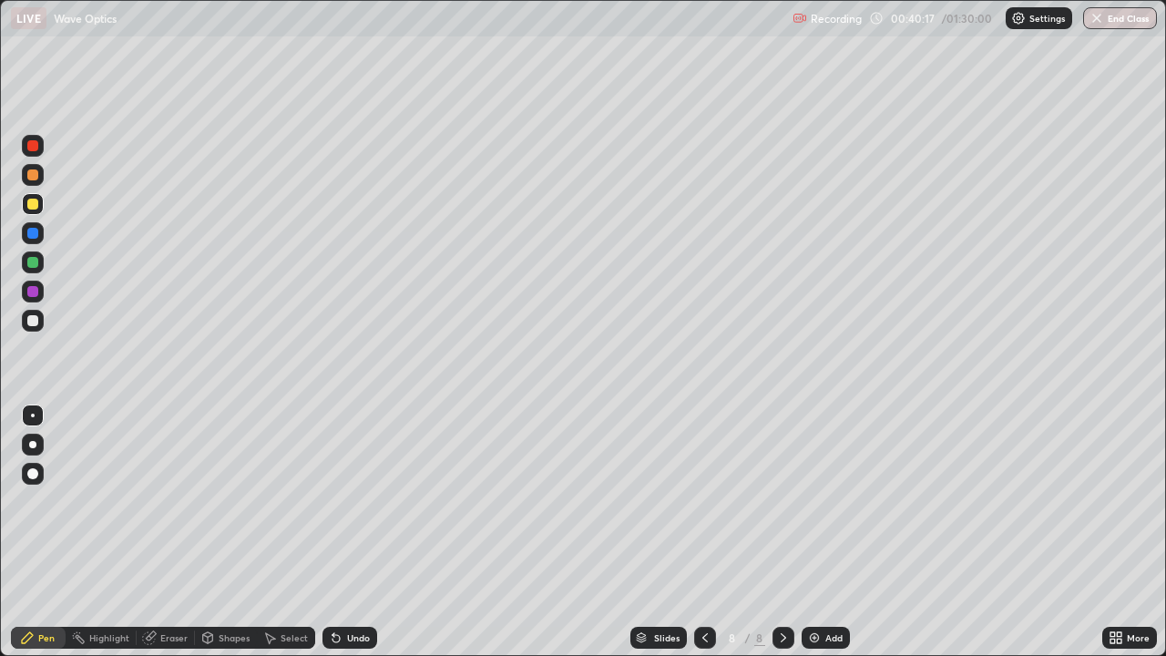
click at [40, 167] on div at bounding box center [33, 175] width 22 height 22
click at [357, 532] on div "Undo" at bounding box center [350, 638] width 55 height 22
click at [26, 235] on div at bounding box center [33, 233] width 22 height 22
click at [361, 532] on div "Undo" at bounding box center [350, 638] width 55 height 22
click at [821, 532] on div "Add" at bounding box center [826, 638] width 48 height 22
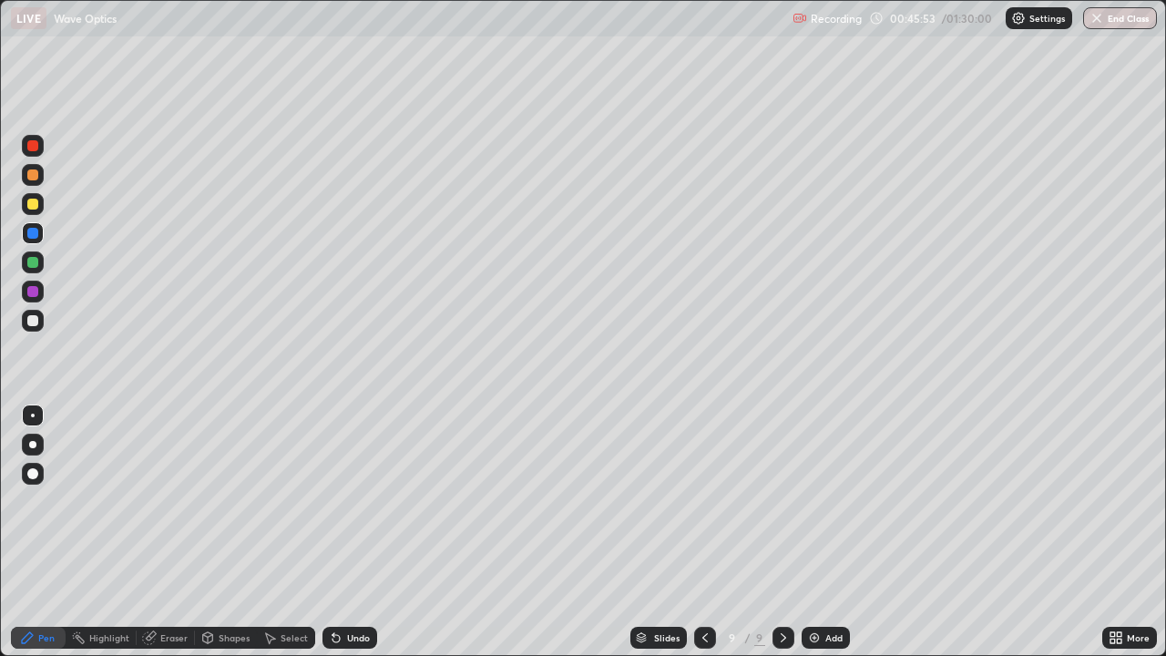
click at [36, 319] on div at bounding box center [32, 320] width 11 height 11
click at [231, 532] on div "Shapes" at bounding box center [226, 638] width 62 height 22
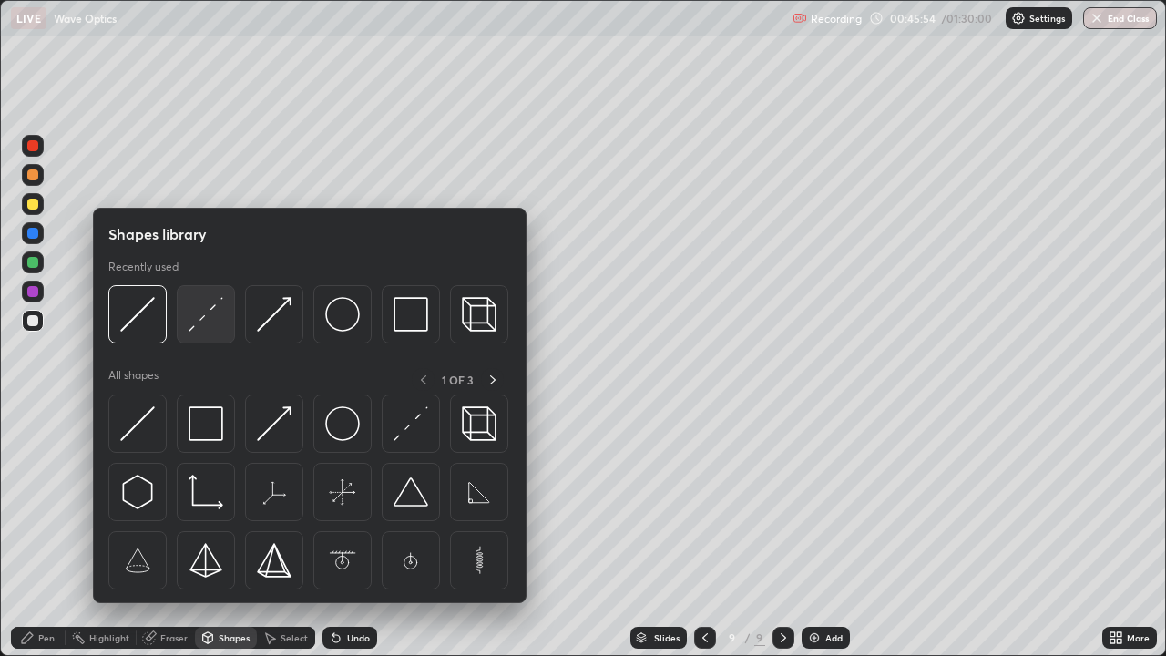
click at [198, 331] on img at bounding box center [206, 314] width 35 height 35
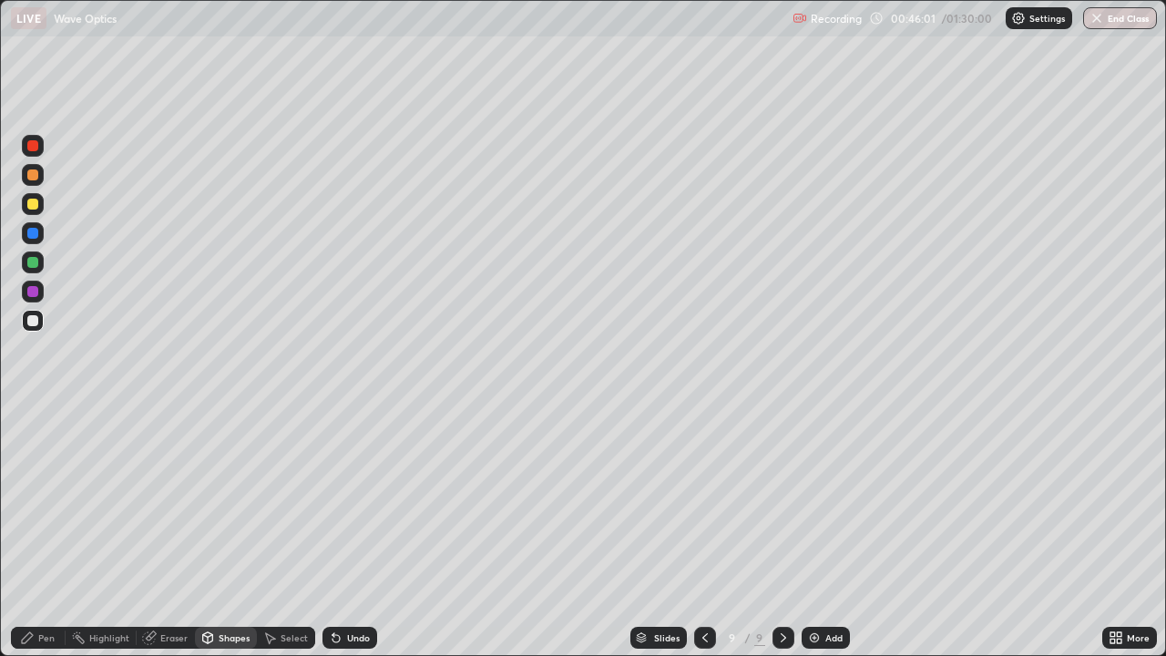
click at [35, 532] on div "Pen" at bounding box center [38, 638] width 55 height 22
click at [36, 202] on div at bounding box center [32, 204] width 11 height 11
click at [36, 317] on div at bounding box center [32, 320] width 11 height 11
click at [219, 532] on div "Shapes" at bounding box center [234, 637] width 31 height 9
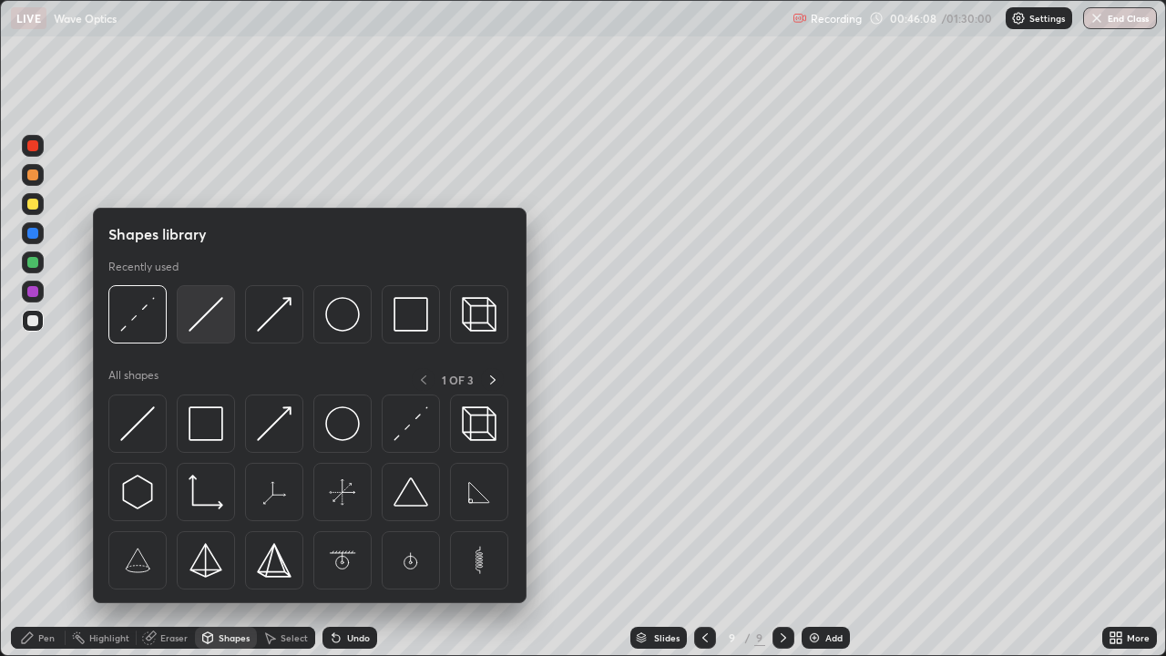
click at [195, 331] on img at bounding box center [206, 314] width 35 height 35
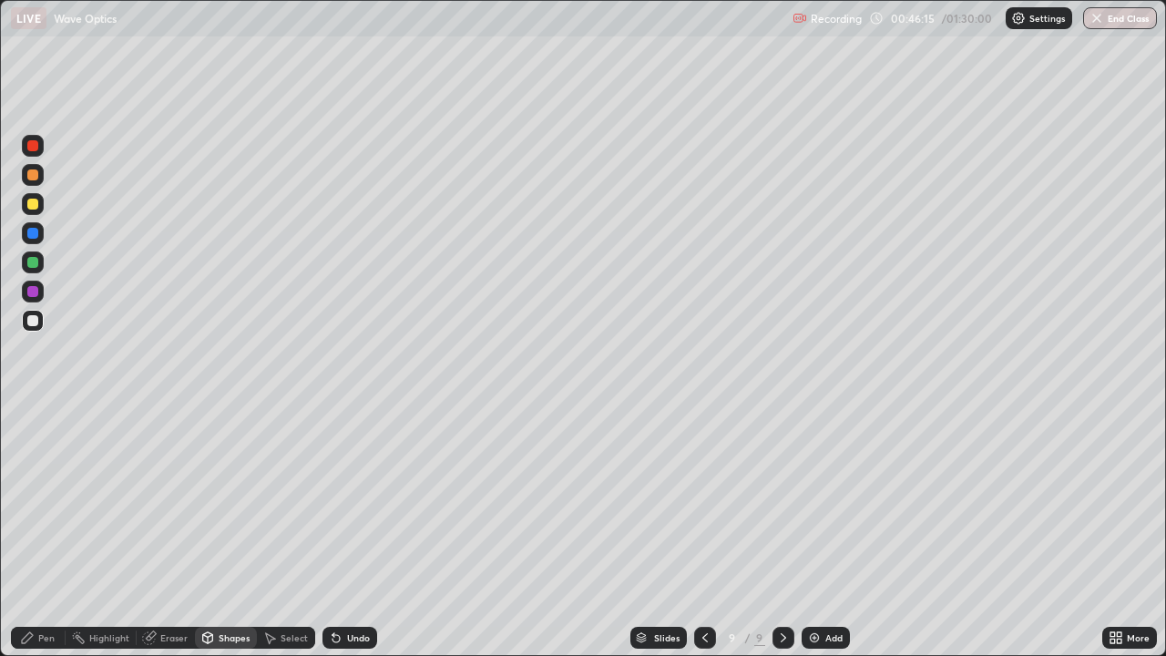
click at [53, 532] on div "Pen" at bounding box center [46, 637] width 16 height 9
click at [212, 532] on icon at bounding box center [207, 638] width 15 height 15
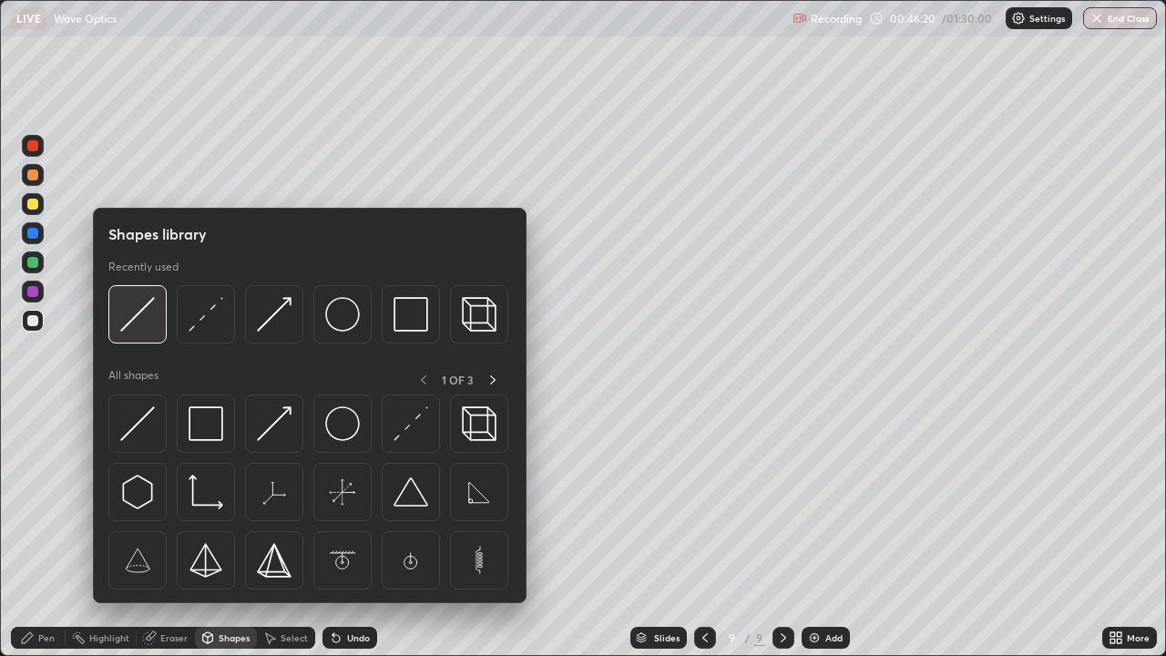
click at [137, 317] on img at bounding box center [137, 314] width 35 height 35
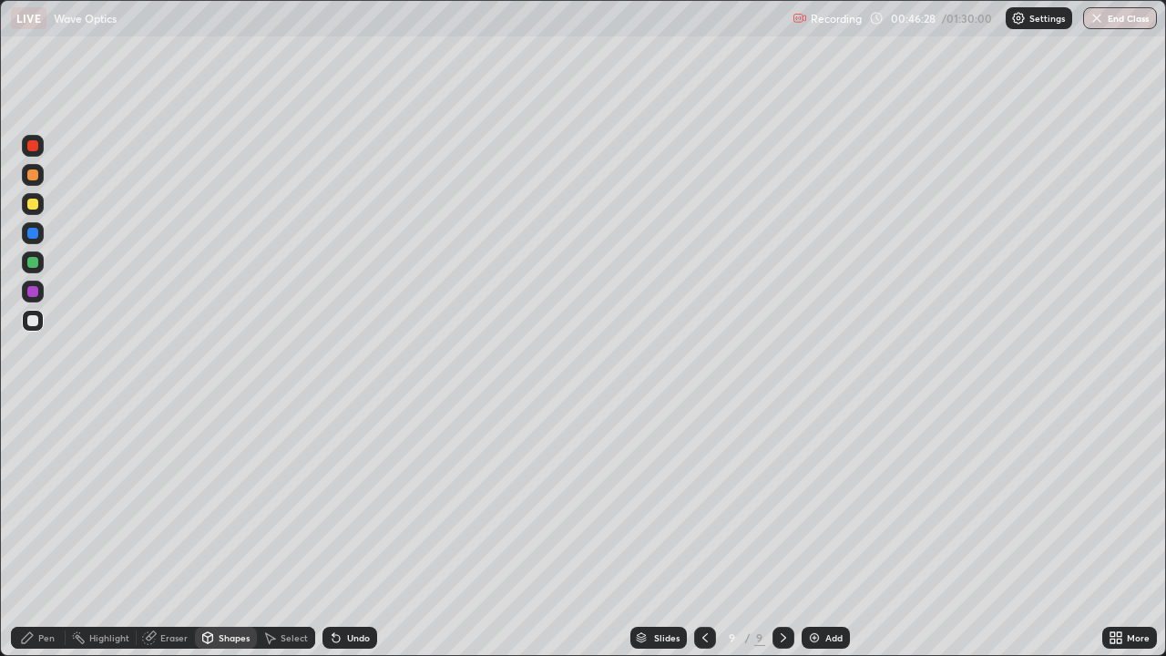
click at [29, 209] on div at bounding box center [32, 204] width 11 height 11
click at [46, 532] on div "Pen" at bounding box center [46, 637] width 16 height 9
click at [221, 532] on div "Shapes" at bounding box center [234, 637] width 31 height 9
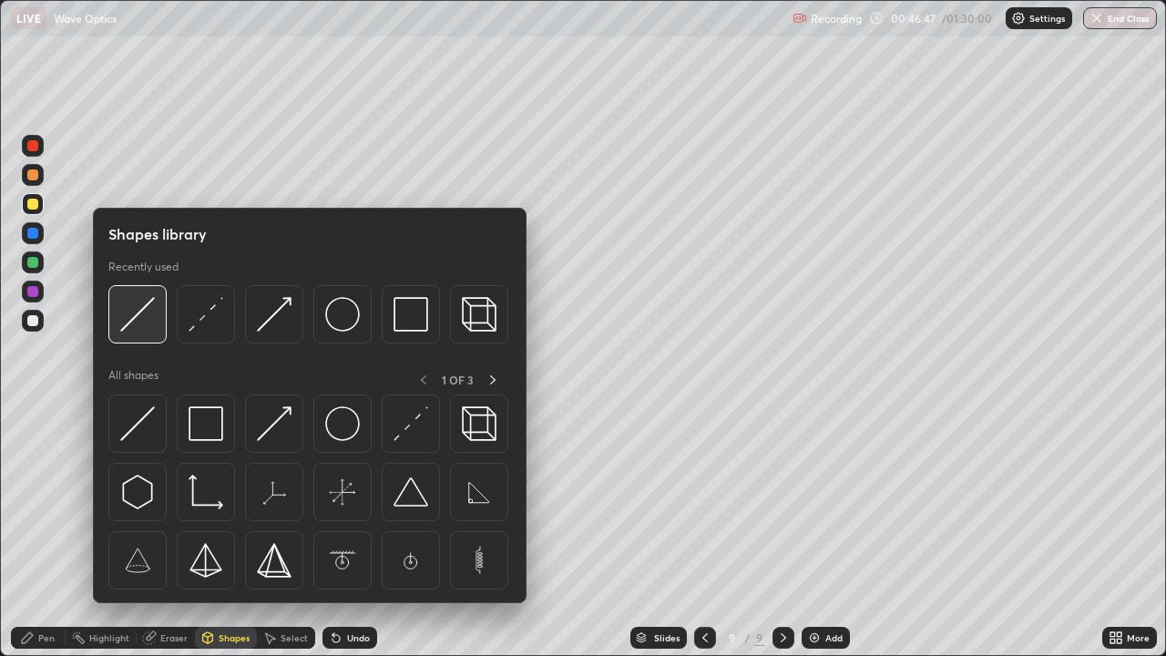
click at [128, 330] on img at bounding box center [137, 314] width 35 height 35
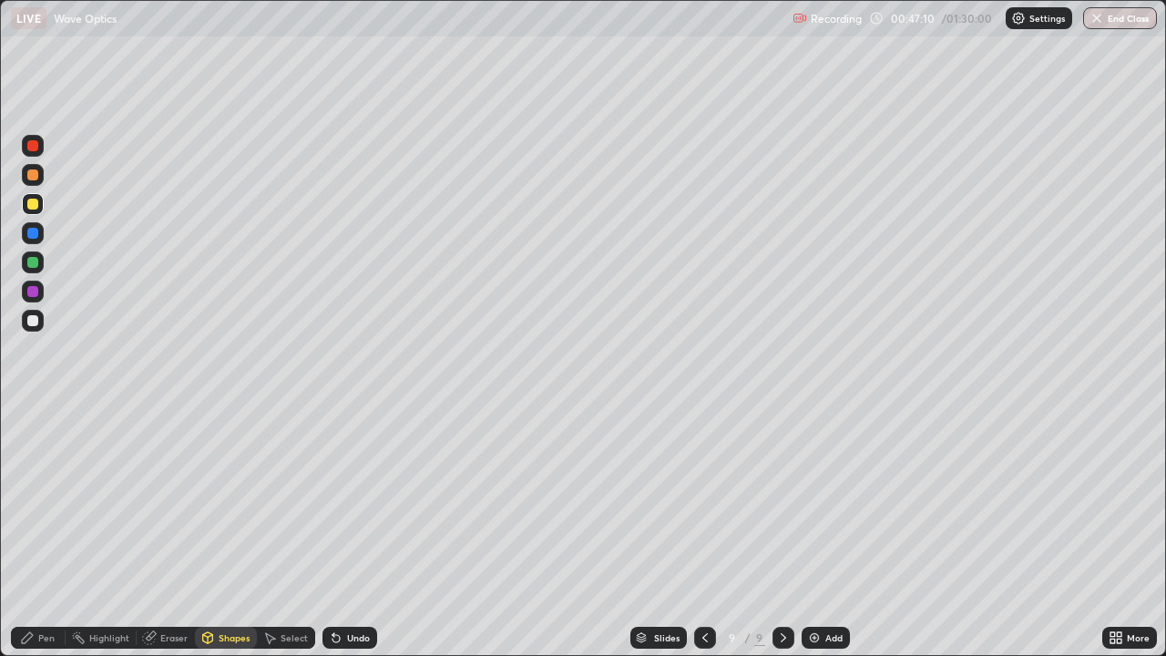
click at [34, 321] on div at bounding box center [32, 320] width 11 height 11
click at [49, 532] on div "Pen" at bounding box center [38, 638] width 55 height 22
click at [37, 232] on div at bounding box center [32, 233] width 11 height 11
click at [224, 532] on div "Shapes" at bounding box center [234, 637] width 31 height 9
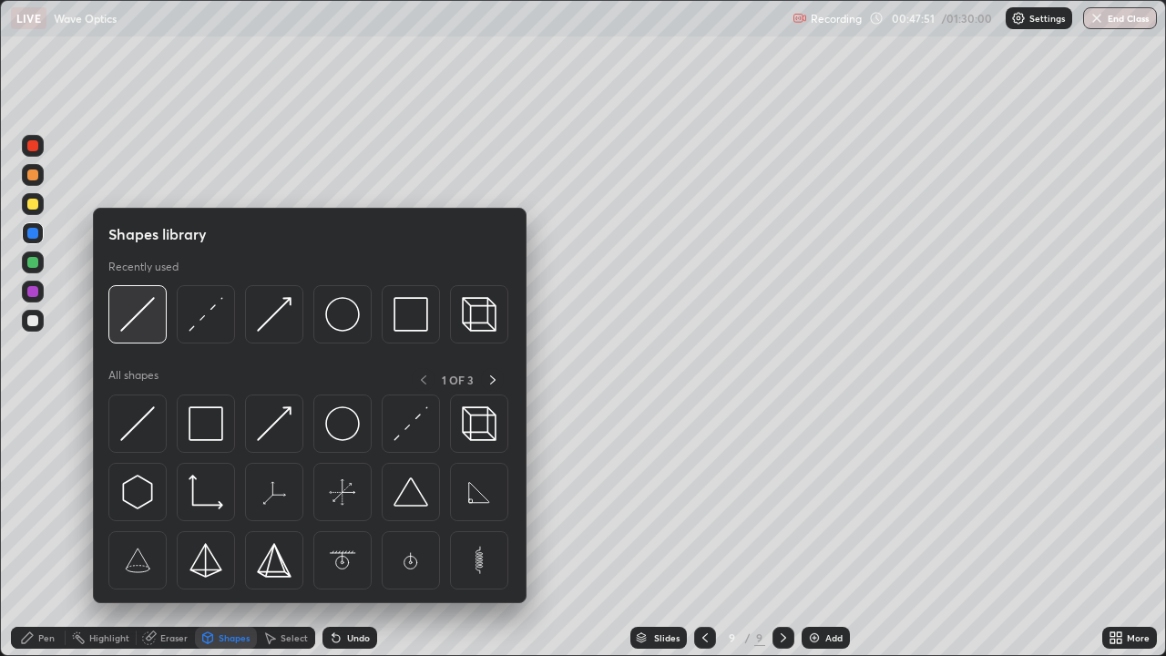
click at [149, 309] on img at bounding box center [137, 314] width 35 height 35
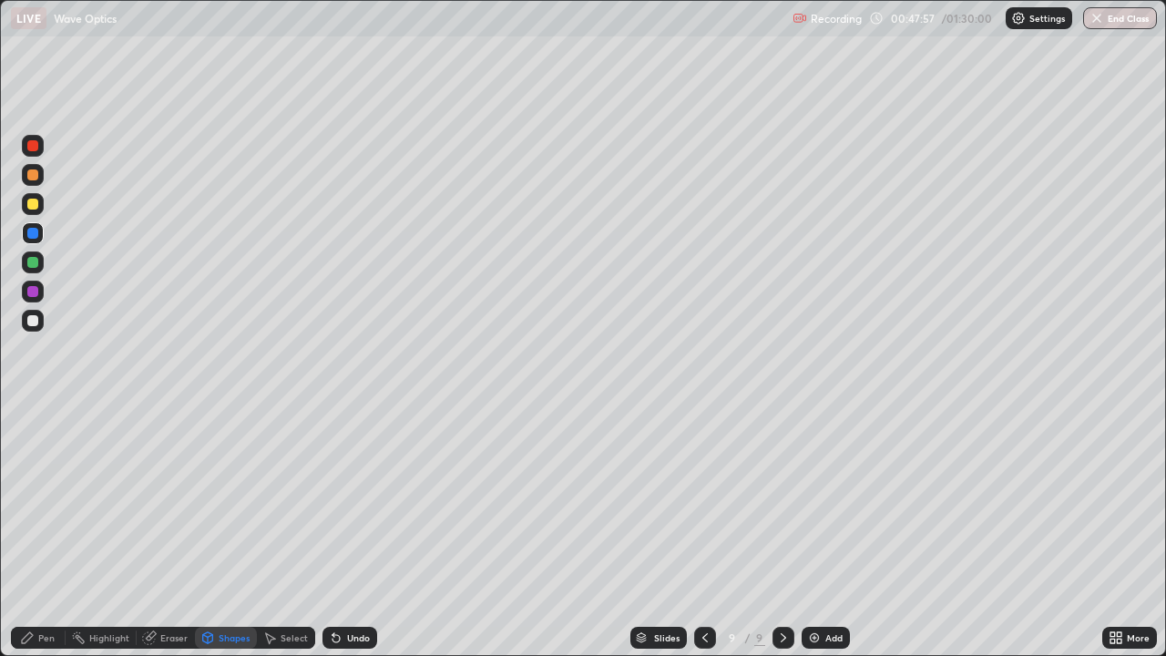
click at [45, 532] on div "Pen" at bounding box center [38, 638] width 55 height 22
click at [33, 319] on div at bounding box center [32, 320] width 11 height 11
click at [36, 208] on div at bounding box center [32, 204] width 11 height 11
click at [221, 532] on div "Shapes" at bounding box center [234, 637] width 31 height 9
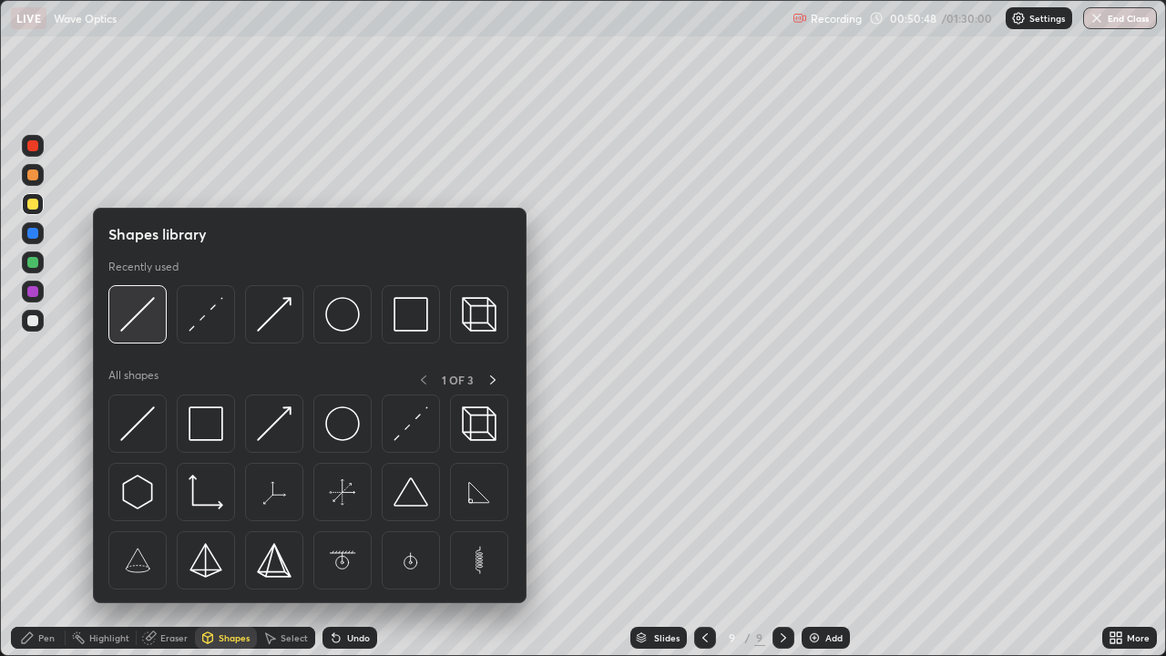
click at [128, 323] on img at bounding box center [137, 314] width 35 height 35
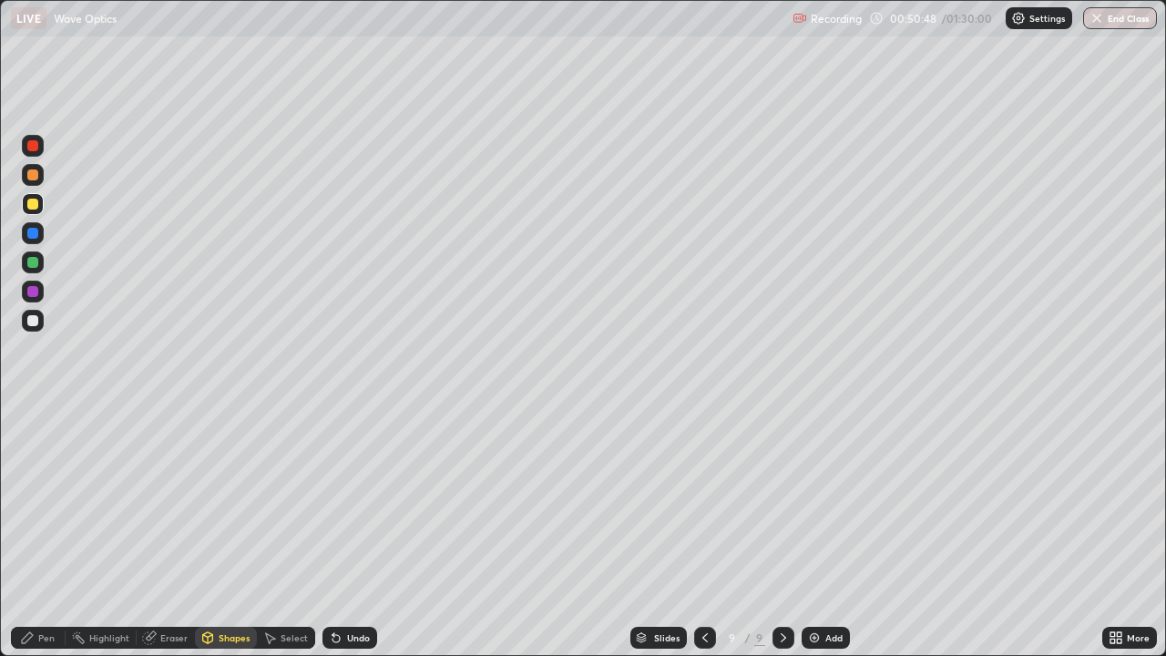
click at [30, 235] on div at bounding box center [32, 233] width 11 height 11
click at [355, 532] on div "Undo" at bounding box center [358, 637] width 23 height 9
click at [52, 532] on div "Pen" at bounding box center [46, 637] width 16 height 9
click at [39, 328] on div at bounding box center [33, 321] width 22 height 22
click at [36, 234] on div at bounding box center [32, 233] width 11 height 11
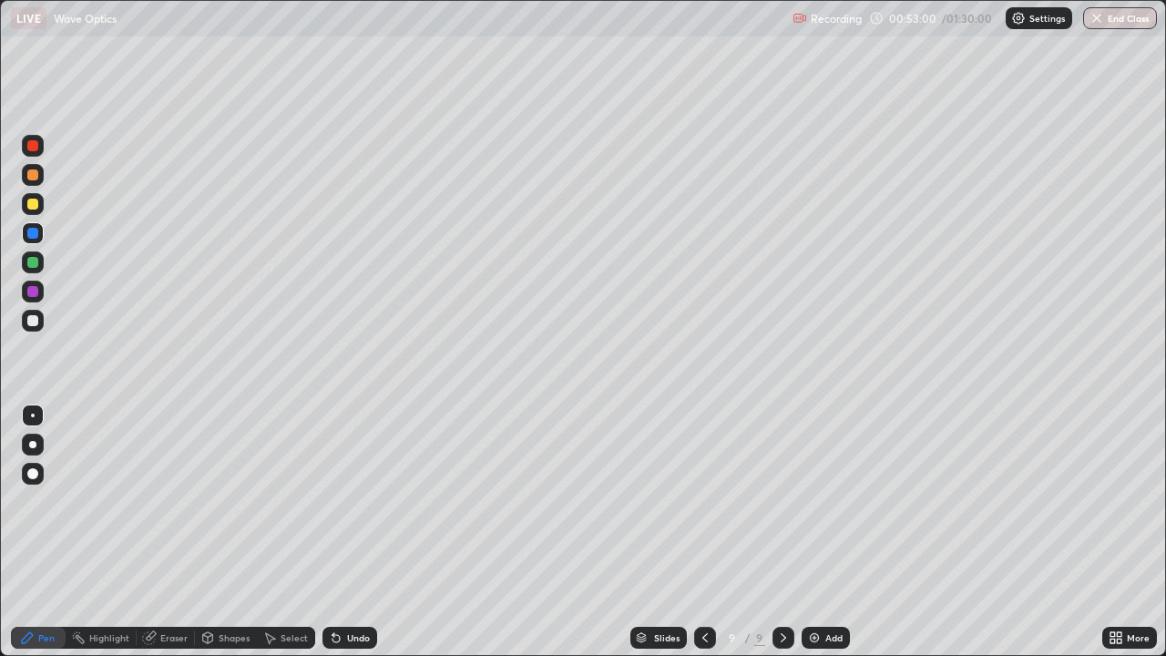
click at [219, 532] on div "Shapes" at bounding box center [234, 637] width 31 height 9
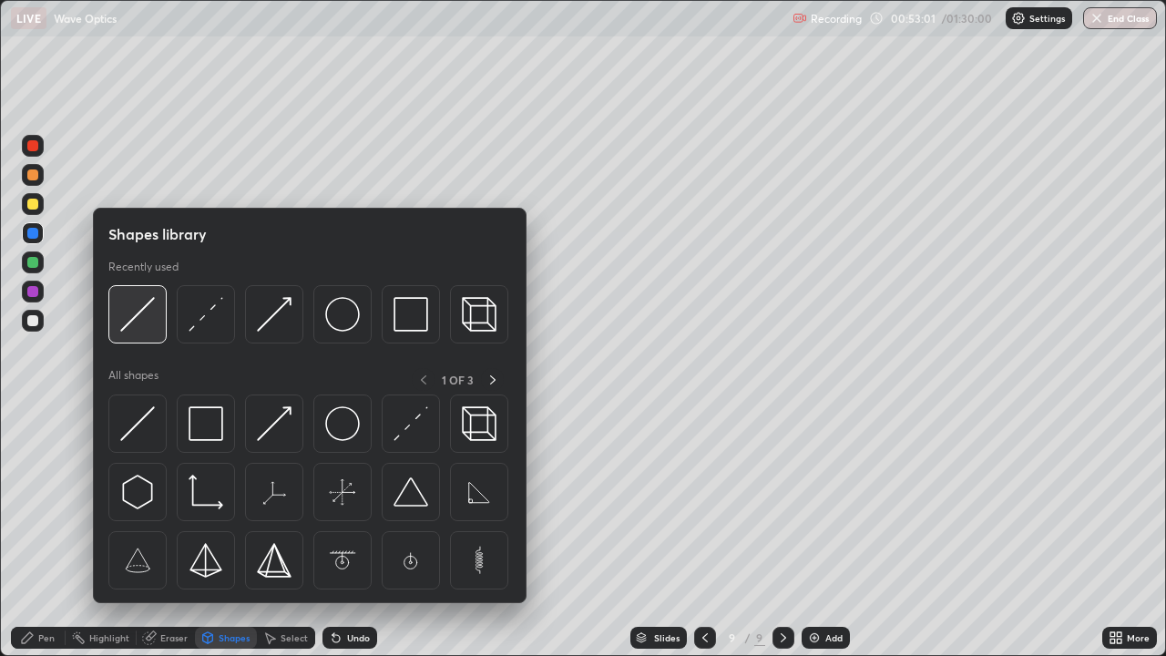
click at [135, 325] on img at bounding box center [137, 314] width 35 height 35
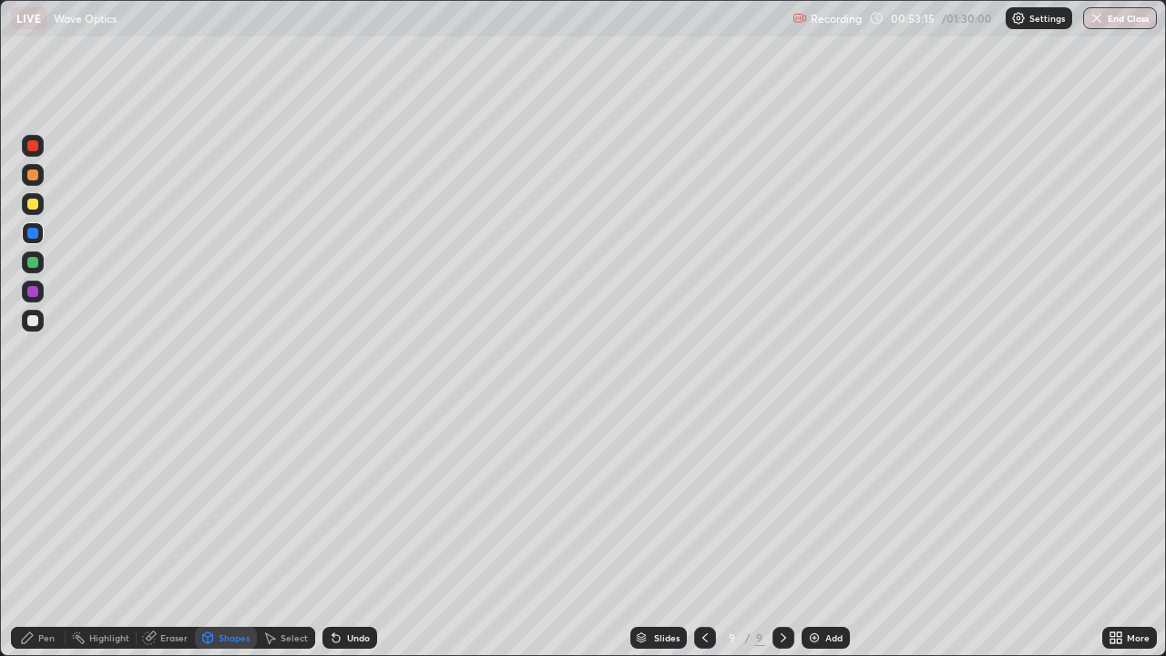
click at [31, 322] on div at bounding box center [32, 320] width 11 height 11
click at [63, 532] on div "Pen" at bounding box center [38, 638] width 55 height 22
click at [116, 532] on div "Highlight" at bounding box center [109, 637] width 40 height 9
click at [52, 532] on div "Pen" at bounding box center [38, 638] width 55 height 22
click at [36, 203] on div at bounding box center [32, 204] width 11 height 11
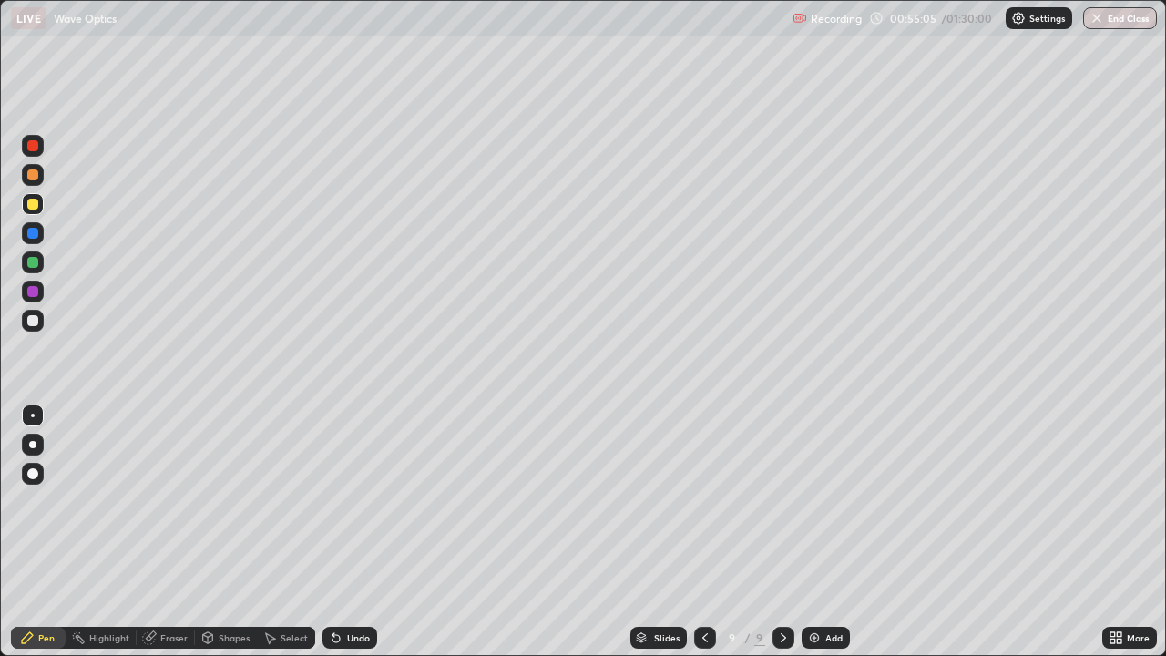
click at [352, 532] on div "Undo" at bounding box center [358, 637] width 23 height 9
click at [347, 532] on div "Undo" at bounding box center [358, 637] width 23 height 9
click at [815, 532] on div "Add" at bounding box center [826, 638] width 48 height 22
click at [34, 319] on div at bounding box center [32, 320] width 11 height 11
click at [341, 532] on div "Undo" at bounding box center [350, 638] width 55 height 22
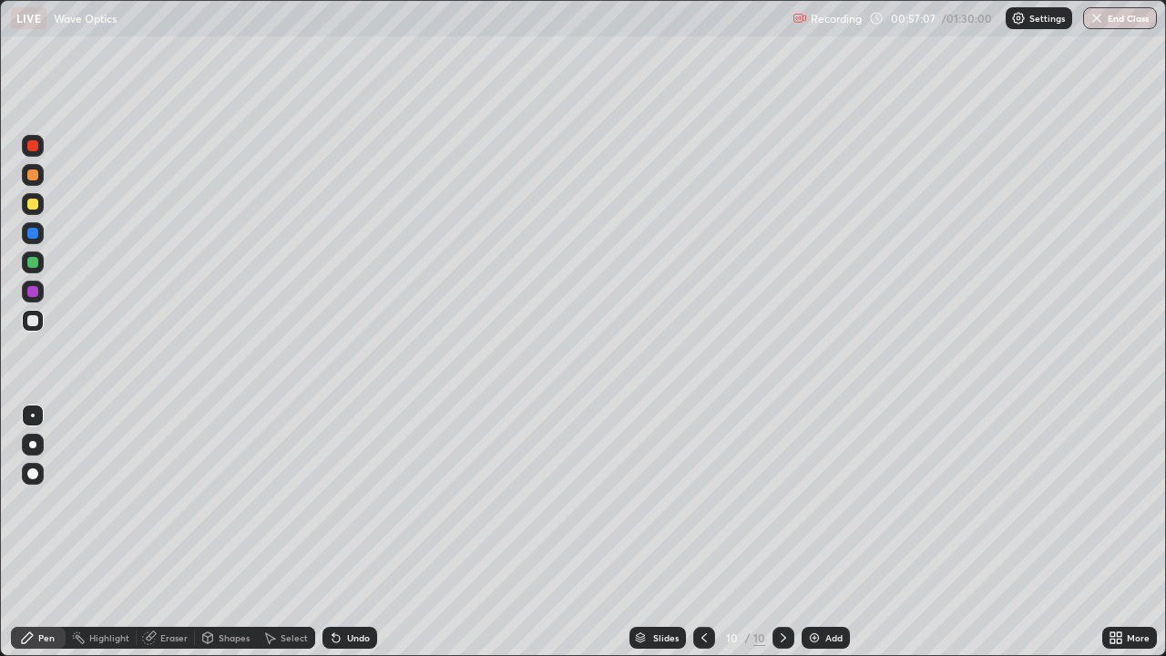
click at [354, 532] on div "Undo" at bounding box center [358, 637] width 23 height 9
click at [347, 532] on div "Undo" at bounding box center [358, 637] width 23 height 9
click at [344, 532] on div "Undo" at bounding box center [350, 638] width 55 height 22
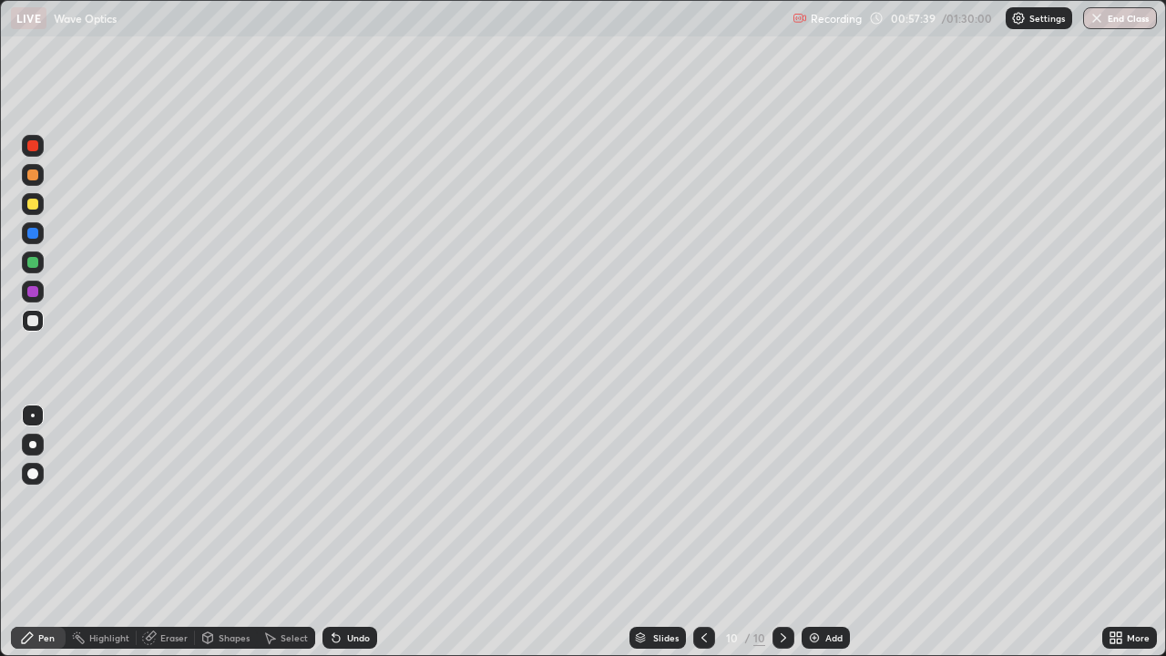
click at [333, 532] on icon at bounding box center [336, 638] width 7 height 7
click at [333, 532] on icon at bounding box center [334, 634] width 2 height 2
click at [333, 532] on icon at bounding box center [336, 638] width 7 height 7
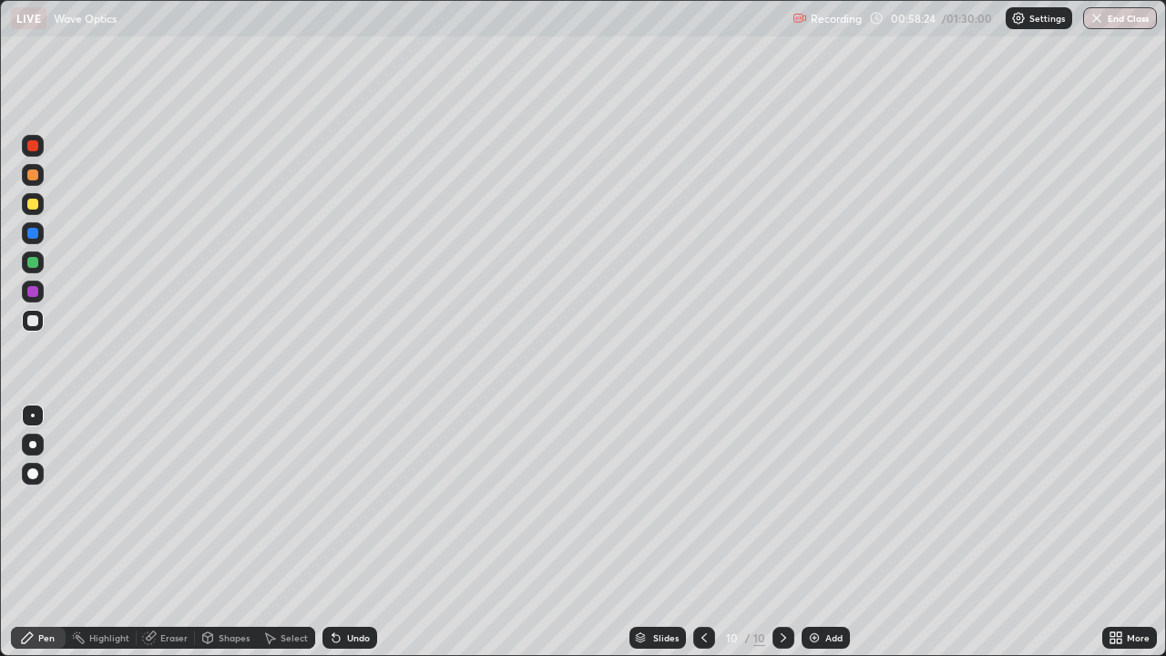
click at [814, 532] on div "Add" at bounding box center [826, 638] width 48 height 22
click at [221, 532] on div "Shapes" at bounding box center [234, 637] width 31 height 9
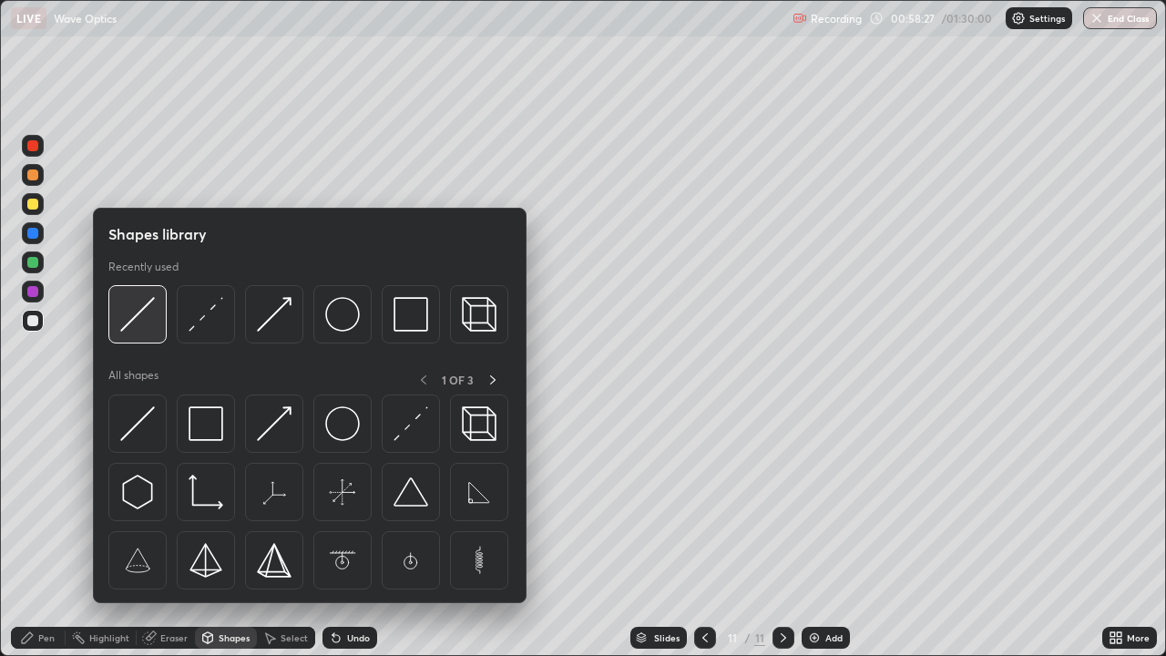
click at [135, 325] on img at bounding box center [137, 314] width 35 height 35
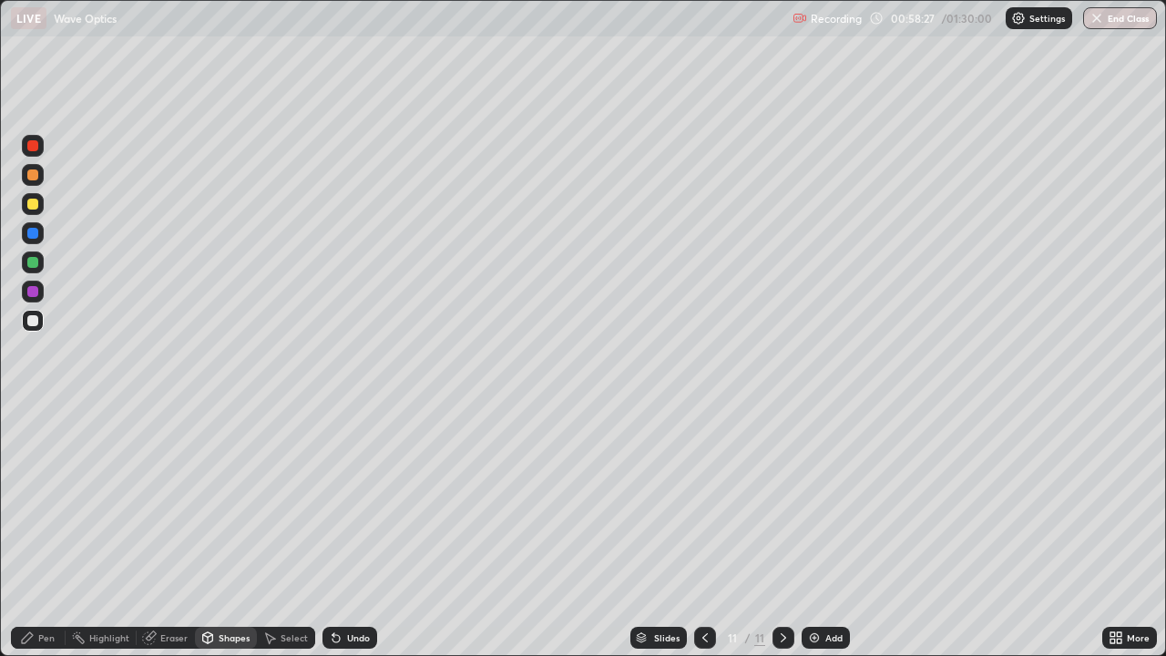
click at [36, 323] on div at bounding box center [32, 320] width 11 height 11
click at [230, 532] on div "Shapes" at bounding box center [234, 637] width 31 height 9
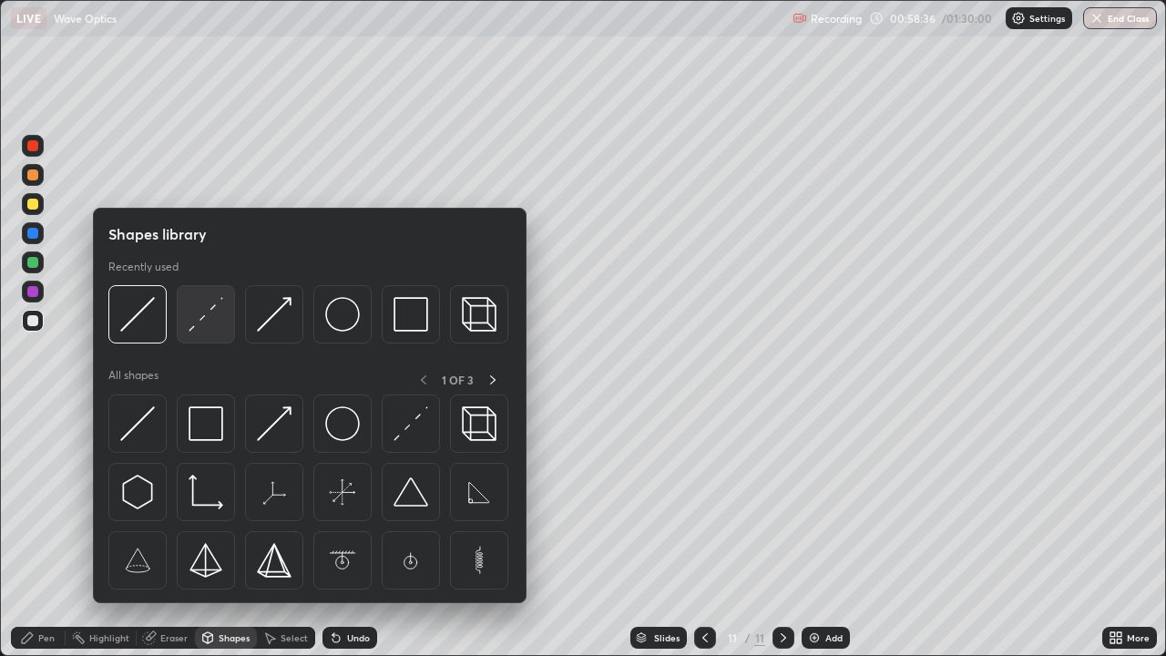
click at [199, 327] on img at bounding box center [206, 314] width 35 height 35
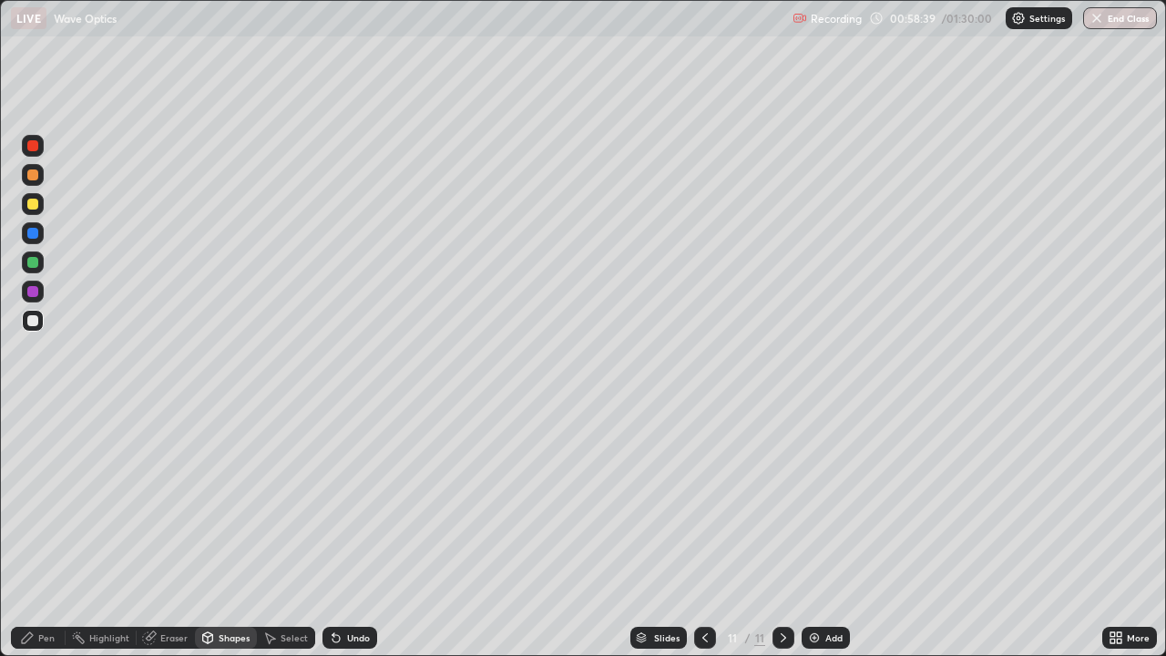
click at [217, 532] on div "Shapes" at bounding box center [226, 638] width 62 height 22
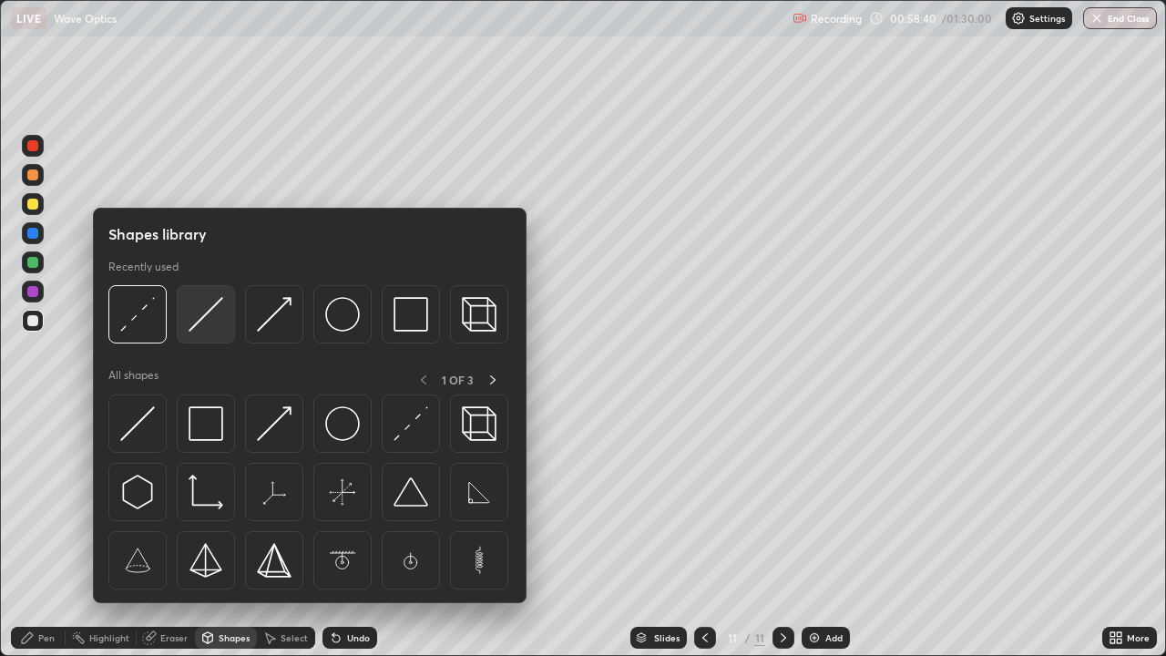
click at [195, 322] on img at bounding box center [206, 314] width 35 height 35
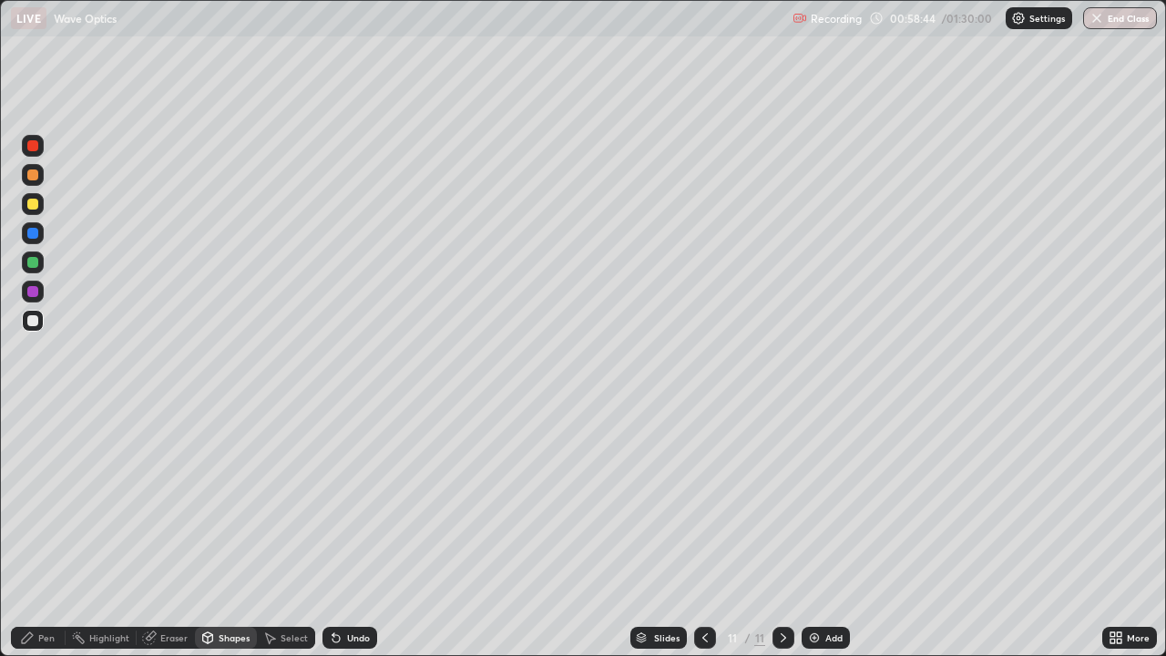
click at [45, 532] on div "Pen" at bounding box center [46, 637] width 16 height 9
click at [221, 532] on div "Shapes" at bounding box center [234, 637] width 31 height 9
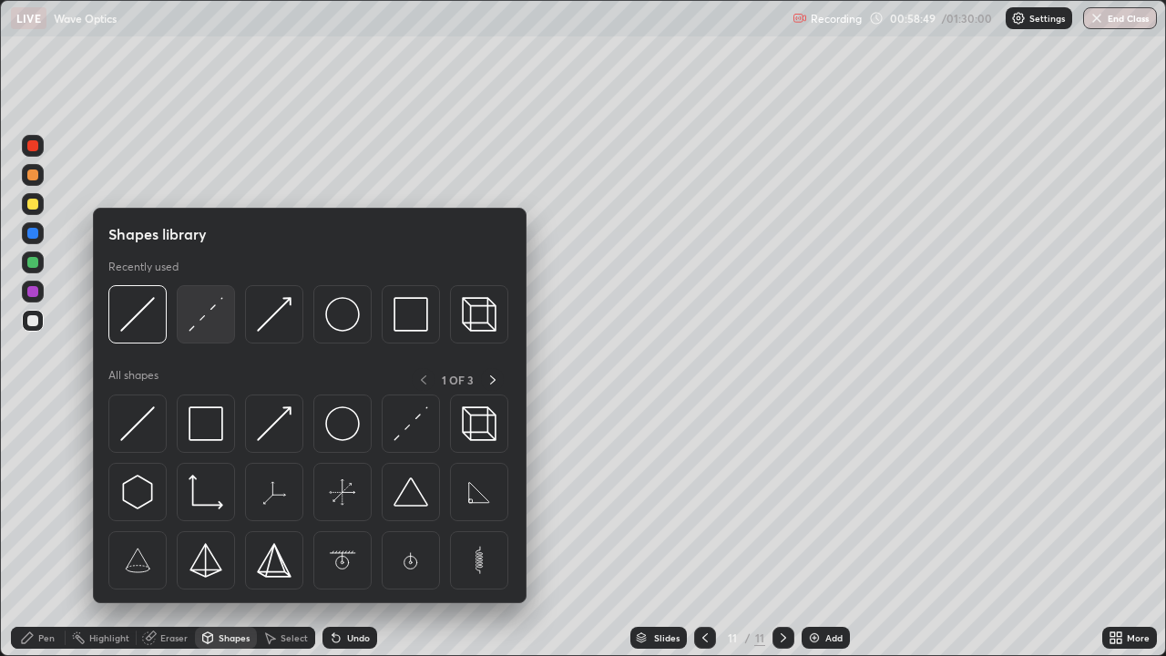
click at [196, 323] on img at bounding box center [206, 314] width 35 height 35
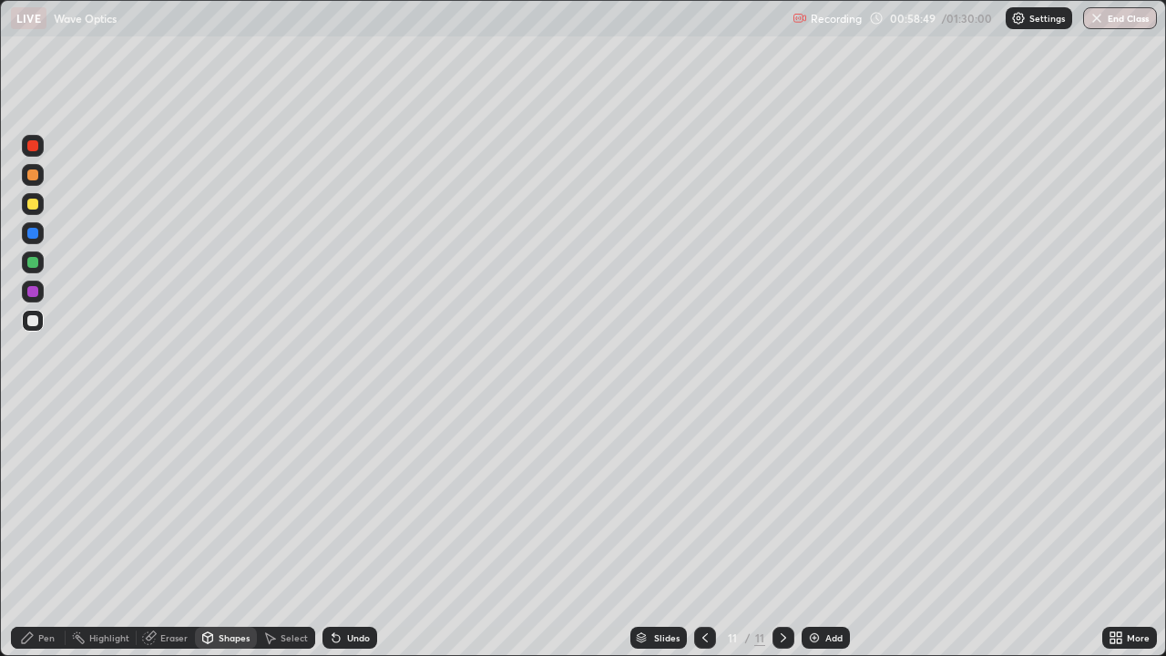
click at [36, 234] on div at bounding box center [32, 233] width 11 height 11
click at [41, 532] on div "Pen" at bounding box center [46, 637] width 16 height 9
click at [232, 532] on div "Shapes" at bounding box center [226, 638] width 62 height 22
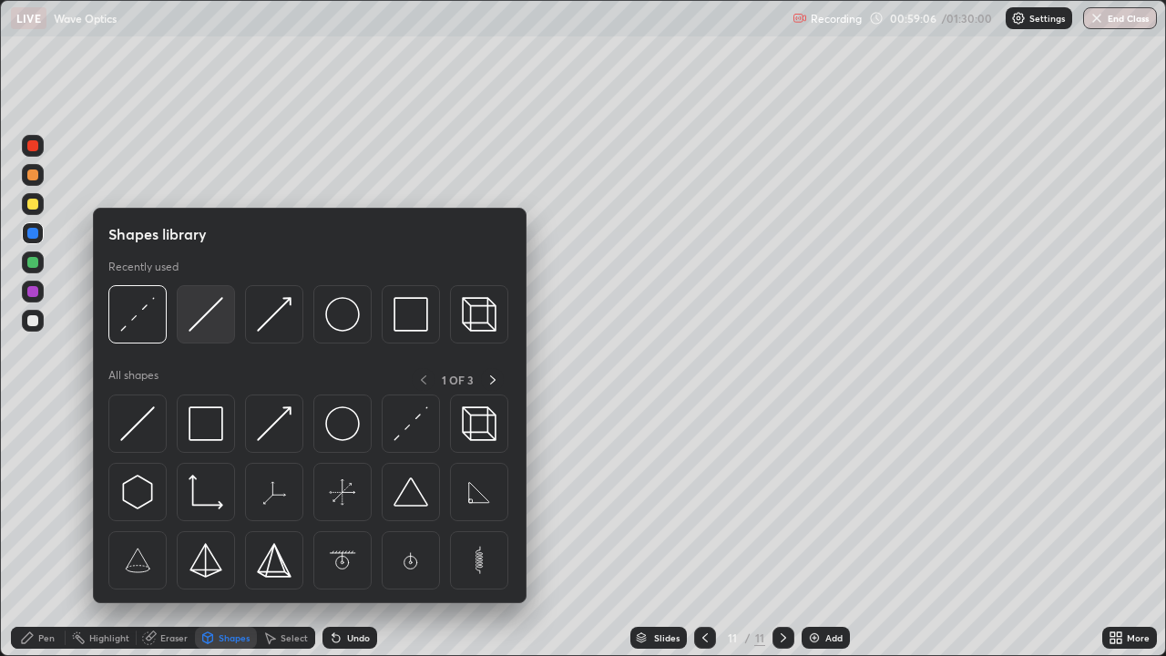
click at [195, 327] on img at bounding box center [206, 314] width 35 height 35
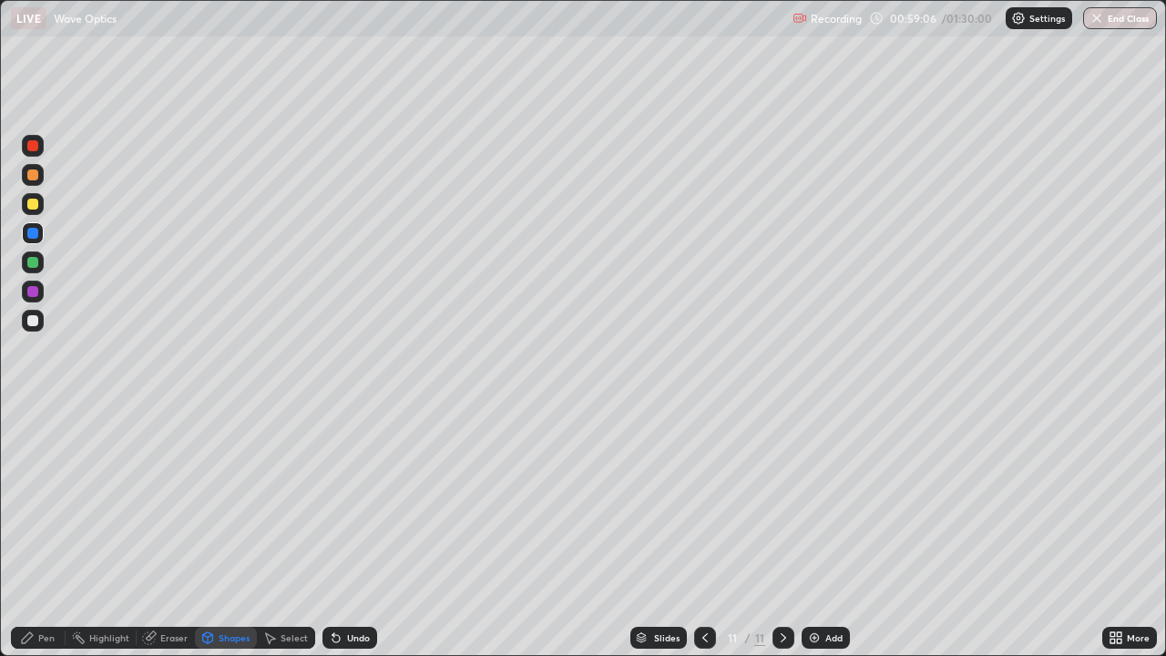
click at [34, 204] on div at bounding box center [32, 204] width 11 height 11
click at [49, 532] on div "Pen" at bounding box center [38, 638] width 55 height 22
click at [33, 318] on div at bounding box center [32, 320] width 11 height 11
click at [29, 206] on div at bounding box center [32, 204] width 11 height 11
click at [214, 532] on div "Shapes" at bounding box center [226, 638] width 62 height 22
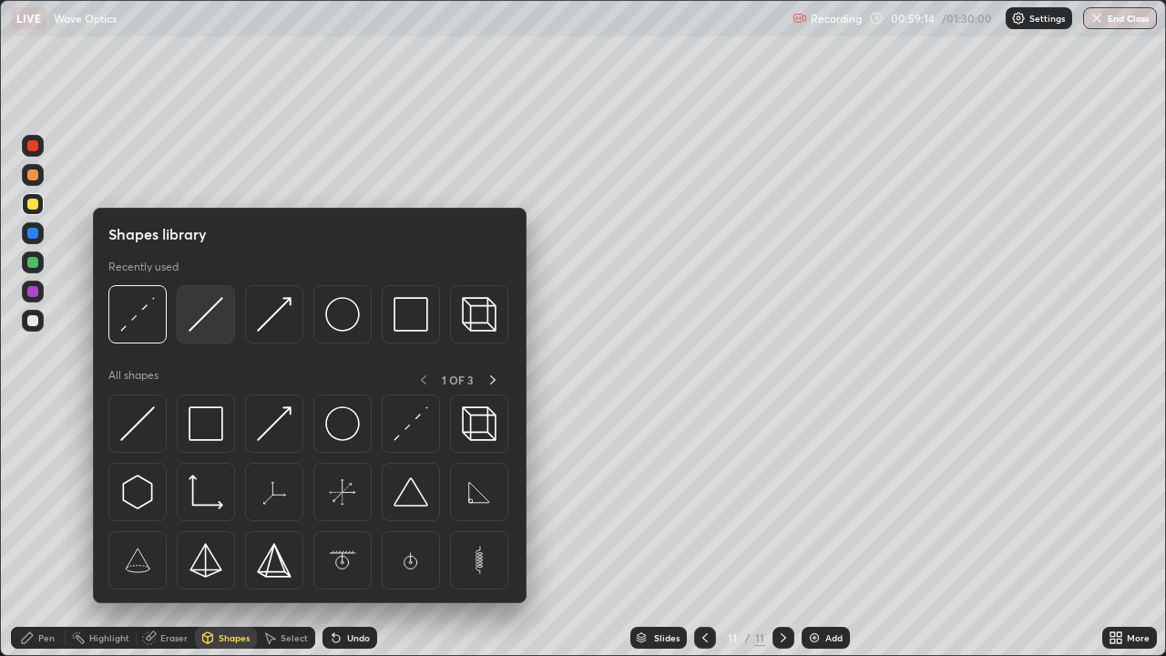
click at [188, 324] on div at bounding box center [206, 314] width 58 height 58
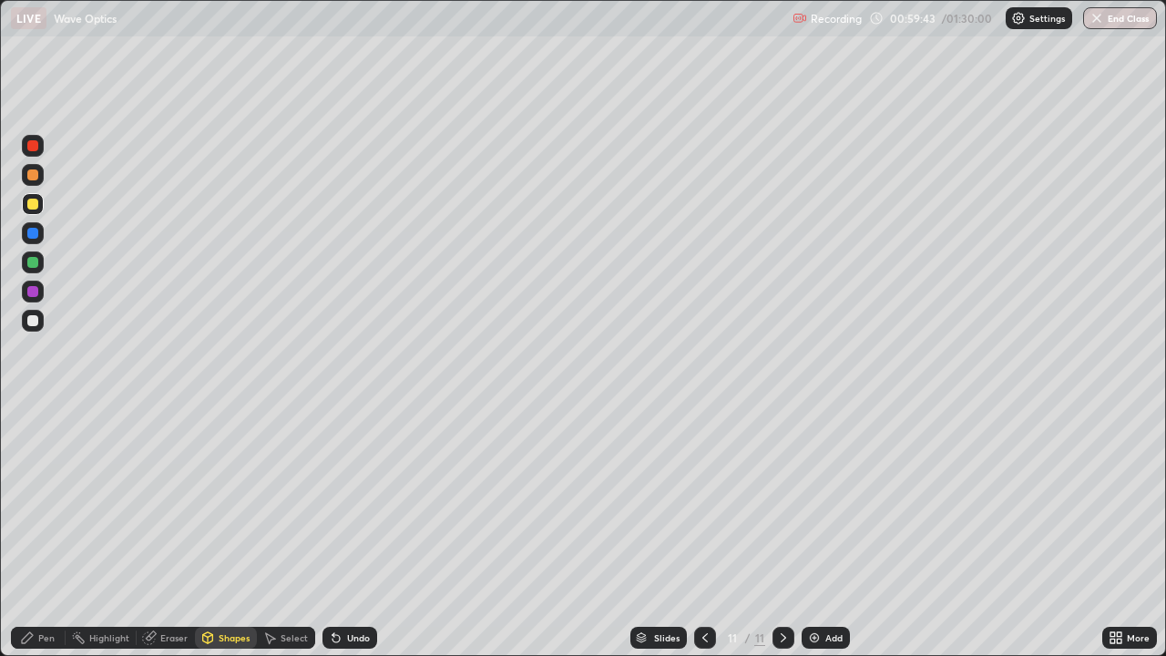
click at [220, 532] on div "Shapes" at bounding box center [234, 637] width 31 height 9
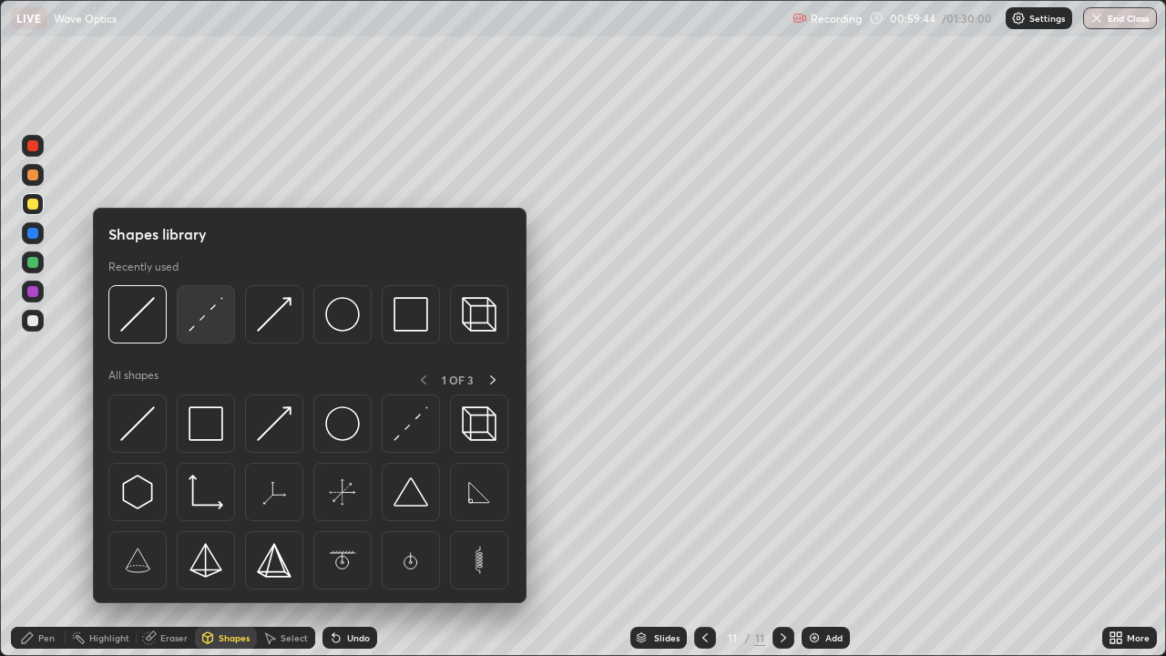
click at [195, 330] on img at bounding box center [206, 314] width 35 height 35
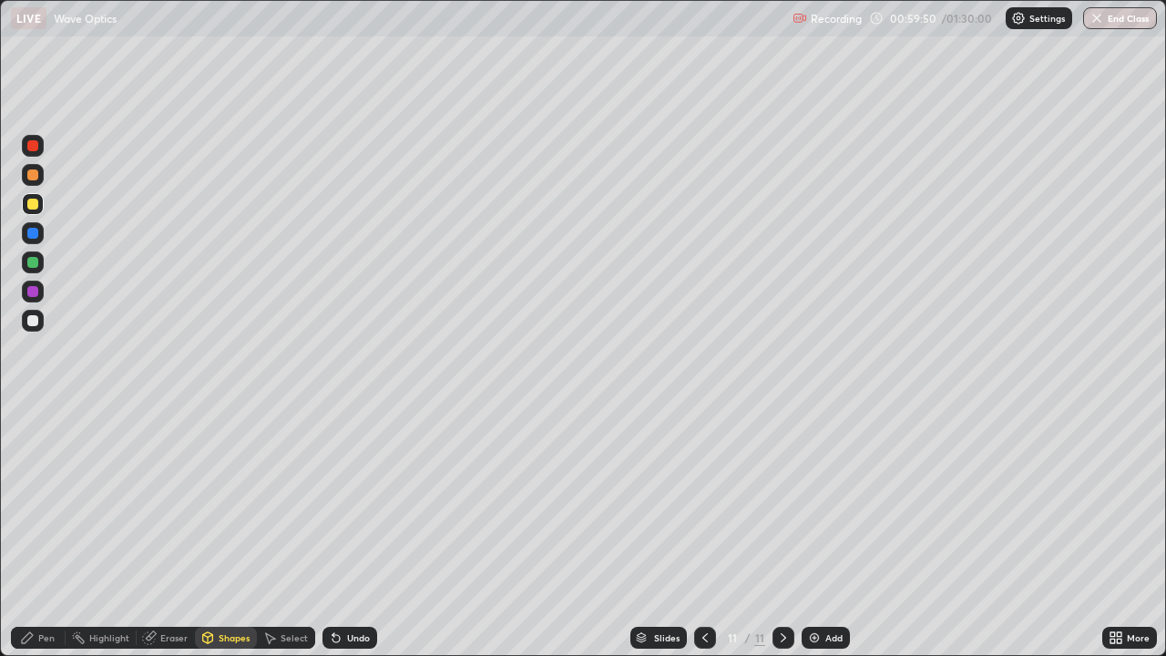
click at [348, 532] on div "Undo" at bounding box center [358, 637] width 23 height 9
click at [42, 318] on div at bounding box center [33, 321] width 22 height 22
click at [359, 532] on div "Undo" at bounding box center [350, 638] width 55 height 22
click at [346, 532] on div "Undo" at bounding box center [350, 638] width 55 height 22
click at [215, 532] on div "Shapes" at bounding box center [226, 638] width 62 height 22
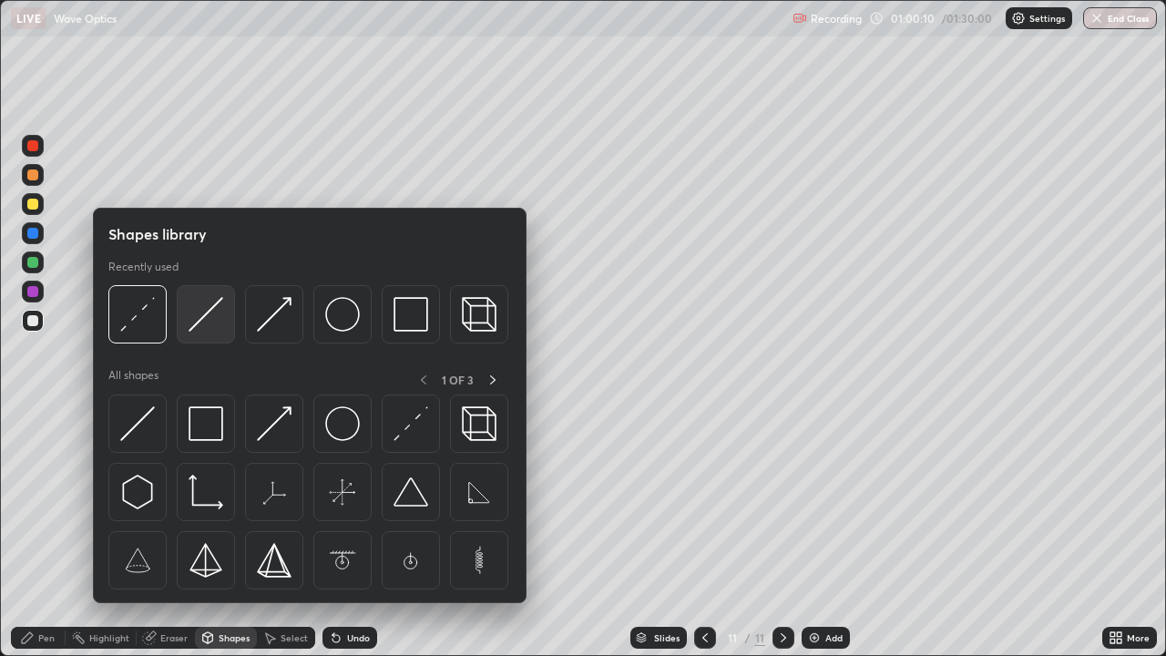
click at [194, 323] on img at bounding box center [206, 314] width 35 height 35
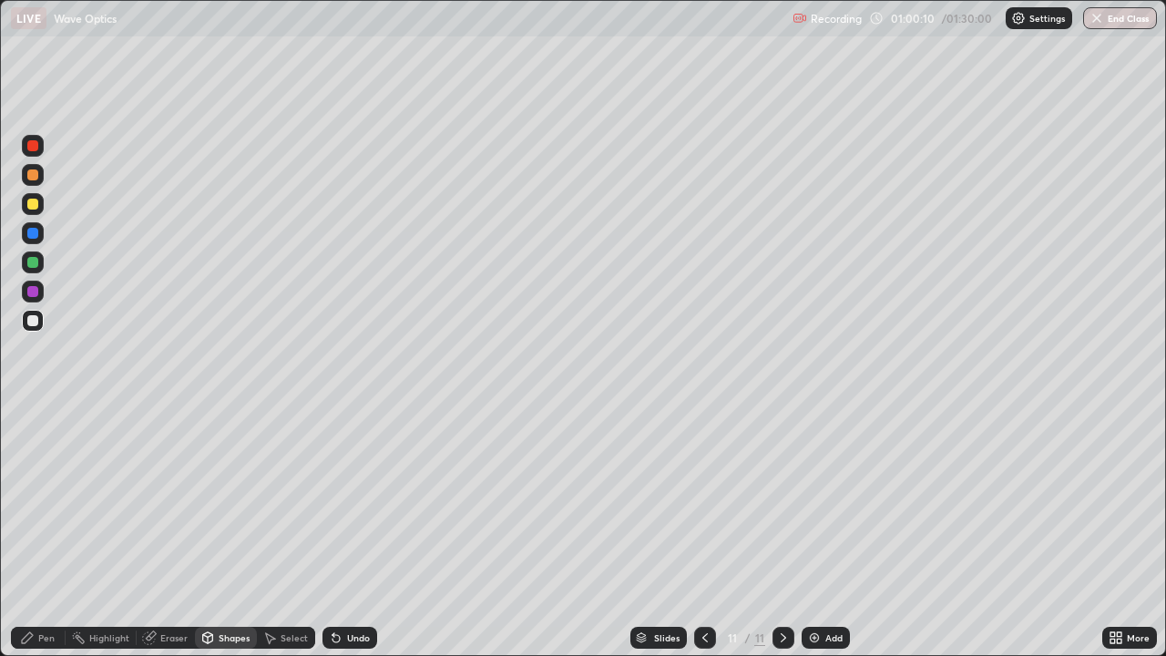
click at [36, 205] on div at bounding box center [32, 204] width 11 height 11
click at [36, 234] on div at bounding box center [32, 233] width 11 height 11
click at [46, 532] on div "Pen" at bounding box center [46, 637] width 16 height 9
click at [32, 322] on div at bounding box center [32, 320] width 11 height 11
click at [216, 532] on div "Shapes" at bounding box center [226, 638] width 62 height 22
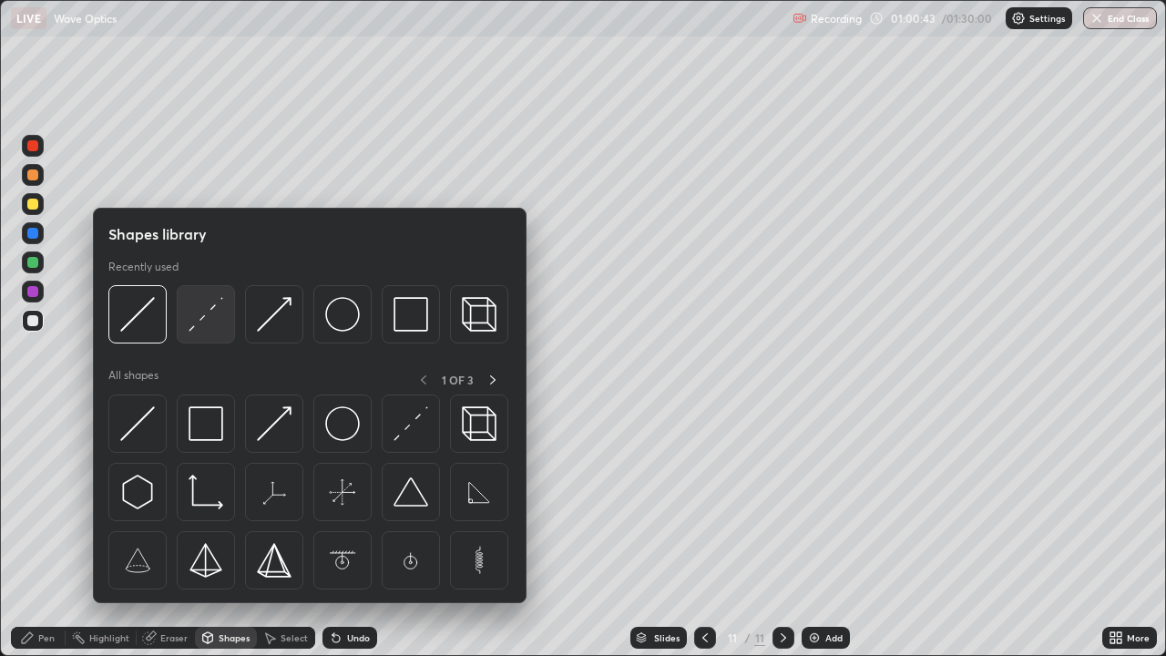
click at [190, 329] on img at bounding box center [206, 314] width 35 height 35
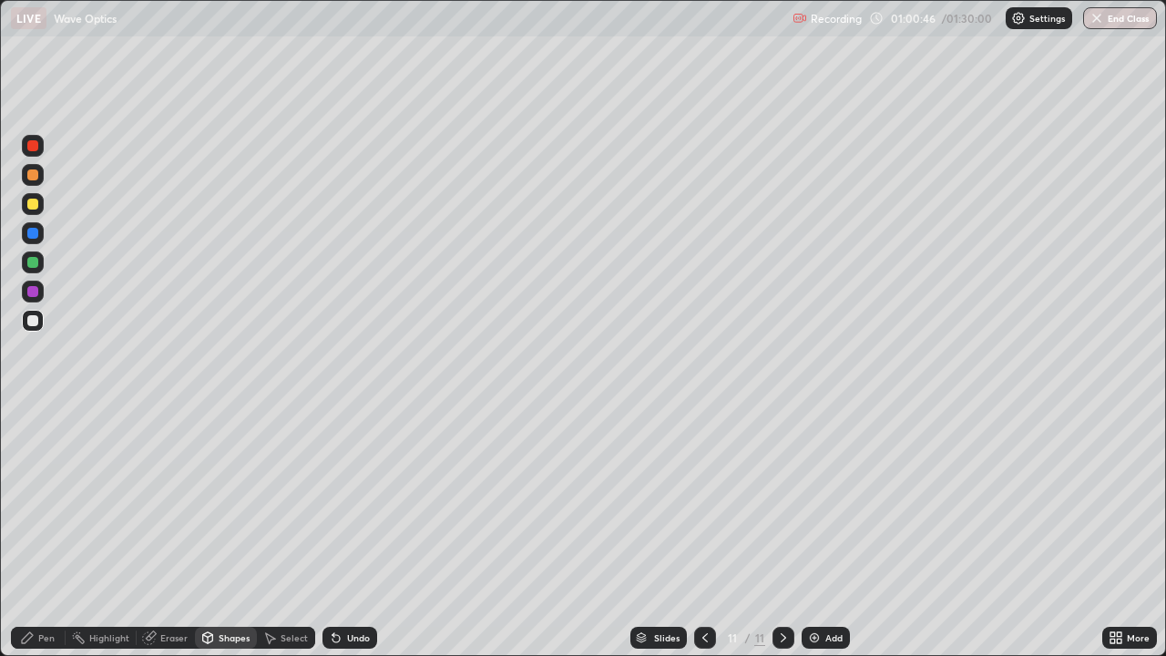
click at [37, 532] on div "Pen" at bounding box center [38, 638] width 55 height 22
click at [36, 208] on div at bounding box center [32, 204] width 11 height 11
click at [34, 175] on div at bounding box center [32, 174] width 11 height 11
click at [348, 532] on div "Undo" at bounding box center [358, 637] width 23 height 9
click at [350, 532] on div "Undo" at bounding box center [358, 637] width 23 height 9
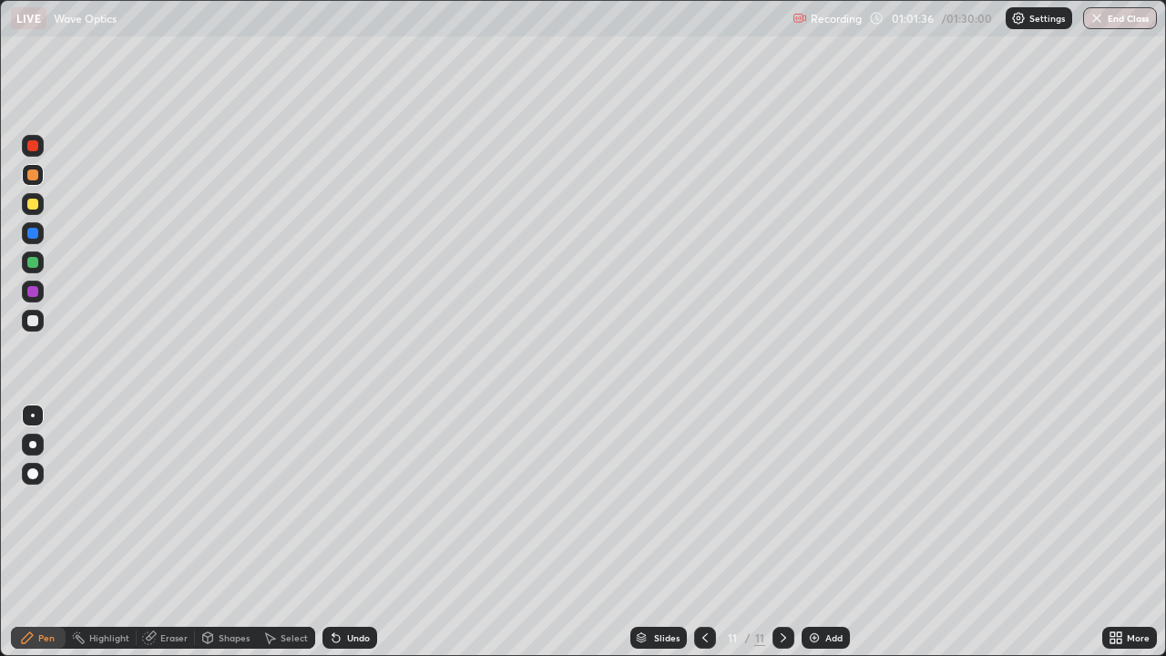
click at [33, 322] on div at bounding box center [32, 320] width 11 height 11
click at [697, 532] on div at bounding box center [705, 638] width 22 height 36
click at [702, 532] on div at bounding box center [705, 638] width 22 height 22
click at [780, 532] on icon at bounding box center [783, 638] width 15 height 15
click at [781, 532] on div at bounding box center [784, 638] width 22 height 22
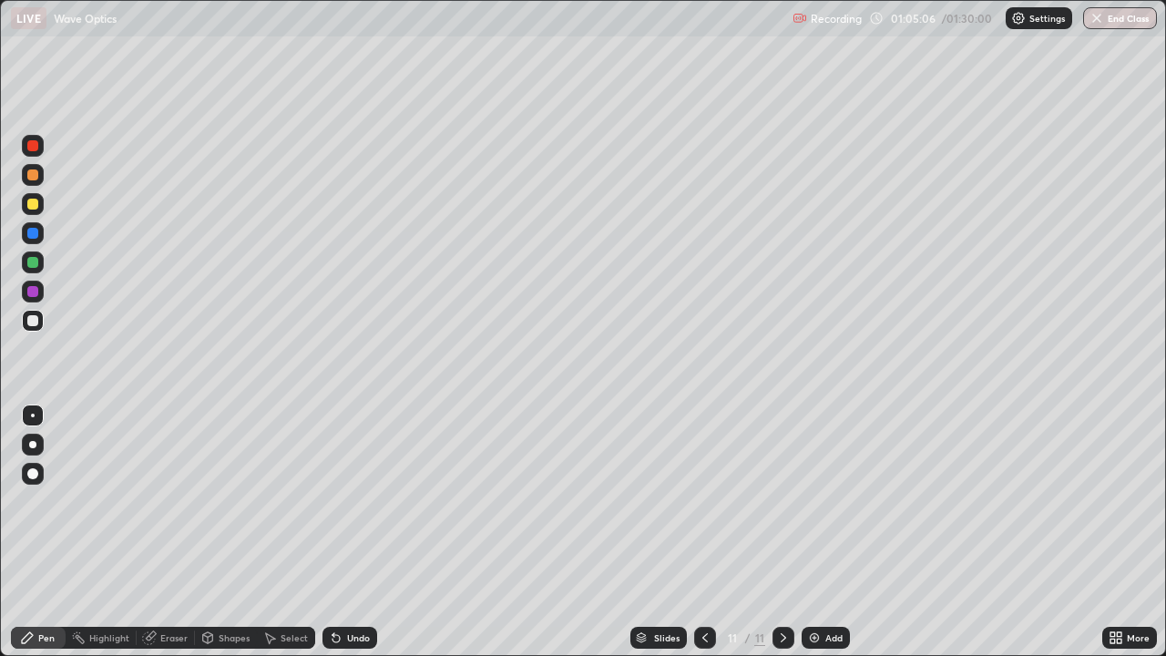
click at [818, 532] on img at bounding box center [814, 638] width 15 height 15
click at [220, 532] on div "Shapes" at bounding box center [234, 637] width 31 height 9
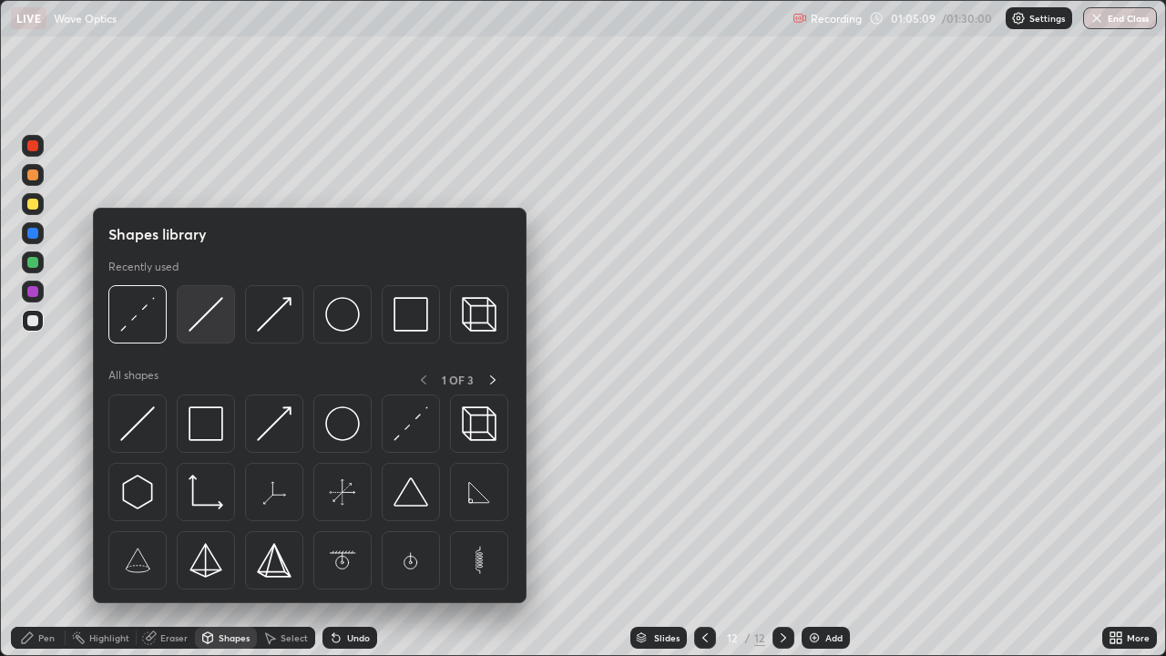
click at [195, 328] on img at bounding box center [206, 314] width 35 height 35
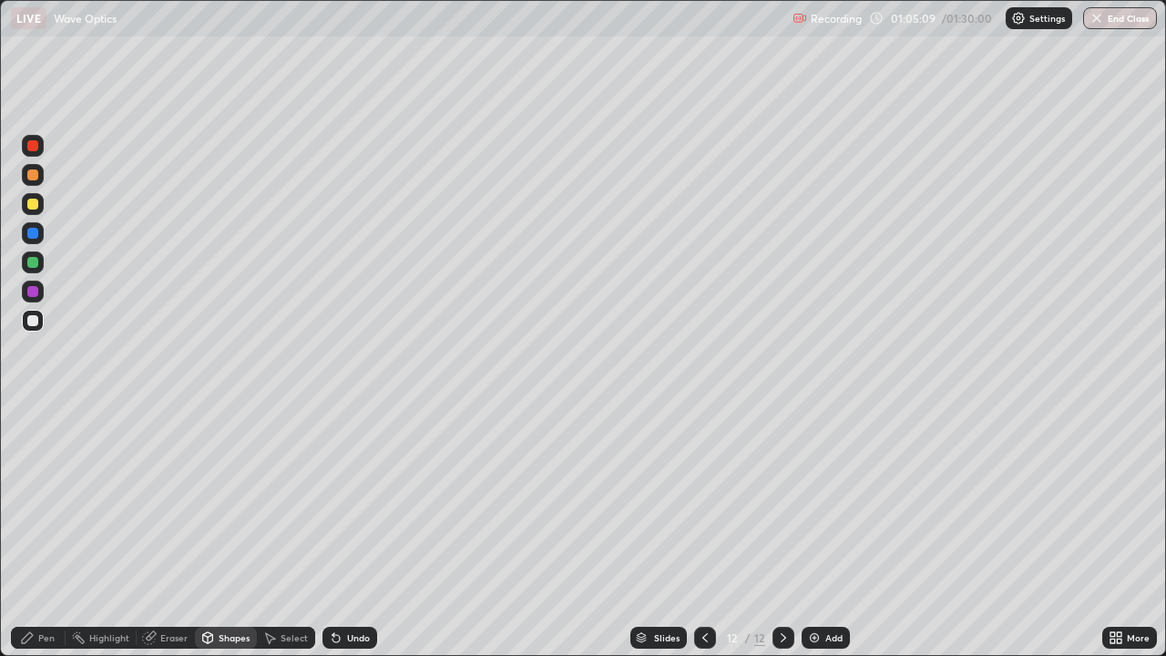
click at [32, 323] on div at bounding box center [32, 320] width 11 height 11
click at [345, 532] on div "Undo" at bounding box center [350, 638] width 55 height 22
click at [221, 532] on div "Shapes" at bounding box center [234, 637] width 31 height 9
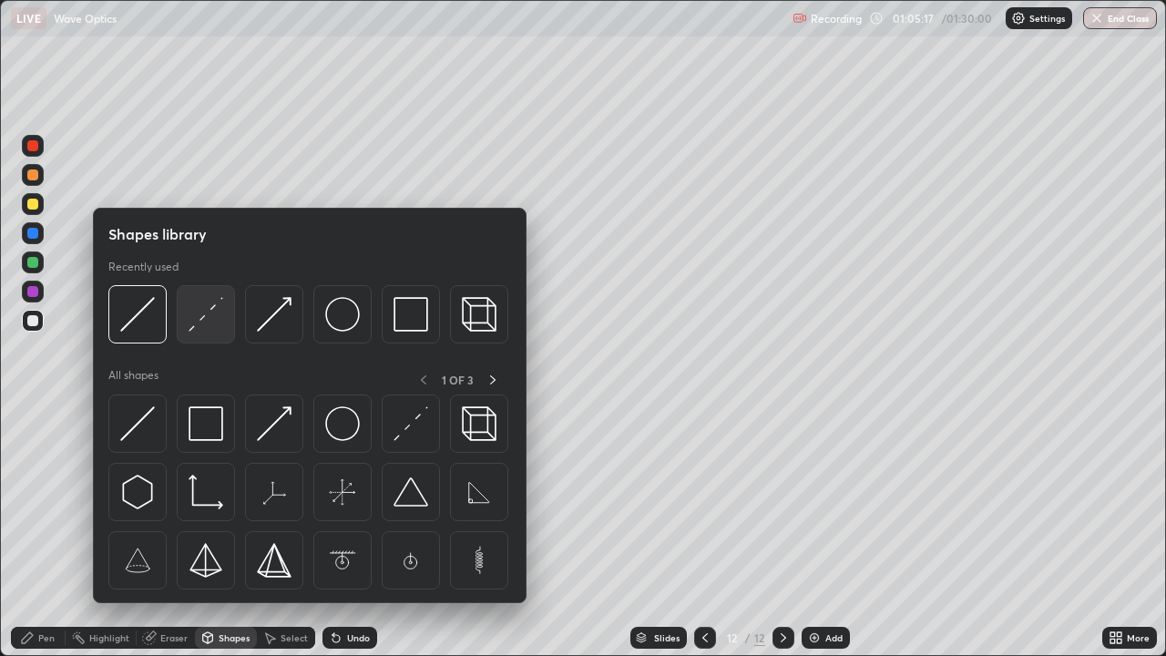
click at [199, 325] on img at bounding box center [206, 314] width 35 height 35
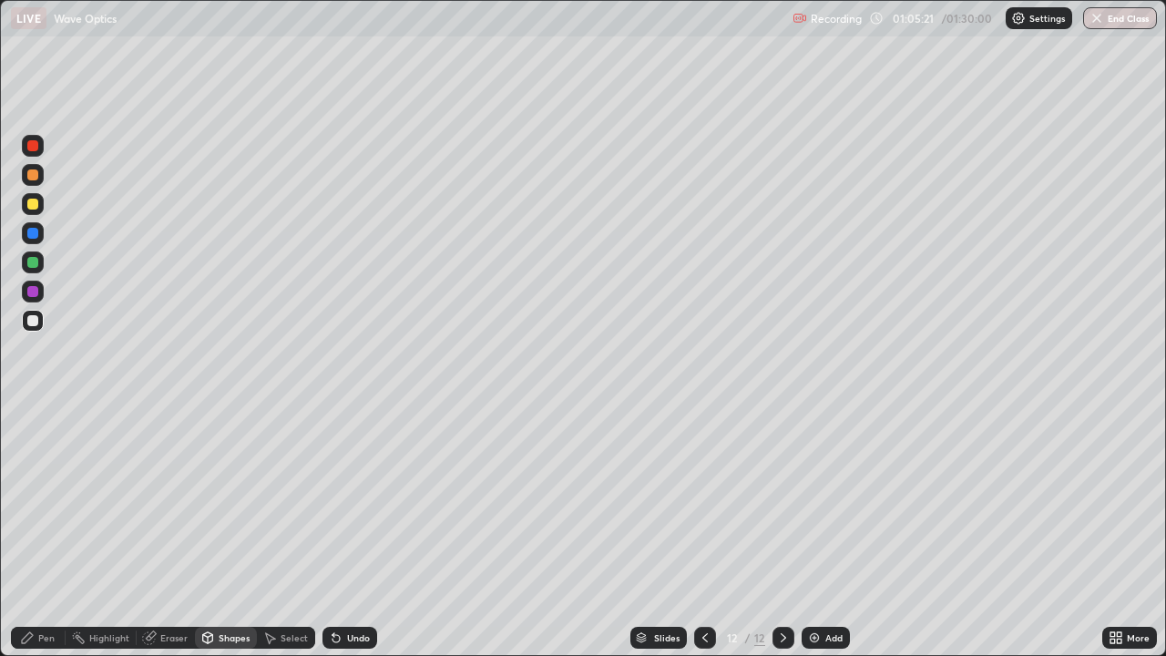
click at [229, 532] on div "Shapes" at bounding box center [234, 637] width 31 height 9
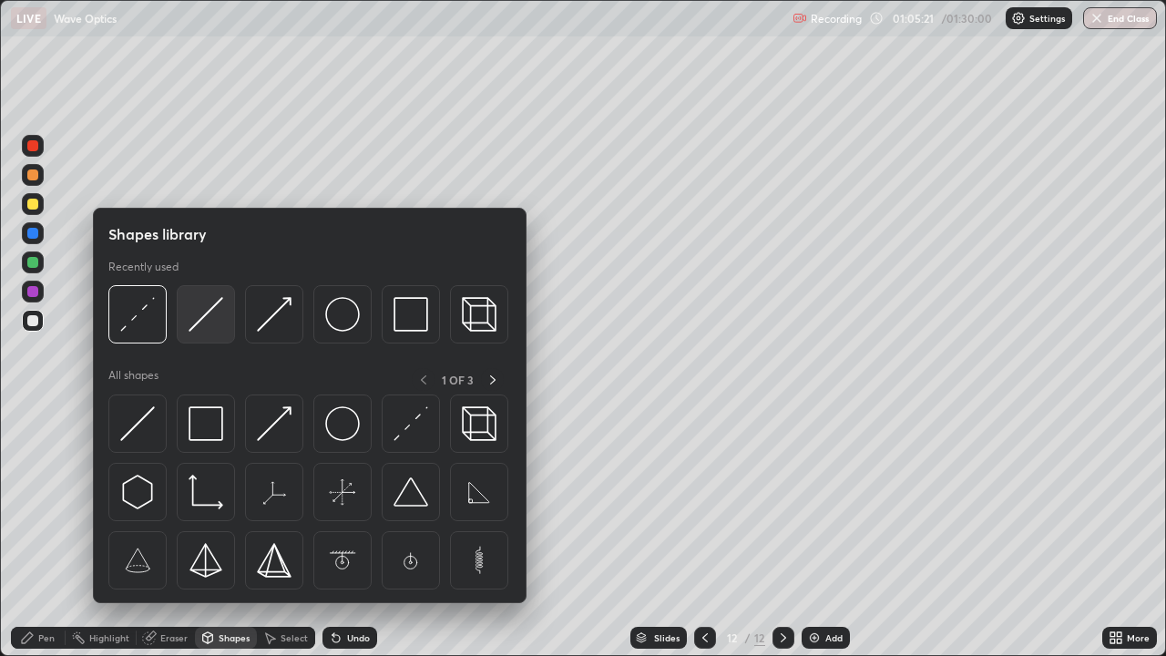
click at [192, 327] on img at bounding box center [206, 314] width 35 height 35
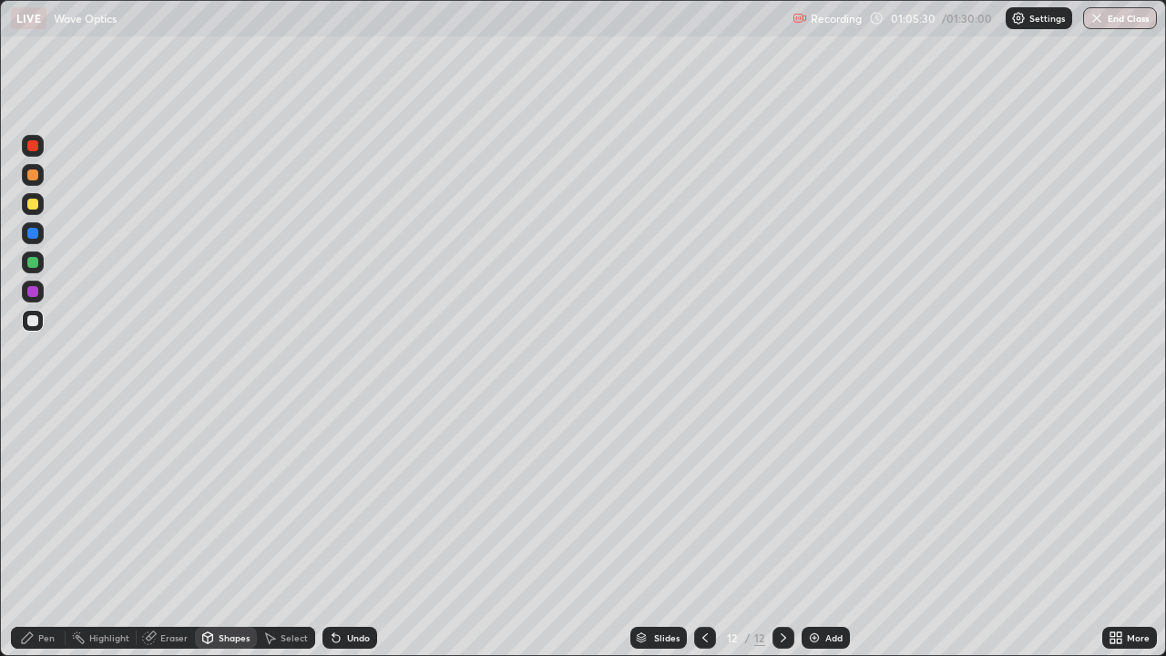
click at [46, 532] on div "Pen" at bounding box center [46, 637] width 16 height 9
click at [150, 532] on icon at bounding box center [151, 635] width 10 height 9
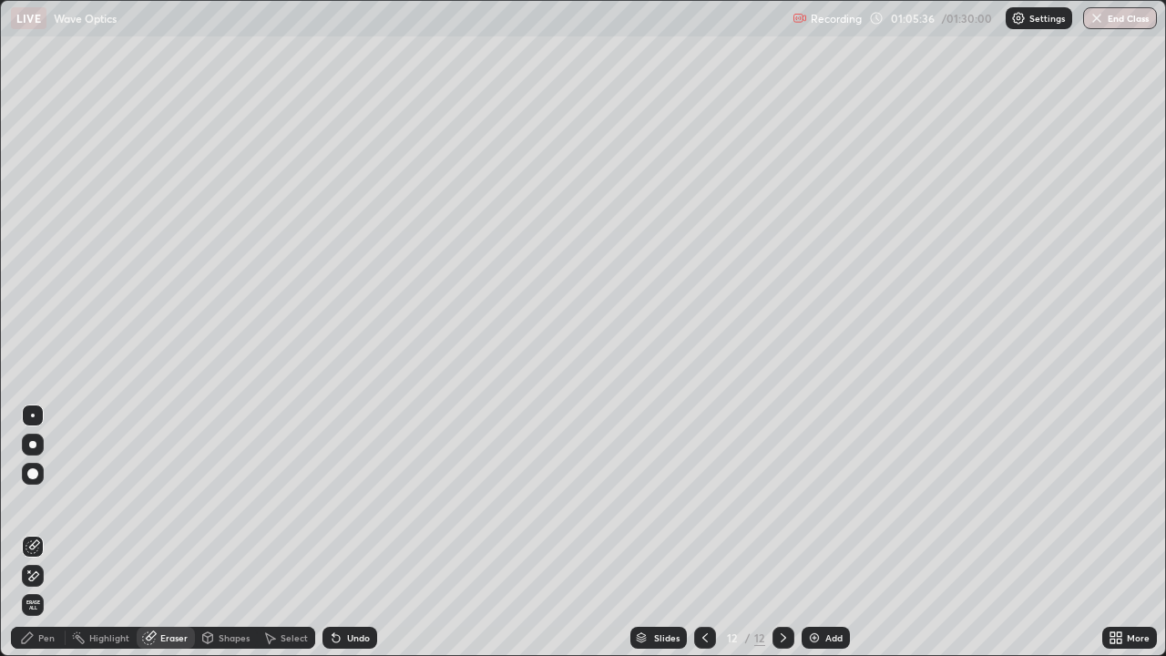
click at [219, 532] on div "Shapes" at bounding box center [234, 637] width 31 height 9
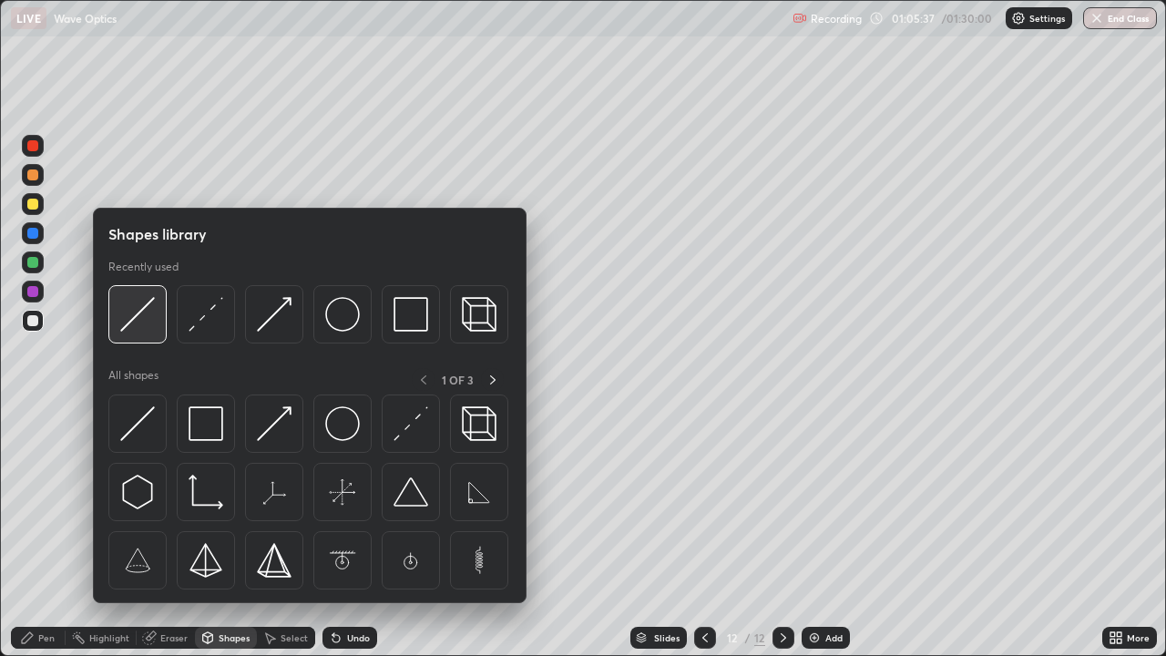
click at [139, 323] on img at bounding box center [137, 314] width 35 height 35
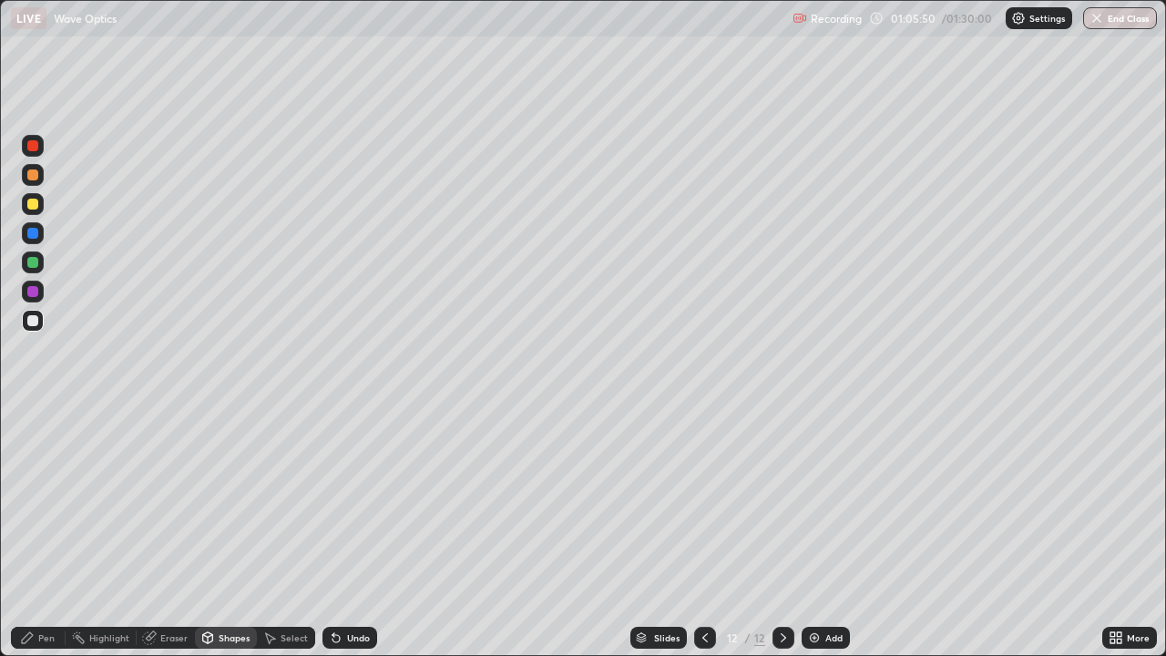
click at [52, 532] on div "Pen" at bounding box center [46, 637] width 16 height 9
click at [35, 206] on div at bounding box center [32, 204] width 11 height 11
click at [342, 532] on div "Undo" at bounding box center [350, 638] width 55 height 22
click at [31, 173] on div at bounding box center [32, 174] width 11 height 11
click at [221, 532] on div "Shapes" at bounding box center [234, 637] width 31 height 9
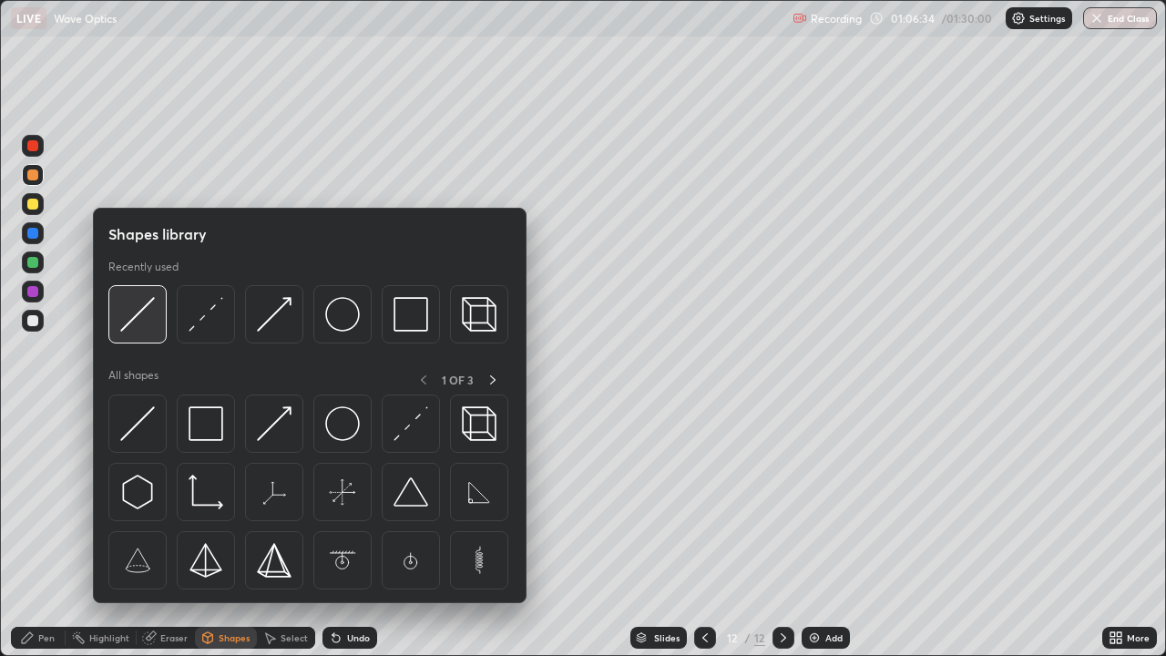
click at [133, 323] on img at bounding box center [137, 314] width 35 height 35
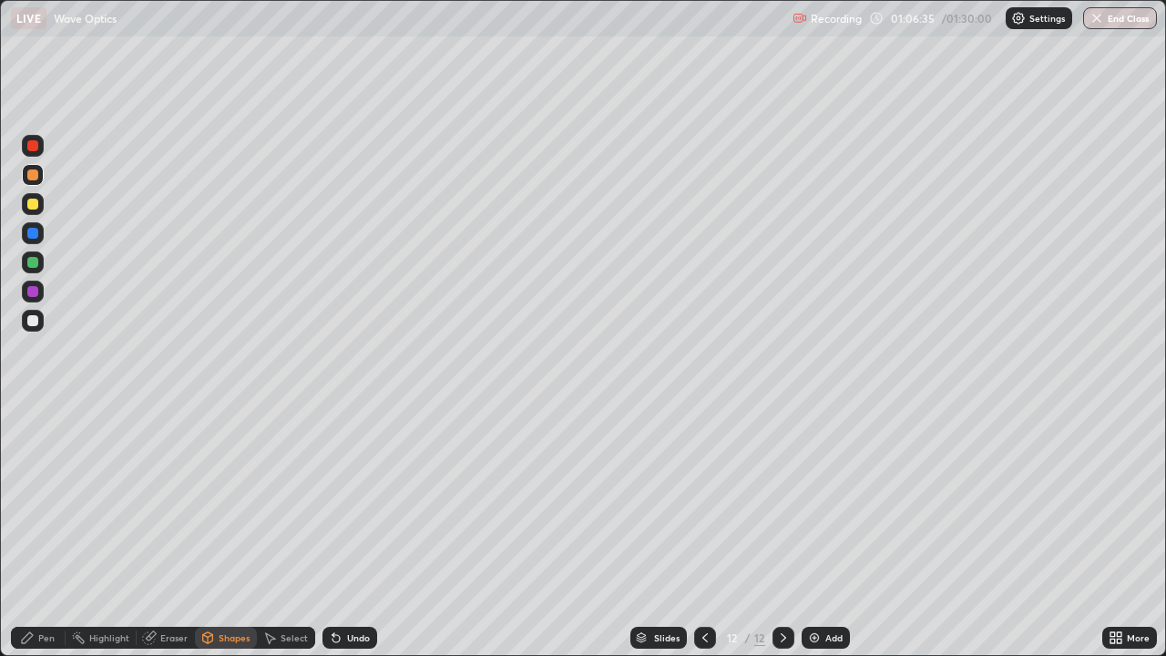
click at [37, 320] on div at bounding box center [32, 320] width 11 height 11
click at [239, 532] on div "Shapes" at bounding box center [234, 637] width 31 height 9
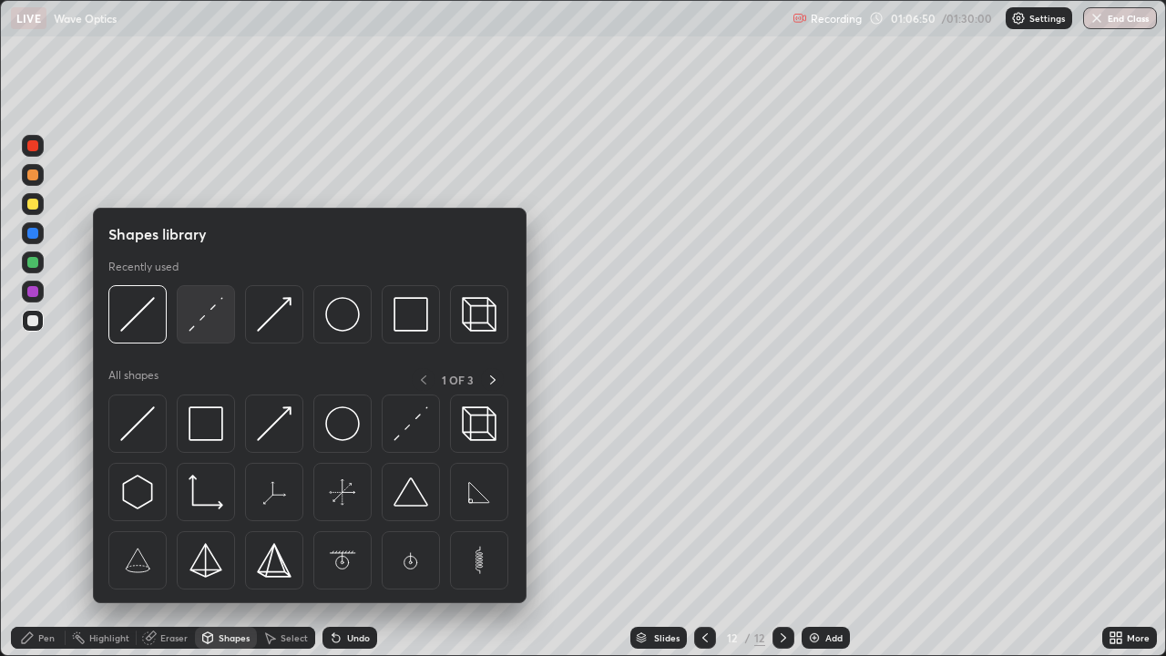
click at [190, 329] on img at bounding box center [206, 314] width 35 height 35
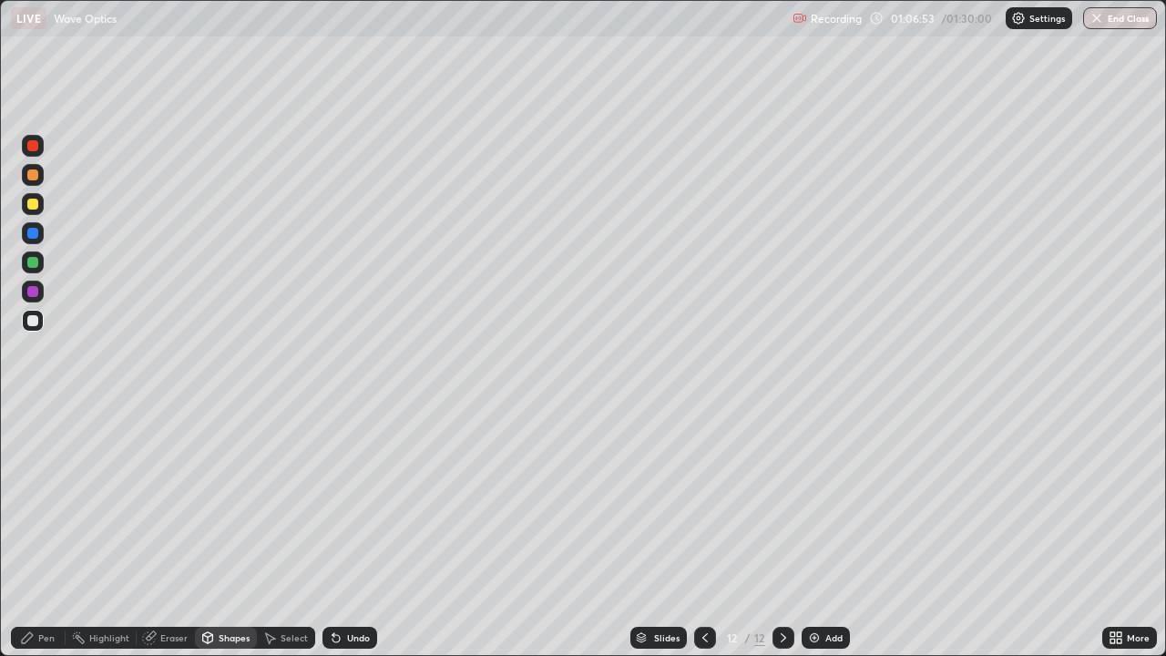
click at [42, 532] on div "Pen" at bounding box center [46, 637] width 16 height 9
click at [816, 532] on img at bounding box center [814, 638] width 15 height 15
click at [168, 532] on div "Eraser" at bounding box center [173, 637] width 27 height 9
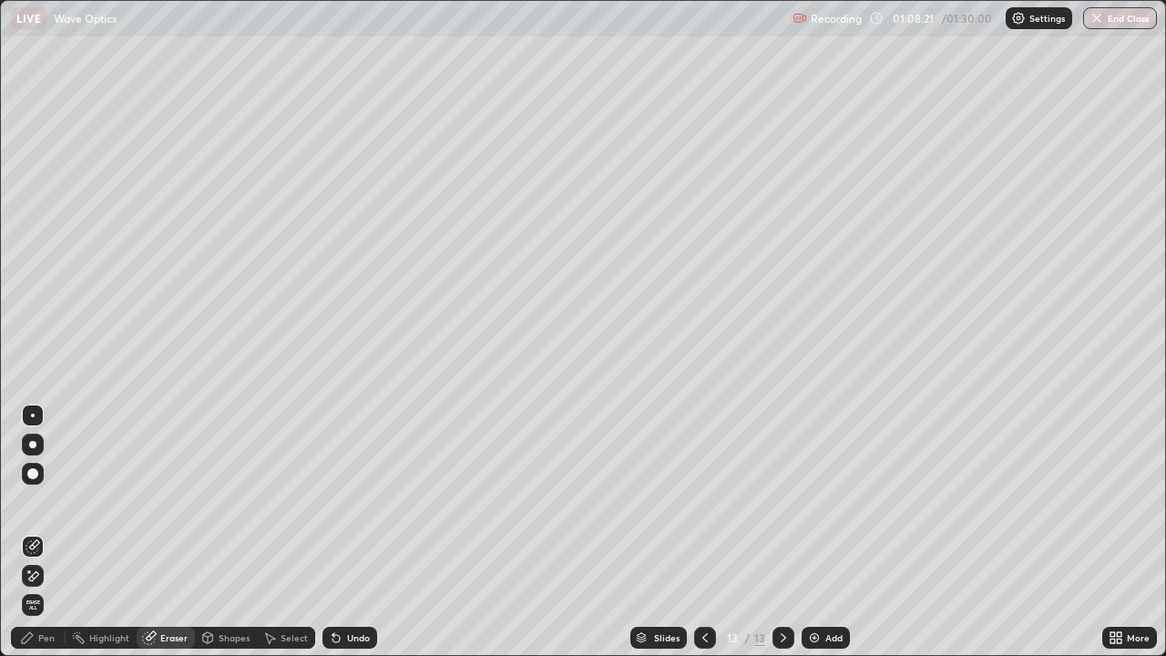
click at [54, 532] on div "Pen" at bounding box center [46, 637] width 16 height 9
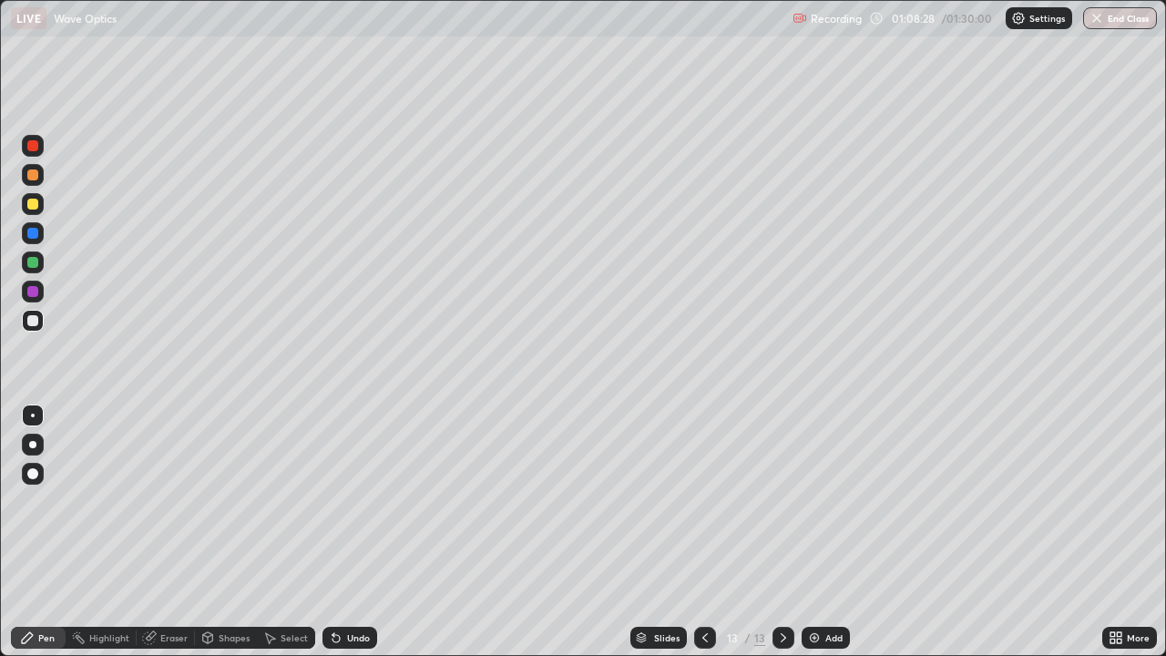
click at [34, 205] on div at bounding box center [32, 204] width 11 height 11
click at [699, 532] on div at bounding box center [705, 638] width 22 height 22
click at [35, 231] on div at bounding box center [32, 233] width 11 height 11
click at [33, 322] on div at bounding box center [32, 320] width 11 height 11
click at [352, 532] on div "Undo" at bounding box center [350, 638] width 55 height 22
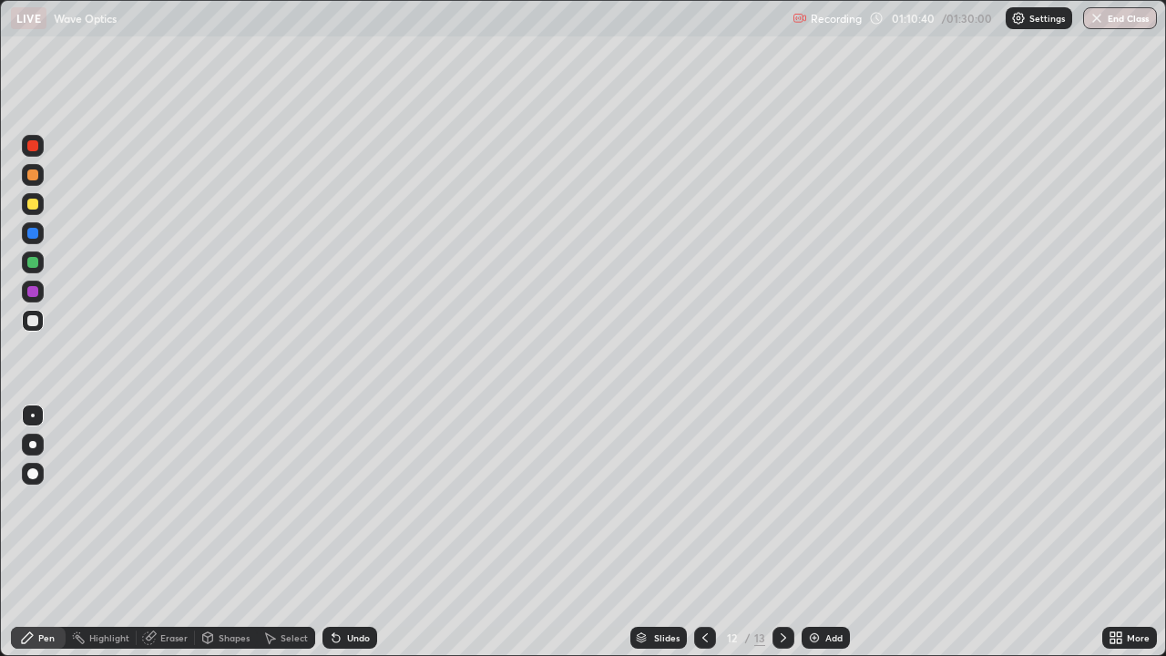
click at [340, 532] on icon at bounding box center [336, 638] width 15 height 15
click at [36, 238] on div at bounding box center [32, 233] width 11 height 11
click at [36, 208] on div at bounding box center [32, 204] width 11 height 11
click at [356, 532] on div "Undo" at bounding box center [358, 637] width 23 height 9
click at [333, 532] on icon at bounding box center [336, 638] width 7 height 7
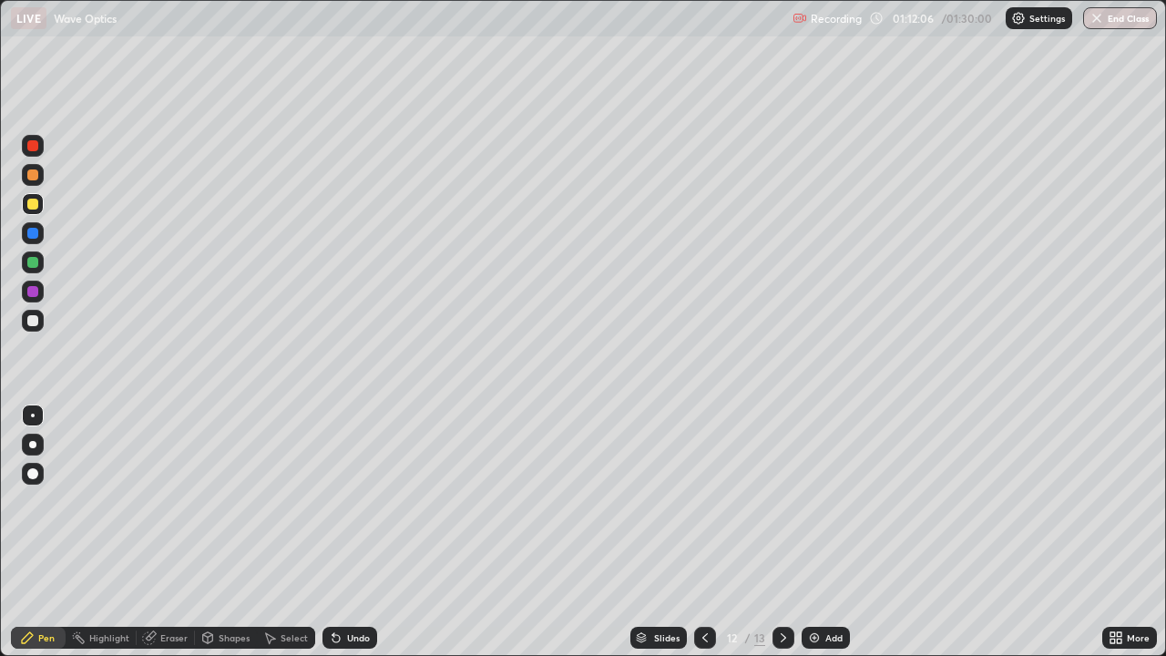
click at [354, 532] on div "Undo" at bounding box center [358, 637] width 23 height 9
click at [333, 532] on icon at bounding box center [336, 638] width 7 height 7
click at [343, 532] on div "Undo" at bounding box center [350, 638] width 55 height 22
click at [347, 532] on div "Undo" at bounding box center [358, 637] width 23 height 9
click at [351, 532] on div "Undo" at bounding box center [358, 637] width 23 height 9
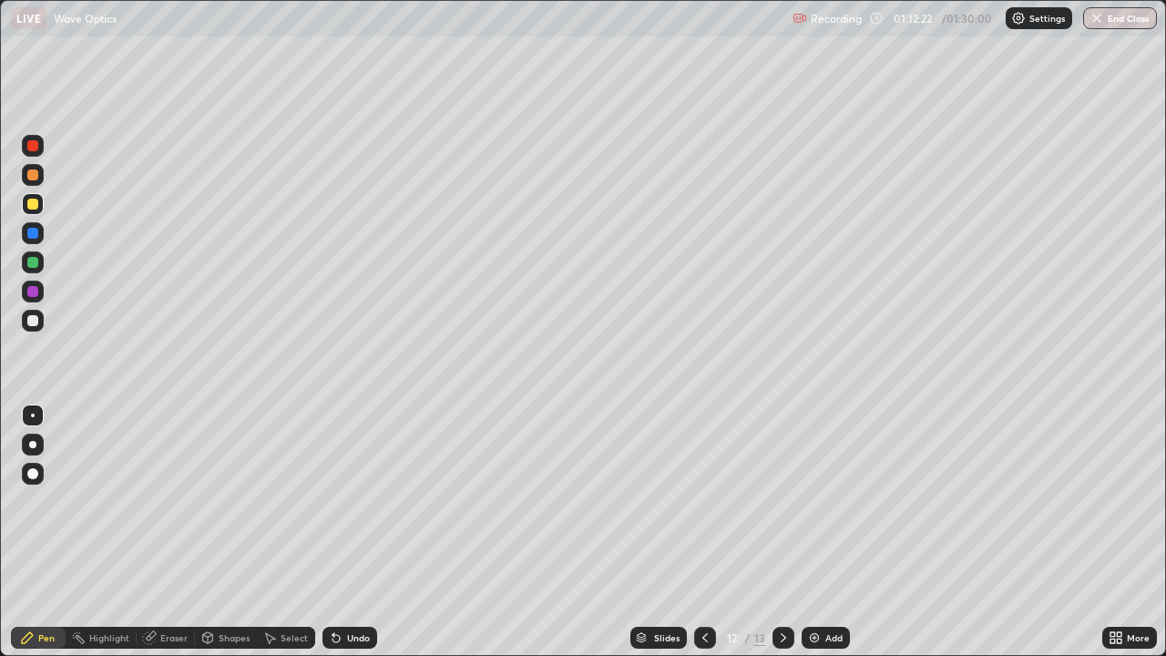
click at [354, 532] on div "Undo" at bounding box center [358, 637] width 23 height 9
click at [357, 532] on div "Undo" at bounding box center [358, 637] width 23 height 9
click at [360, 532] on div "Undo" at bounding box center [358, 637] width 23 height 9
click at [363, 532] on div "Undo" at bounding box center [358, 637] width 23 height 9
click at [360, 532] on div "Undo" at bounding box center [358, 637] width 23 height 9
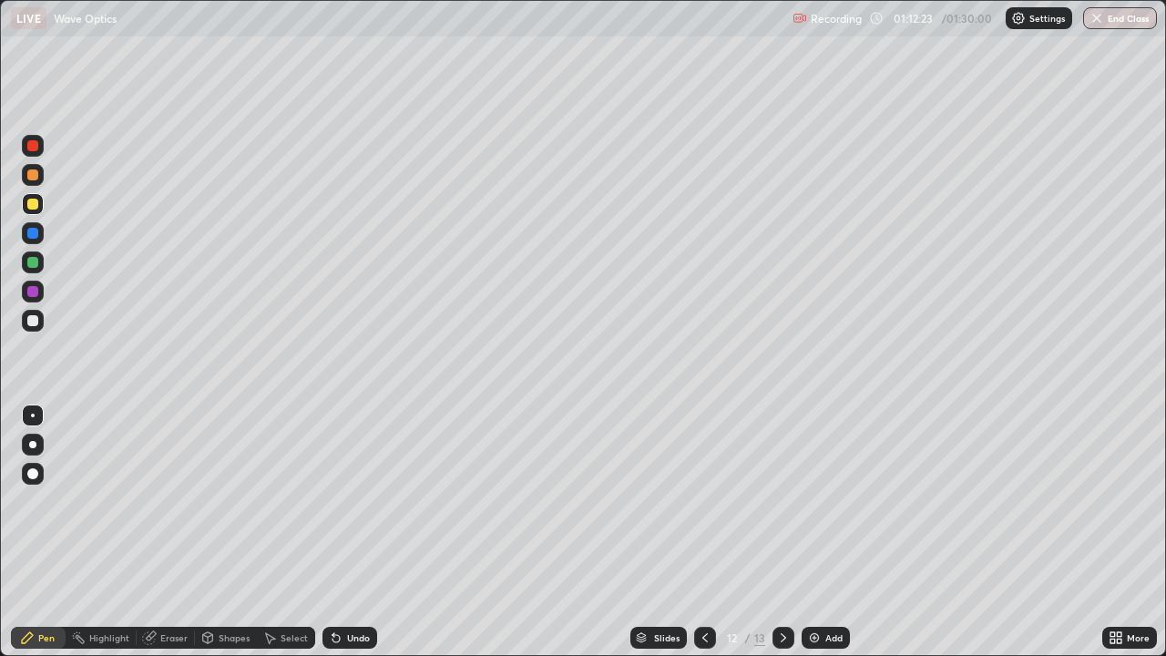
click at [364, 532] on div "Undo" at bounding box center [358, 637] width 23 height 9
click at [363, 532] on div "Undo" at bounding box center [358, 637] width 23 height 9
click at [365, 532] on div "Undo" at bounding box center [358, 637] width 23 height 9
click at [360, 532] on div "Undo" at bounding box center [358, 637] width 23 height 9
click at [34, 233] on div at bounding box center [32, 233] width 11 height 11
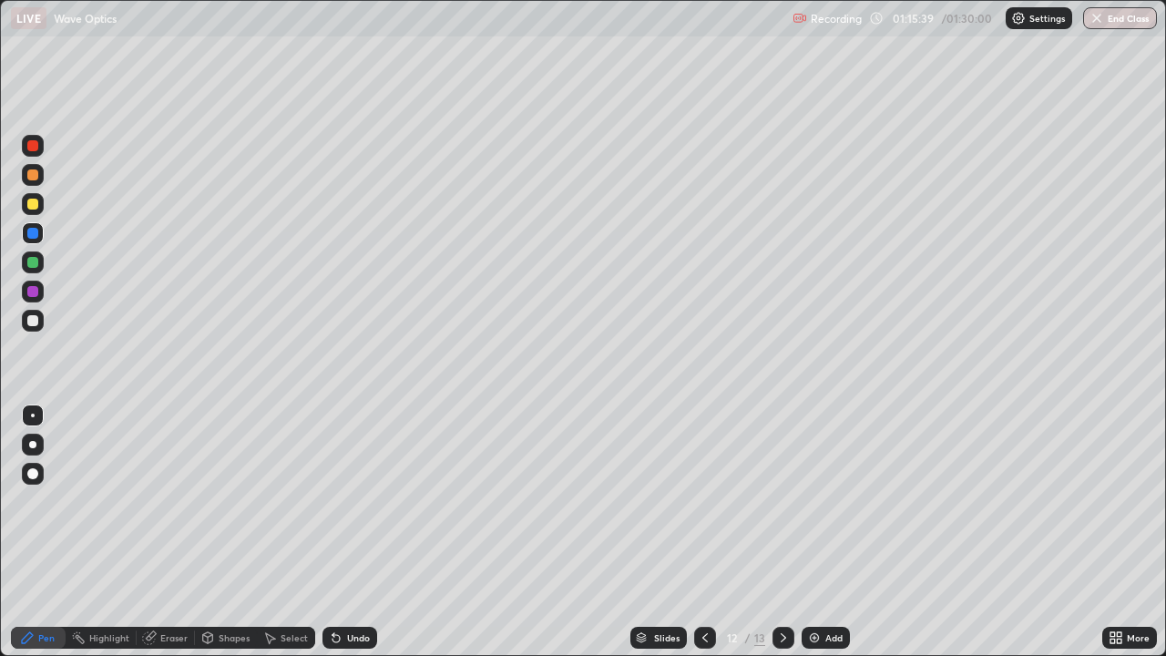
click at [781, 532] on div at bounding box center [784, 638] width 22 height 36
click at [704, 532] on icon at bounding box center [705, 638] width 15 height 15
click at [817, 532] on img at bounding box center [814, 638] width 15 height 15
click at [36, 322] on div at bounding box center [32, 320] width 11 height 11
click at [349, 532] on div "Undo" at bounding box center [358, 637] width 23 height 9
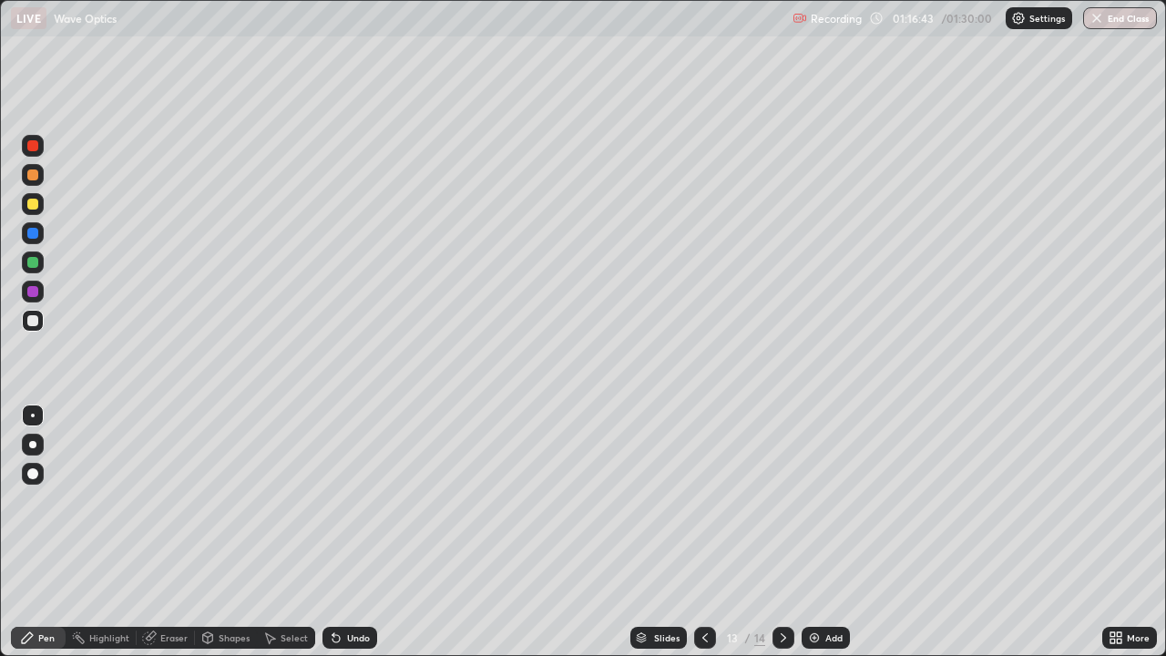
click at [345, 532] on div "Undo" at bounding box center [350, 638] width 55 height 22
click at [343, 532] on div "Undo" at bounding box center [350, 638] width 55 height 22
click at [339, 532] on icon at bounding box center [336, 638] width 15 height 15
click at [359, 532] on div "Undo" at bounding box center [358, 637] width 23 height 9
click at [350, 532] on div "Undo" at bounding box center [350, 638] width 55 height 22
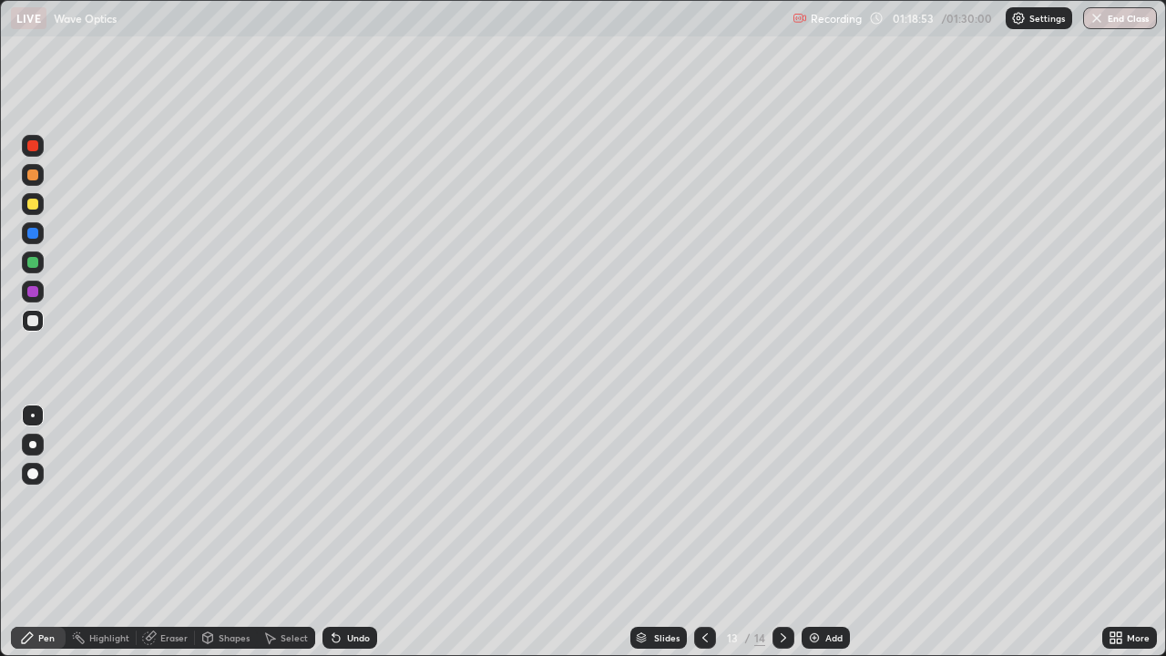
click at [36, 206] on div at bounding box center [32, 204] width 11 height 11
click at [37, 236] on div at bounding box center [32, 233] width 11 height 11
click at [39, 202] on div at bounding box center [33, 204] width 22 height 22
click at [701, 532] on div at bounding box center [705, 638] width 22 height 22
click at [703, 532] on icon at bounding box center [705, 638] width 15 height 15
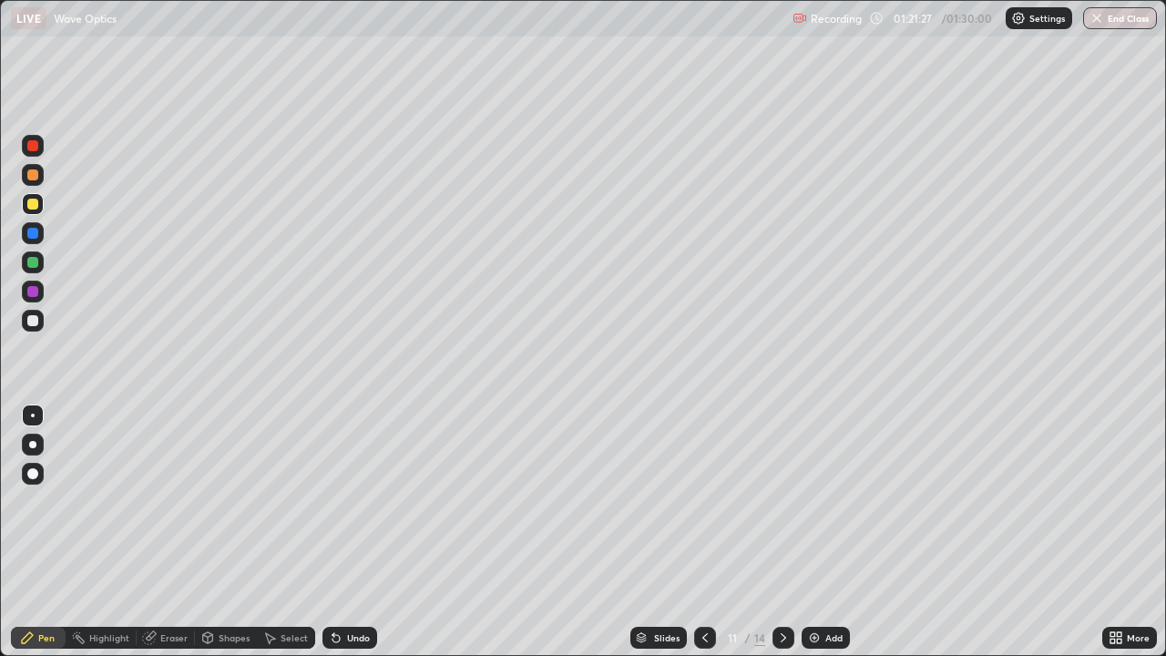
click at [695, 532] on div at bounding box center [705, 638] width 22 height 36
click at [694, 532] on div at bounding box center [705, 638] width 22 height 36
click at [28, 318] on div at bounding box center [32, 320] width 11 height 11
click at [165, 532] on div "Eraser" at bounding box center [173, 637] width 27 height 9
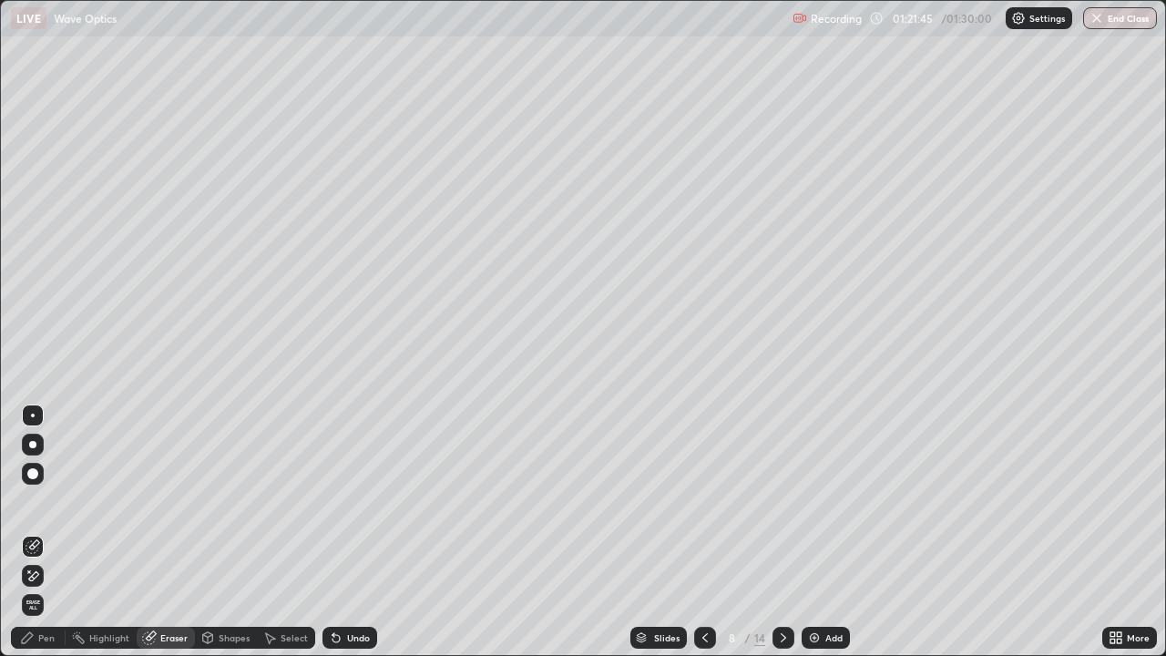
click at [56, 532] on div "Pen" at bounding box center [38, 638] width 55 height 22
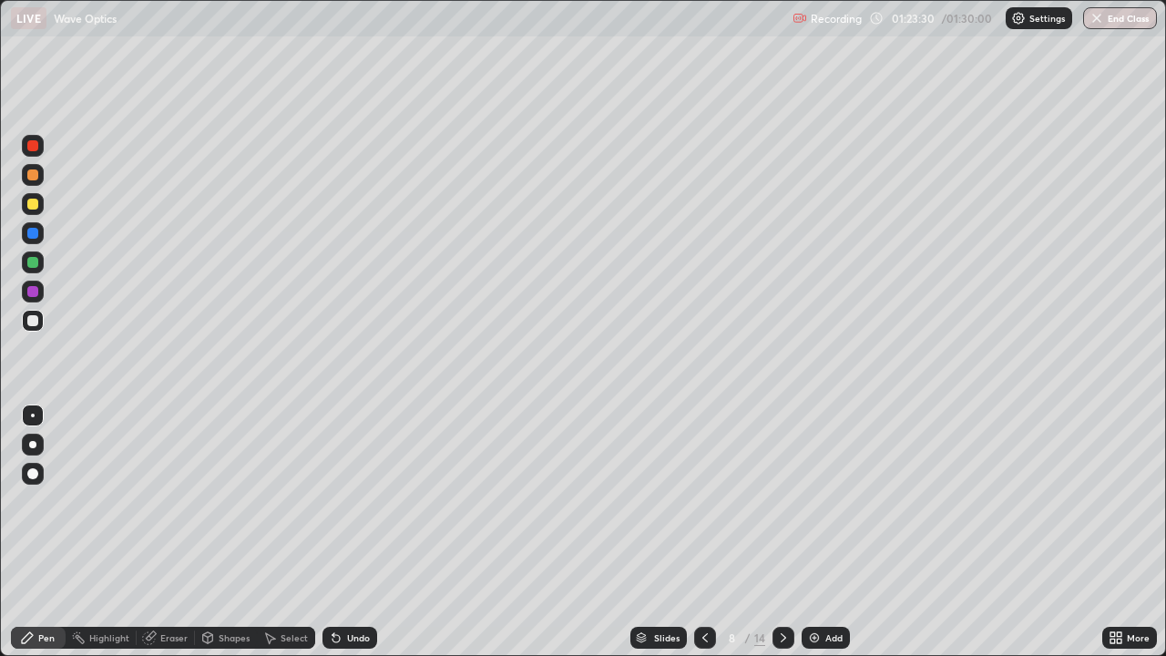
click at [782, 532] on icon at bounding box center [783, 638] width 15 height 15
click at [784, 532] on div at bounding box center [784, 638] width 22 height 36
click at [778, 532] on div at bounding box center [784, 638] width 22 height 36
click at [780, 532] on div at bounding box center [784, 638] width 22 height 22
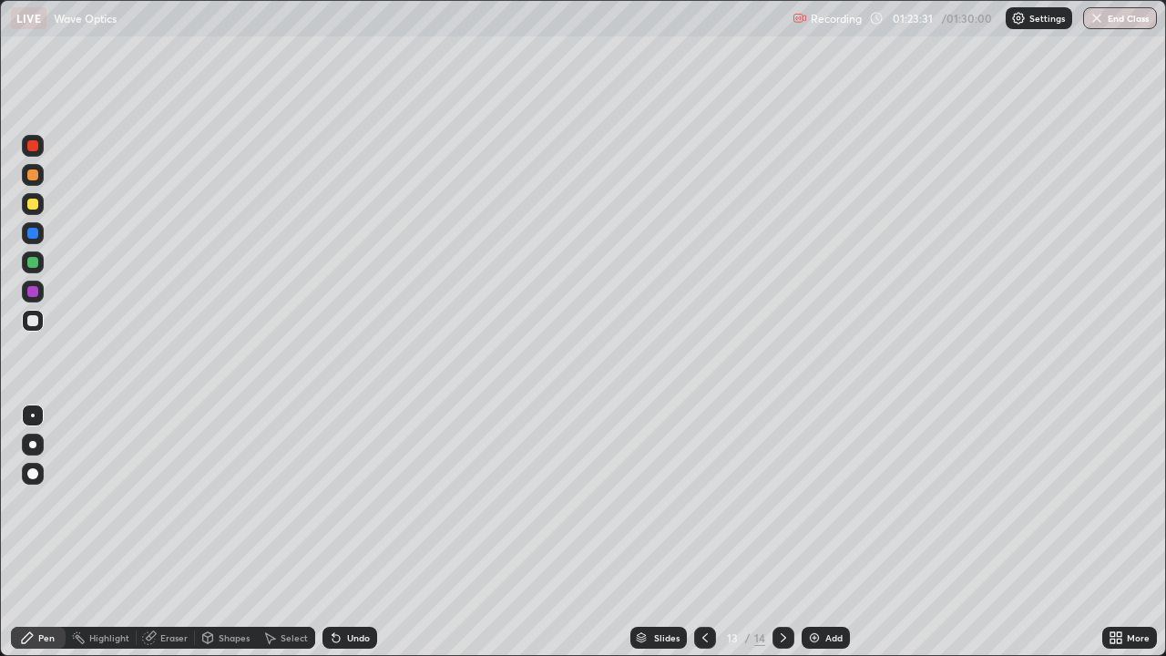
click at [780, 532] on div at bounding box center [784, 638] width 22 height 22
click at [815, 532] on img at bounding box center [814, 638] width 15 height 15
click at [36, 322] on div at bounding box center [32, 320] width 11 height 11
click at [343, 532] on div "Undo" at bounding box center [350, 638] width 55 height 22
click at [342, 532] on div "Undo" at bounding box center [350, 638] width 55 height 22
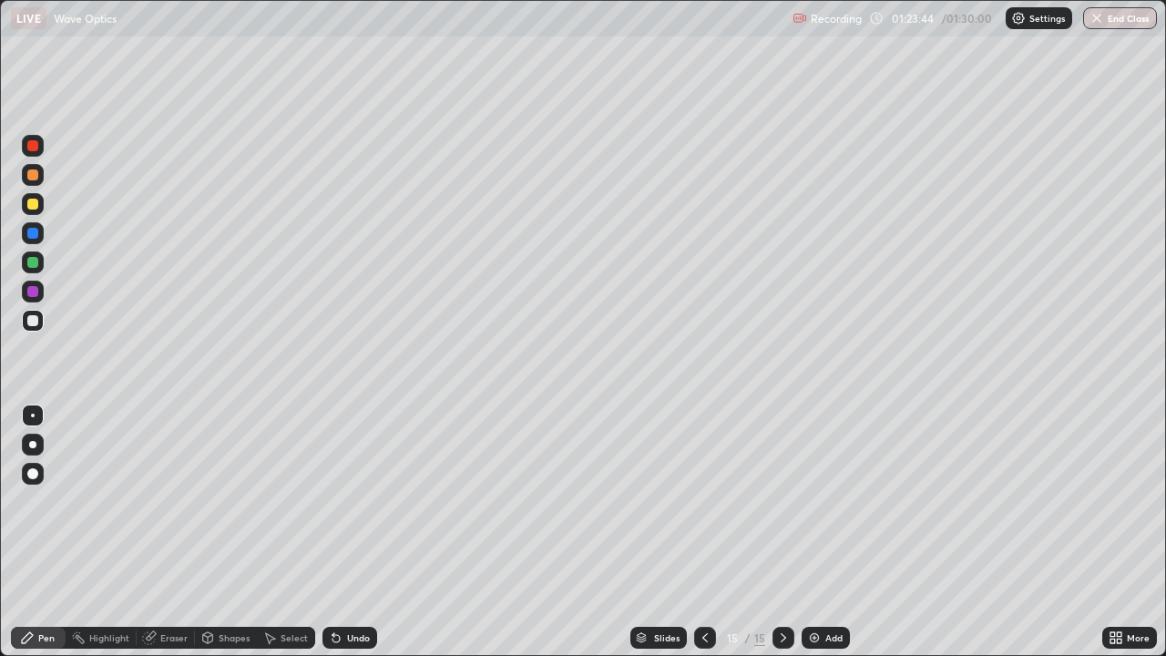
click at [336, 532] on icon at bounding box center [336, 638] width 7 height 7
click at [344, 532] on div "Undo" at bounding box center [350, 638] width 55 height 22
click at [361, 532] on div "Undo" at bounding box center [358, 637] width 23 height 9
click at [348, 532] on div "Undo" at bounding box center [358, 637] width 23 height 9
click at [347, 532] on div "Undo" at bounding box center [358, 637] width 23 height 9
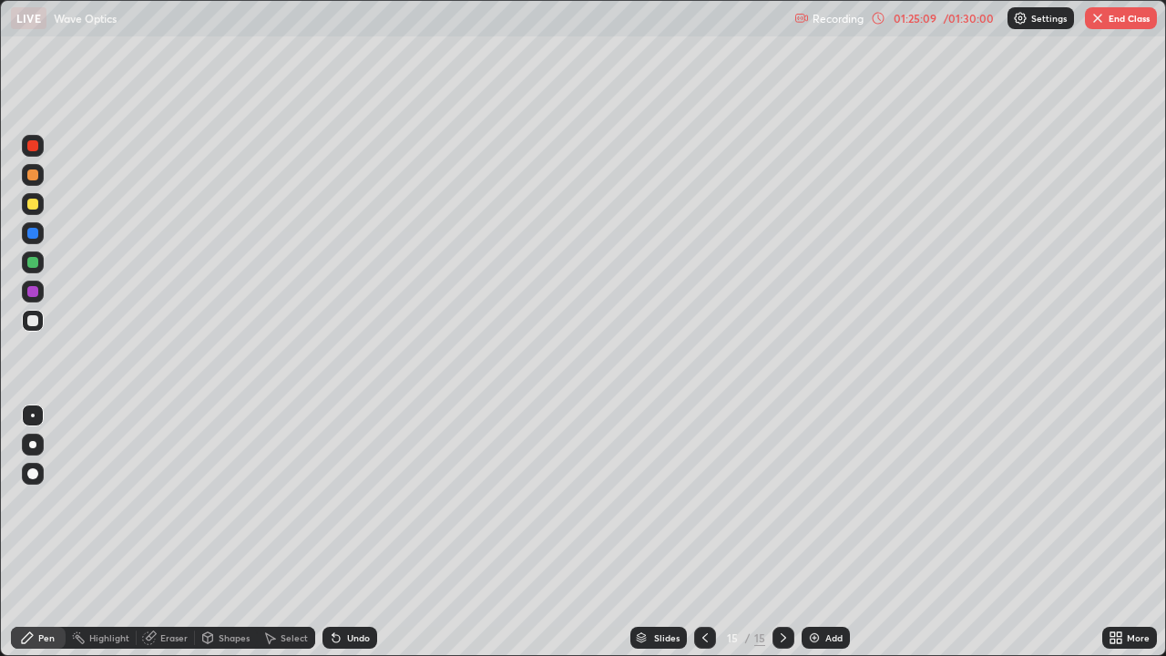
click at [37, 203] on div at bounding box center [32, 204] width 11 height 11
click at [354, 532] on div "Undo" at bounding box center [358, 637] width 23 height 9
click at [333, 532] on icon at bounding box center [336, 638] width 7 height 7
click at [336, 532] on div "Undo" at bounding box center [350, 638] width 55 height 22
click at [699, 532] on icon at bounding box center [705, 638] width 15 height 15
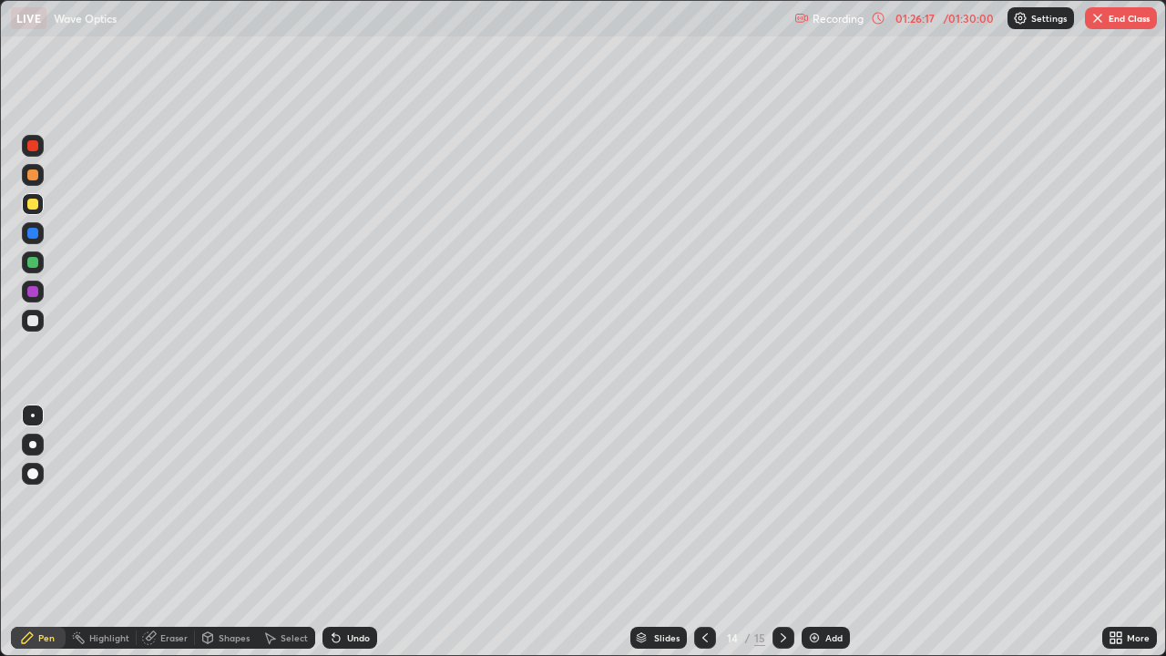
click at [703, 532] on icon at bounding box center [705, 638] width 15 height 15
click at [774, 532] on div at bounding box center [784, 638] width 22 height 22
click at [775, 532] on div at bounding box center [784, 638] width 22 height 22
click at [781, 532] on icon at bounding box center [783, 638] width 15 height 15
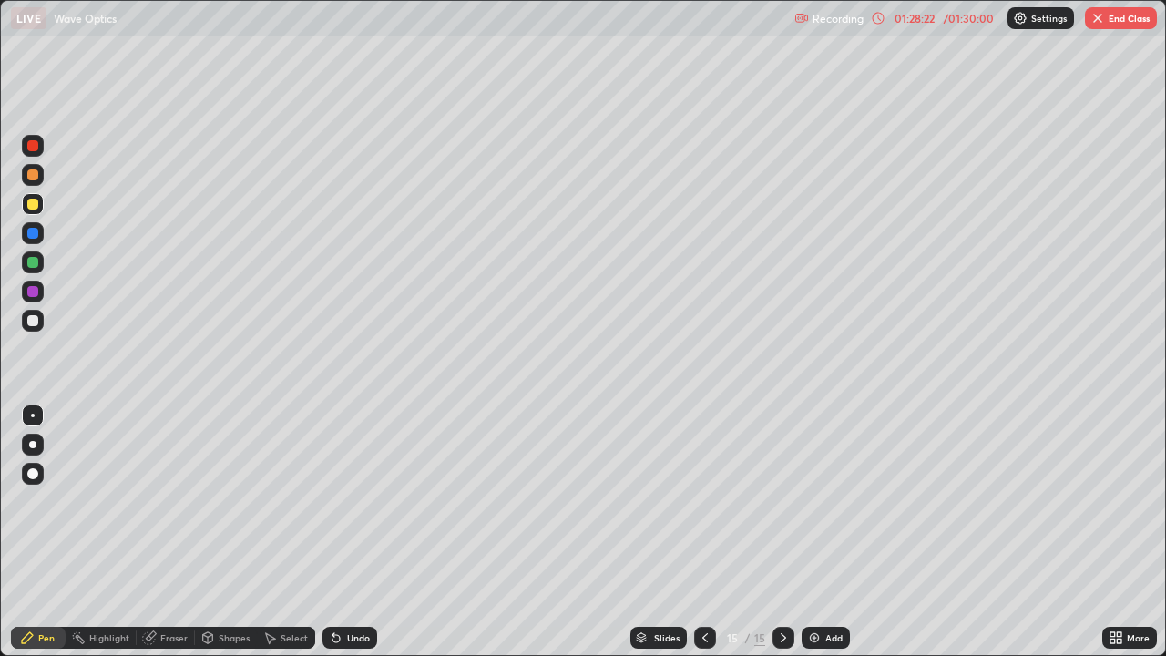
click at [1130, 19] on button "End Class" at bounding box center [1121, 18] width 72 height 22
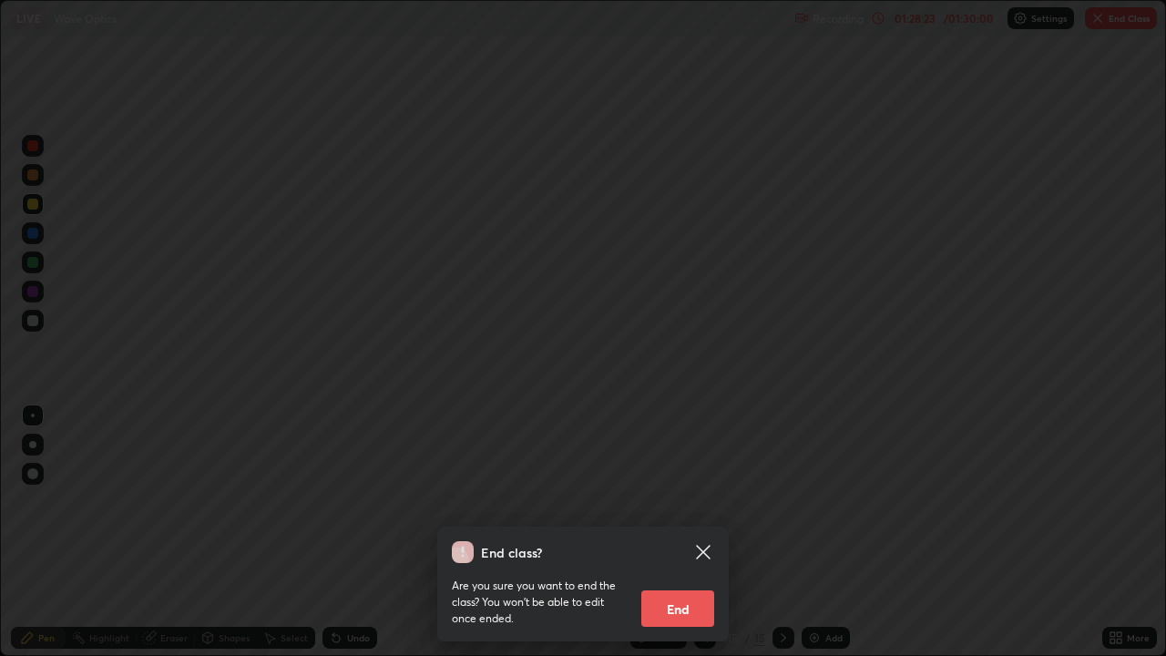
click at [694, 532] on button "End" at bounding box center [677, 608] width 73 height 36
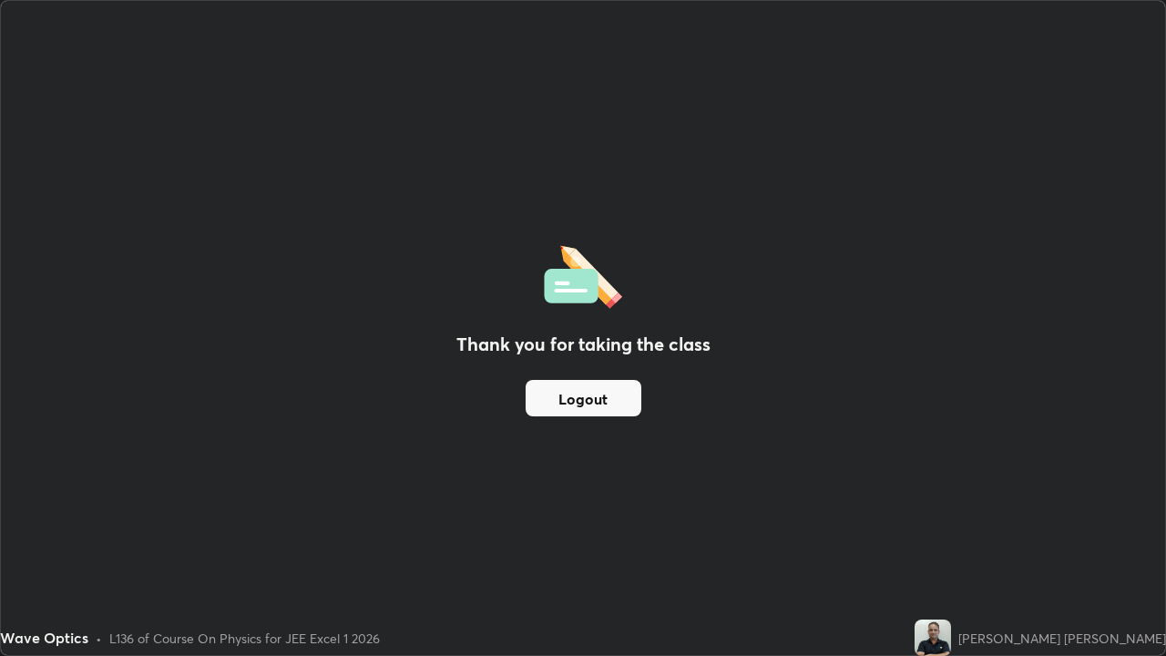
click at [636, 398] on button "Logout" at bounding box center [584, 398] width 116 height 36
